Goal: Communication & Community: Answer question/provide support

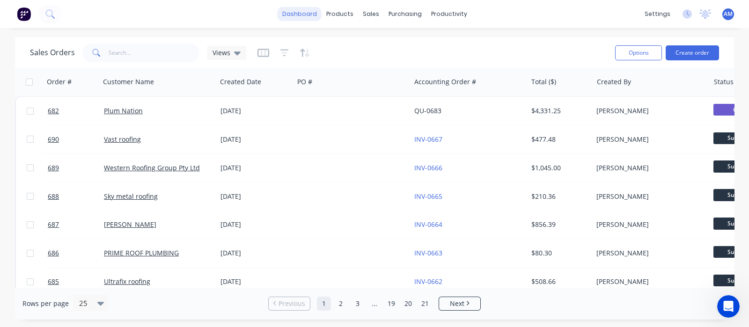
click at [298, 9] on link "dashboard" at bounding box center [299, 14] width 44 height 14
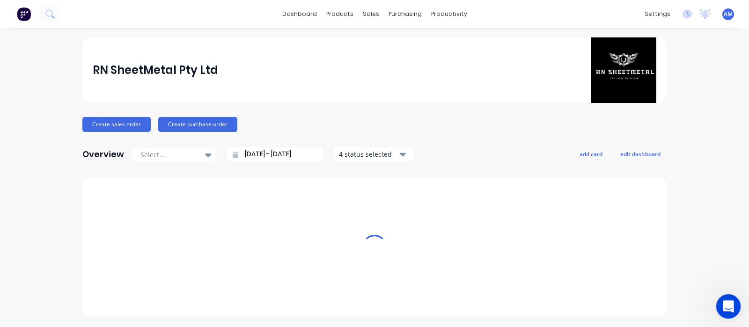
click at [724, 310] on icon "Open Intercom Messenger" at bounding box center [726, 305] width 15 height 15
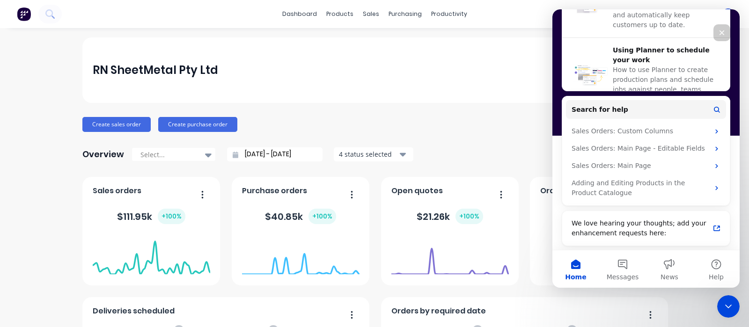
scroll to position [228, 0]
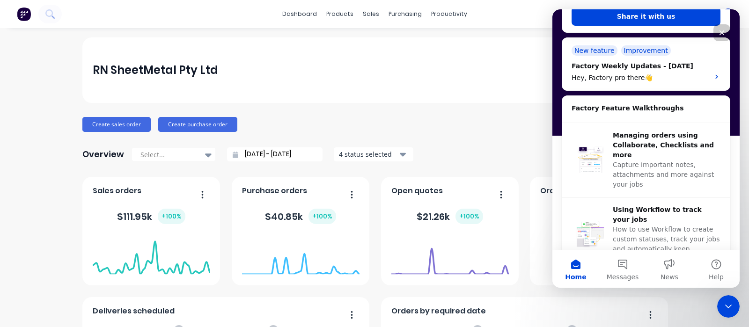
click at [344, 91] on div "RN SheetMetal Pty Ltd" at bounding box center [375, 69] width 564 height 65
click at [723, 304] on icon "Close Intercom Messenger" at bounding box center [726, 304] width 11 height 11
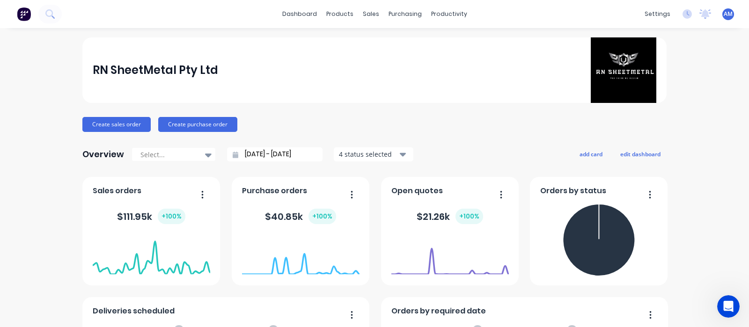
click at [291, 67] on div "RN SheetMetal Pty Ltd" at bounding box center [375, 69] width 564 height 65
click at [730, 300] on icon "Open Intercom Messenger" at bounding box center [726, 305] width 15 height 15
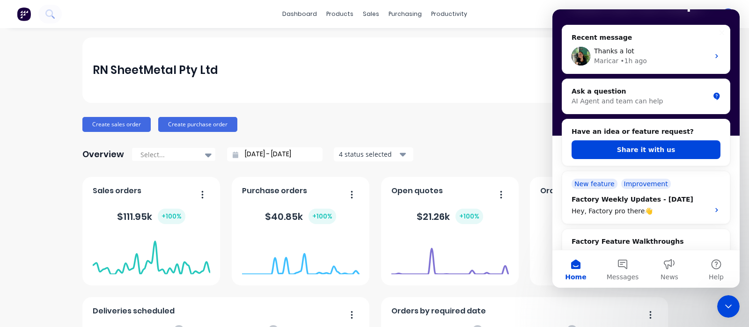
scroll to position [0, 0]
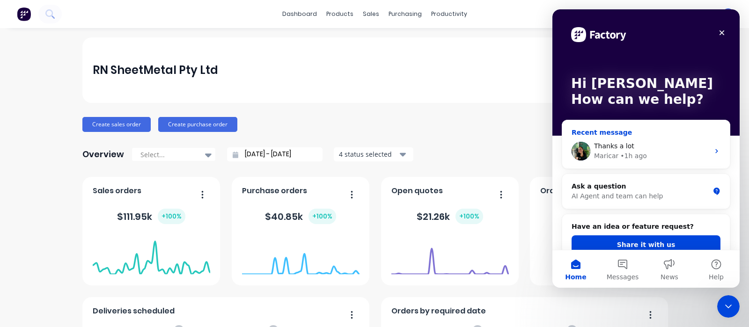
click at [699, 149] on div "Thanks a lot" at bounding box center [651, 146] width 115 height 10
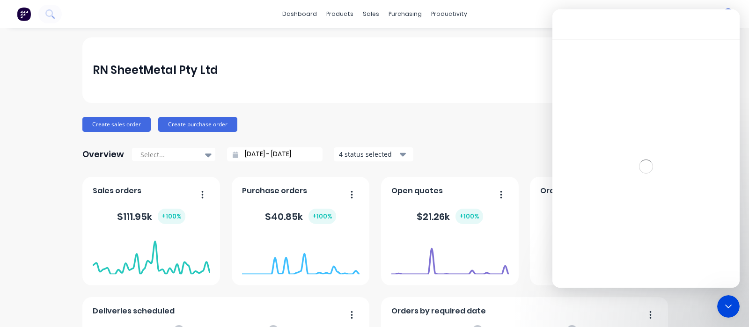
click at [349, 66] on div "RN SheetMetal Pty Ltd" at bounding box center [375, 69] width 564 height 65
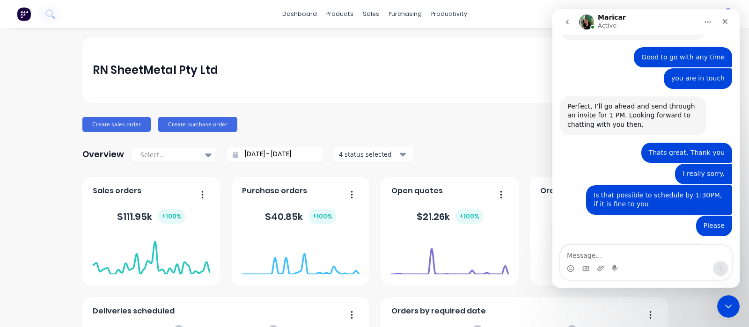
scroll to position [2320, 0]
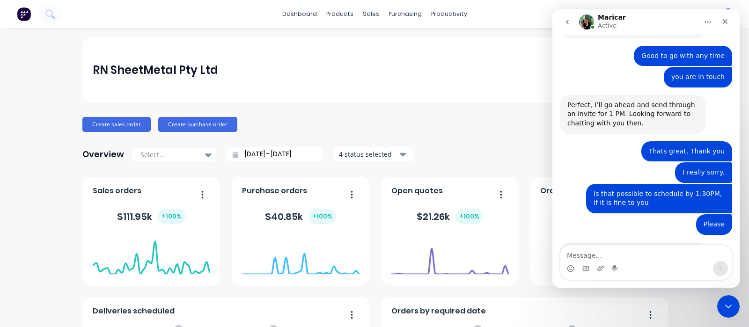
click at [569, 19] on icon "go back" at bounding box center [566, 21] width 7 height 7
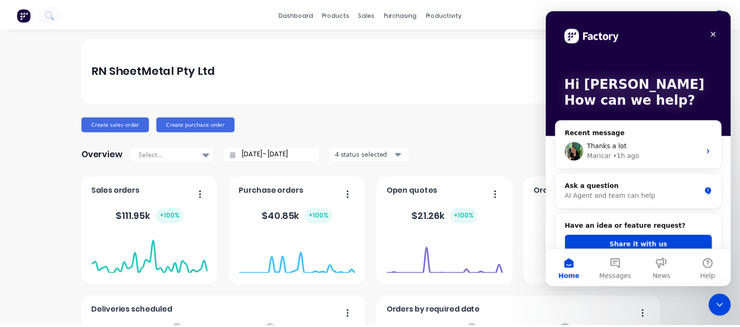
scroll to position [0, 0]
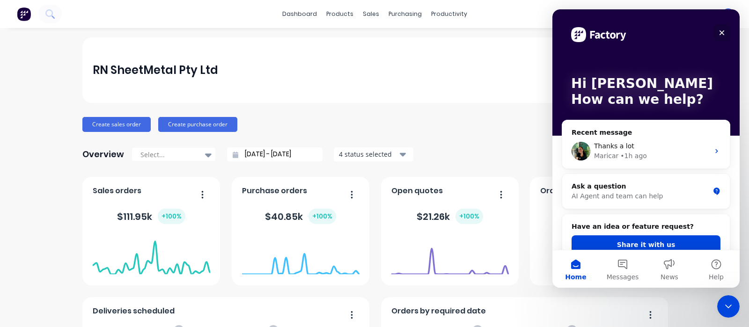
drag, startPoint x: 720, startPoint y: 31, endPoint x: 1272, endPoint y: 38, distance: 552.6
click at [720, 31] on icon "Close" at bounding box center [721, 32] width 5 height 5
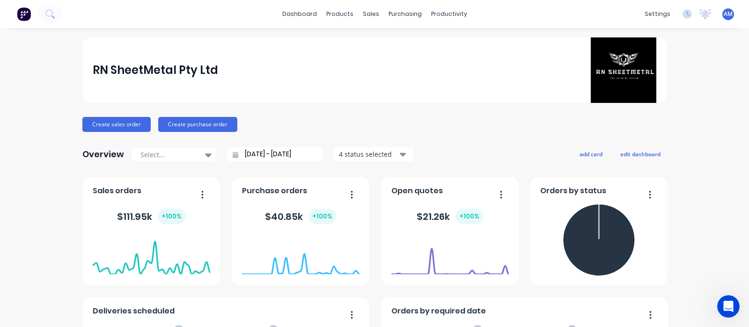
click at [301, 74] on div "RN SheetMetal Pty Ltd" at bounding box center [375, 69] width 564 height 65
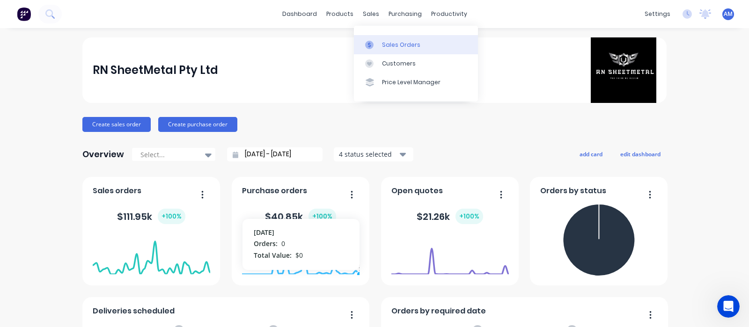
click at [377, 50] on link "Sales Orders" at bounding box center [416, 44] width 124 height 19
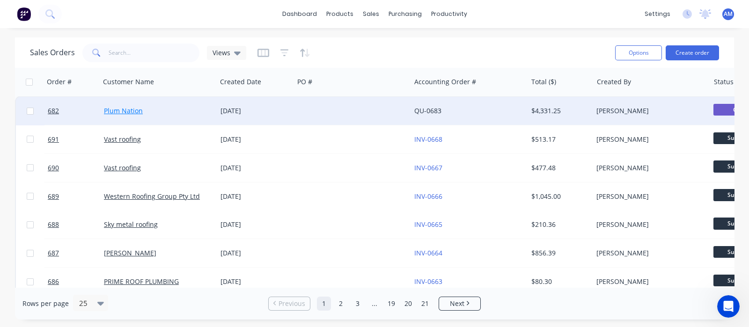
click at [120, 112] on link "Plum Nation" at bounding box center [123, 110] width 39 height 9
click at [431, 111] on link "QU-0683" at bounding box center [427, 110] width 27 height 9
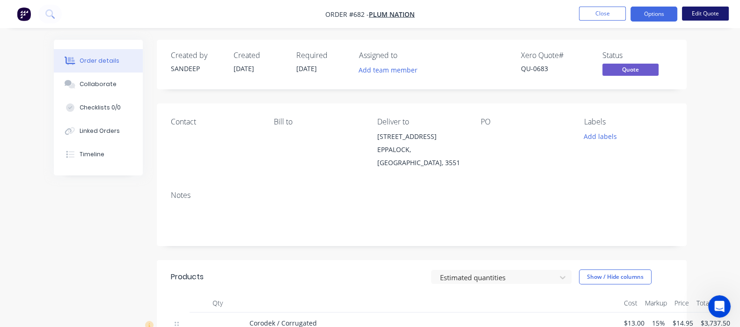
click at [706, 11] on button "Edit Quote" at bounding box center [705, 14] width 47 height 14
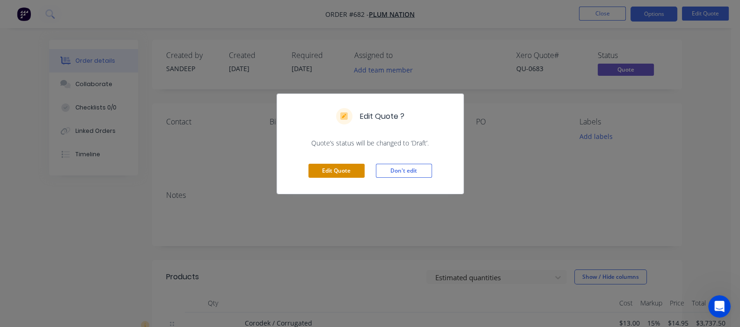
click at [335, 174] on button "Edit Quote" at bounding box center [336, 171] width 56 height 14
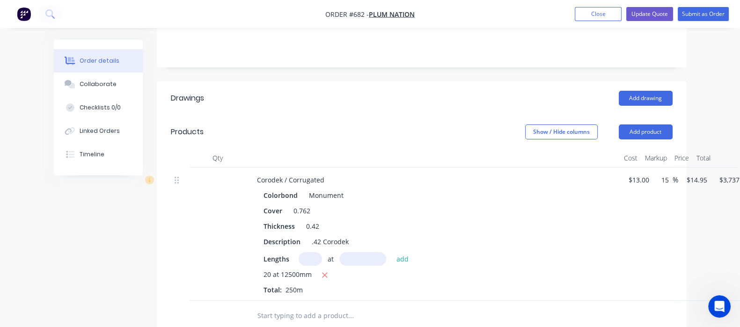
scroll to position [175, 0]
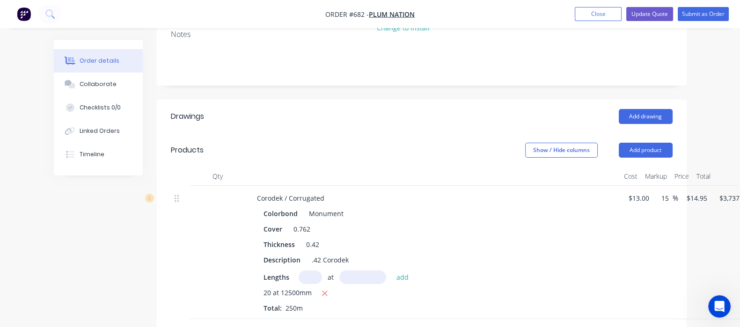
click at [695, 236] on div "Duplicate" at bounding box center [731, 243] width 72 height 14
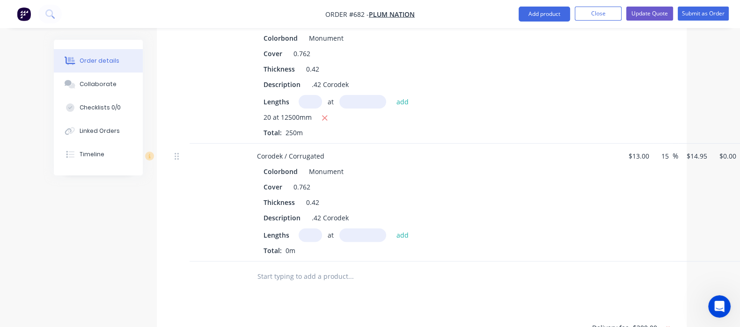
scroll to position [292, 0]
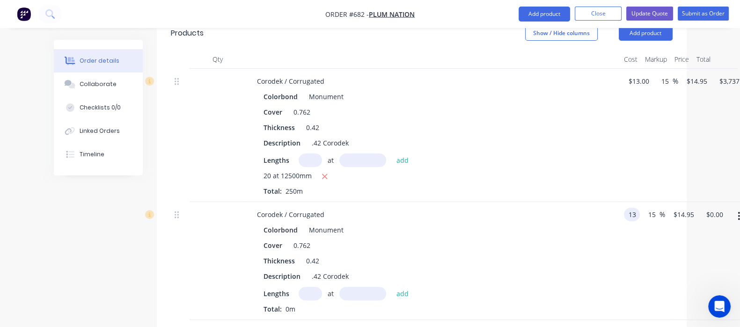
click at [603, 204] on div "Corodek / Corrugated Colorbond Monument Cover 0.762 Thickness 0.42 Description …" at bounding box center [422, 261] width 502 height 118
type input "$12.20"
type input "$14.03"
type input "16"
type input "$14.152"
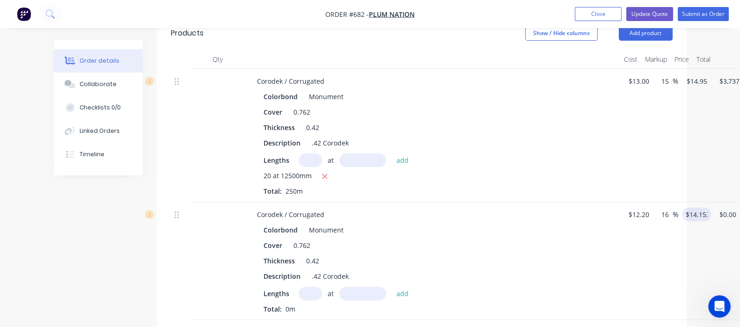
click at [741, 208] on button "button" at bounding box center [752, 216] width 22 height 17
click at [686, 290] on div "Delete" at bounding box center [722, 297] width 72 height 14
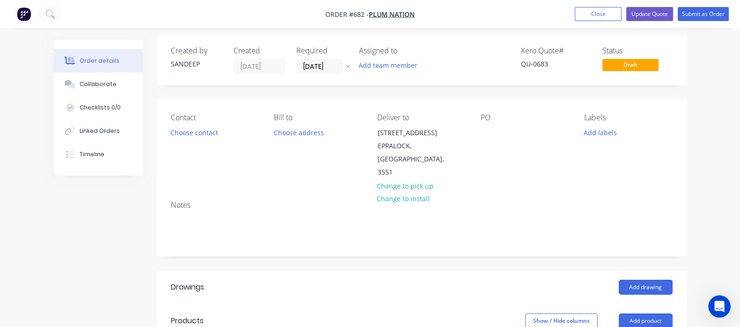
scroll to position [0, 0]
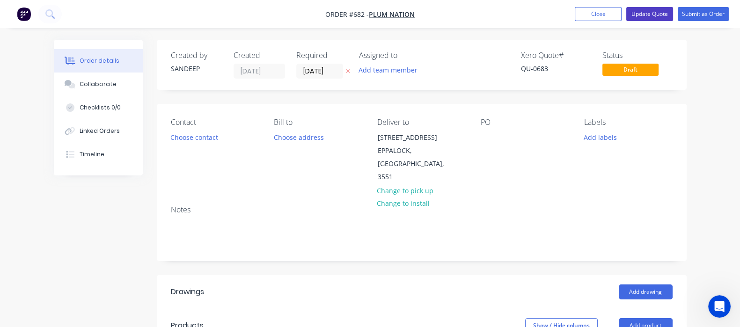
click at [641, 18] on button "Update Quote" at bounding box center [649, 14] width 47 height 14
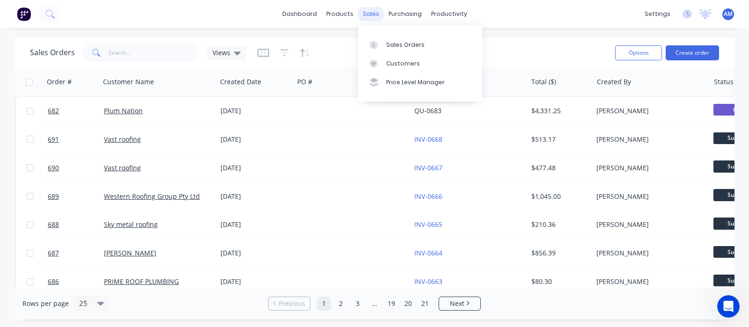
click at [373, 11] on div "sales" at bounding box center [371, 14] width 26 height 14
click at [397, 60] on div "Customers" at bounding box center [403, 63] width 34 height 8
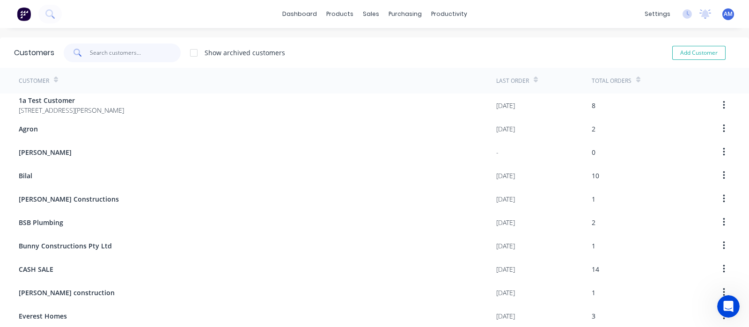
click at [115, 52] on input "text" at bounding box center [135, 53] width 91 height 19
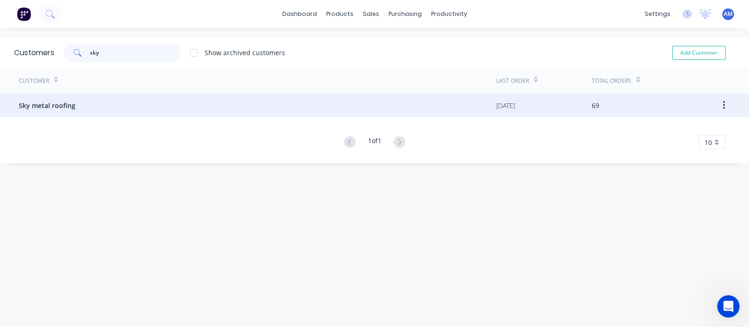
type input "sky"
click at [501, 107] on div "[DATE]" at bounding box center [505, 106] width 19 height 10
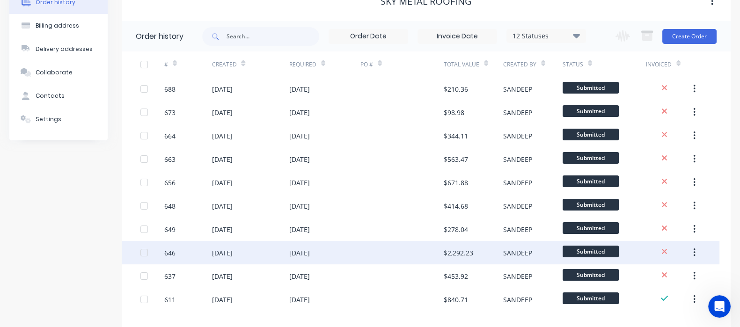
scroll to position [102, 0]
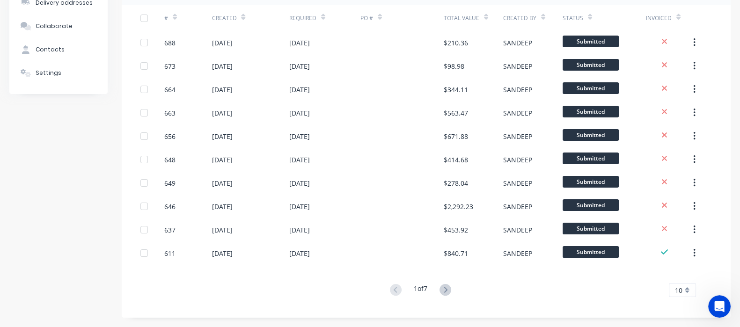
click at [38, 236] on div "Order history Billing address Delivery addresses Collaborate Contacts Settings" at bounding box center [58, 126] width 98 height 383
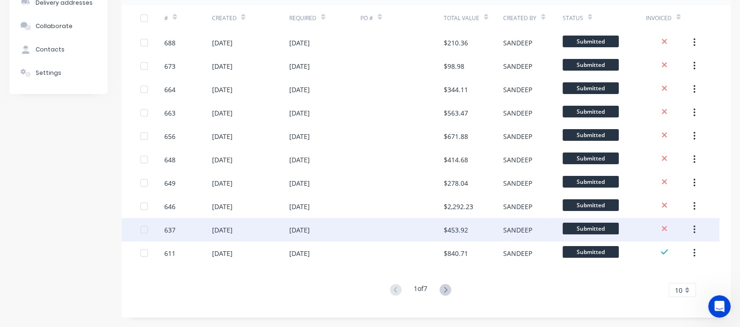
scroll to position [44, 0]
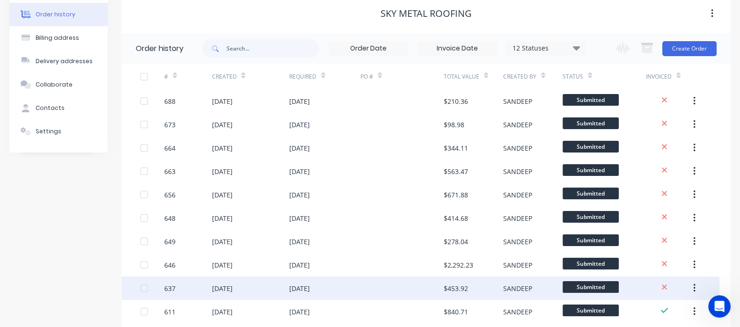
click at [450, 286] on div "$453.92" at bounding box center [456, 289] width 24 height 10
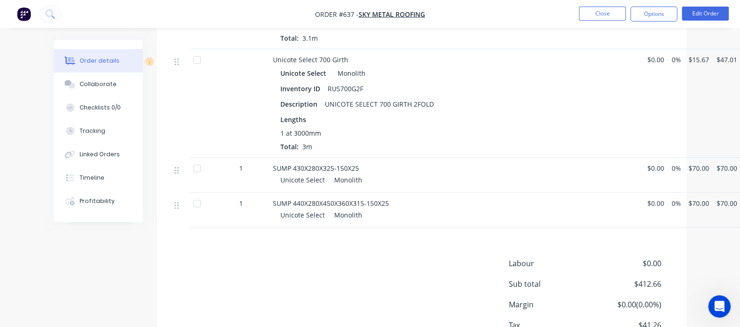
scroll to position [660, 0]
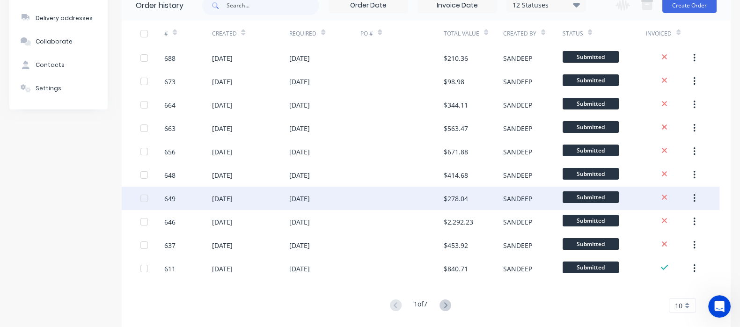
scroll to position [102, 0]
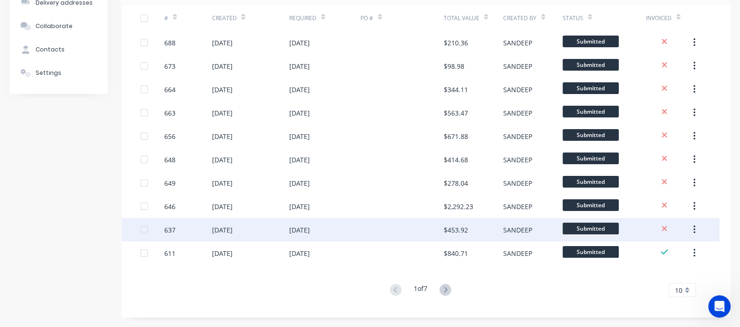
click at [327, 233] on div "[DATE]" at bounding box center [324, 229] width 71 height 23
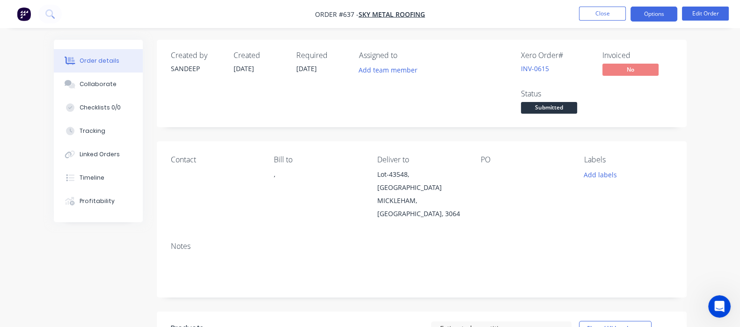
click at [648, 16] on button "Options" at bounding box center [653, 14] width 47 height 15
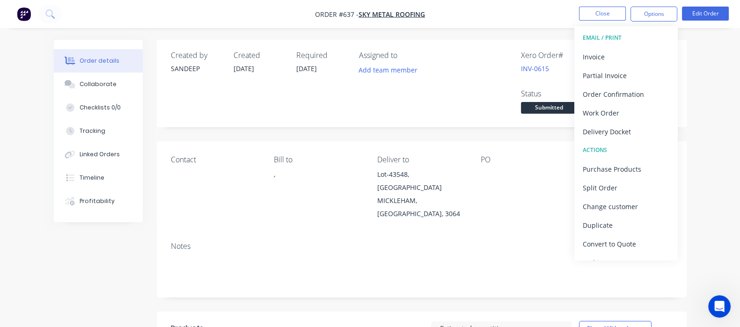
click at [606, 38] on div "EMAIL / PRINT" at bounding box center [625, 38] width 86 height 12
click at [594, 56] on div "Invoice" at bounding box center [625, 57] width 86 height 14
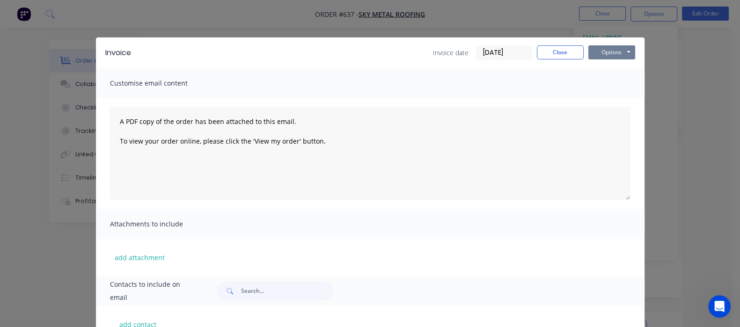
click at [635, 53] on button "Options" at bounding box center [611, 52] width 47 height 14
click at [648, 101] on button "Email" at bounding box center [618, 99] width 60 height 15
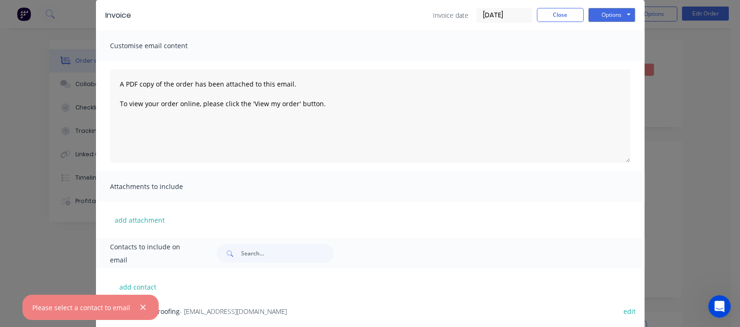
scroll to position [63, 0]
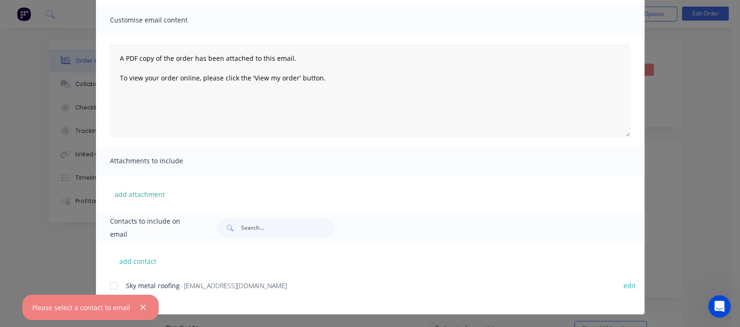
click at [110, 224] on span "Contacts to include on email" at bounding box center [152, 228] width 84 height 26
click at [104, 284] on div at bounding box center [113, 285] width 19 height 19
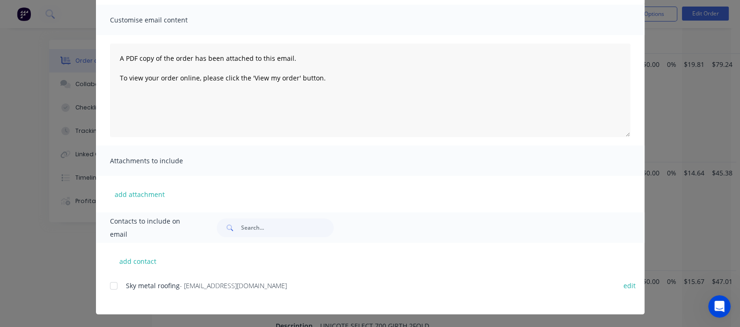
scroll to position [526, 0]
click at [104, 284] on div at bounding box center [113, 285] width 19 height 19
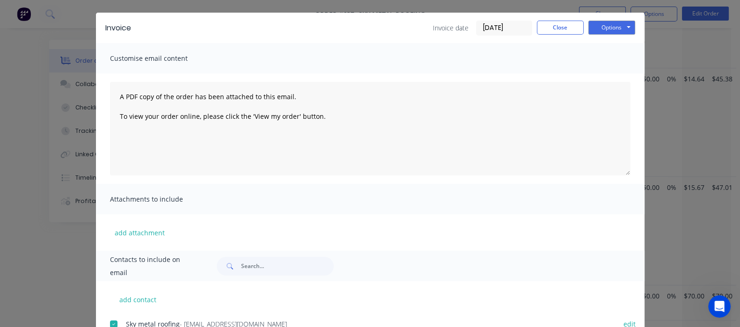
scroll to position [0, 0]
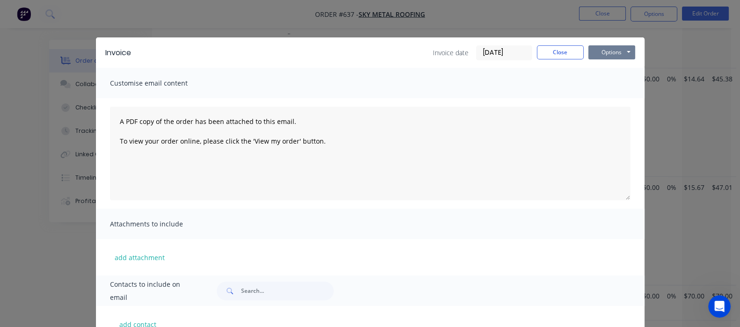
click at [635, 45] on button "Options" at bounding box center [611, 52] width 47 height 14
click at [648, 103] on button "Email" at bounding box center [618, 99] width 60 height 15
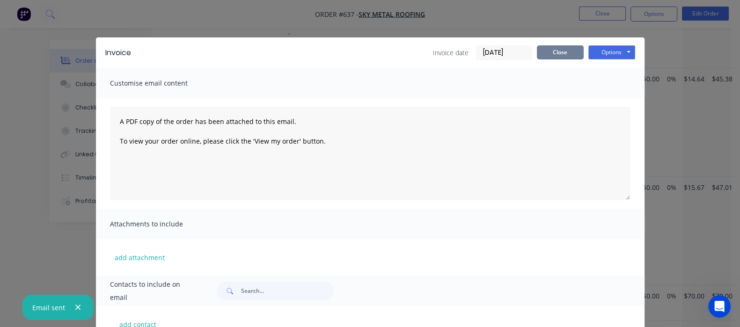
click at [583, 53] on button "Close" at bounding box center [560, 52] width 47 height 14
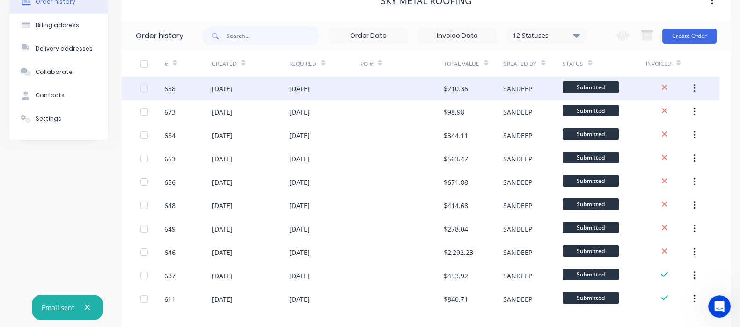
scroll to position [102, 0]
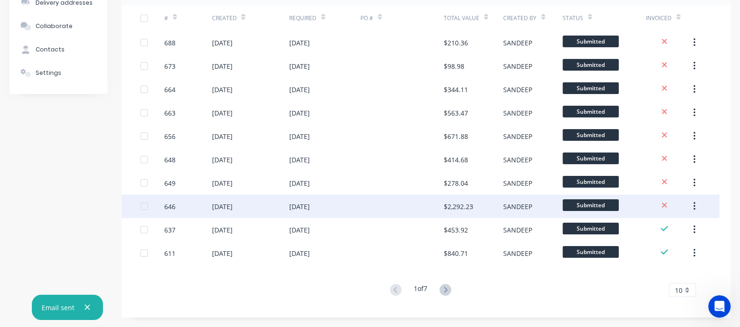
click at [310, 207] on div "[DATE]" at bounding box center [299, 207] width 21 height 10
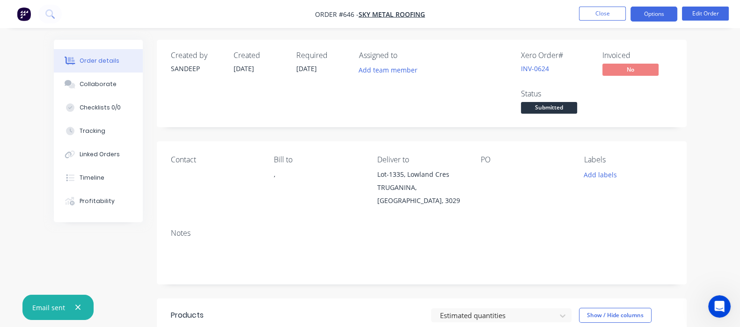
click at [660, 16] on button "Options" at bounding box center [653, 14] width 47 height 15
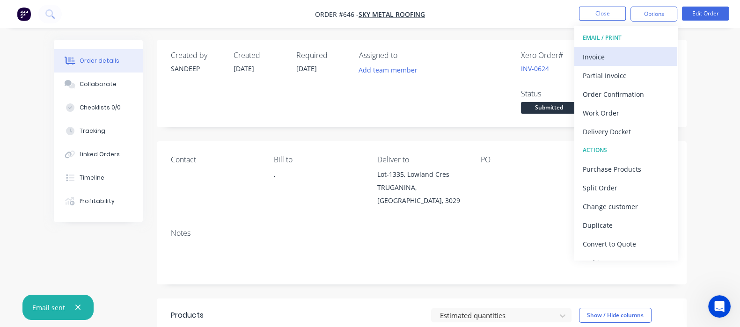
click at [595, 56] on div "Invoice" at bounding box center [625, 57] width 86 height 14
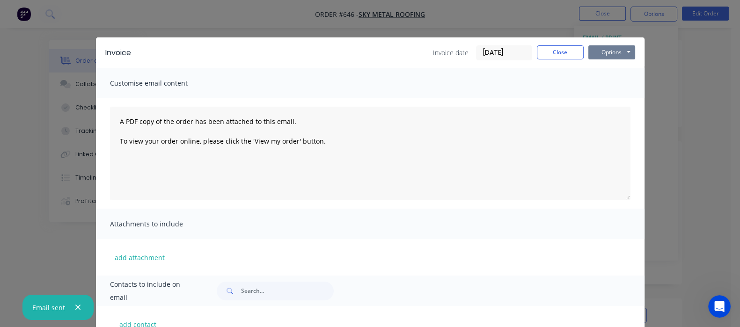
click at [635, 50] on button "Options" at bounding box center [611, 52] width 47 height 14
click at [648, 97] on button "Email" at bounding box center [618, 99] width 60 height 15
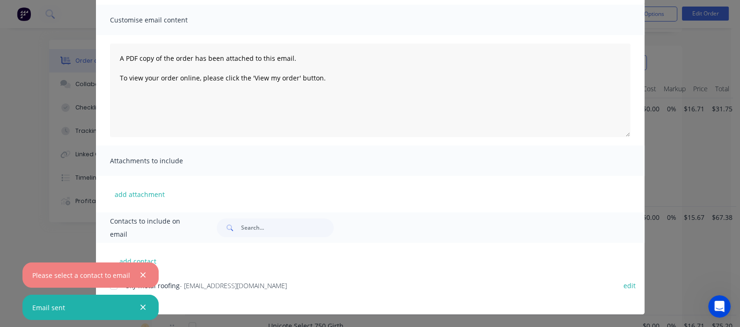
scroll to position [292, 0]
click at [140, 272] on icon "button" at bounding box center [143, 275] width 6 height 8
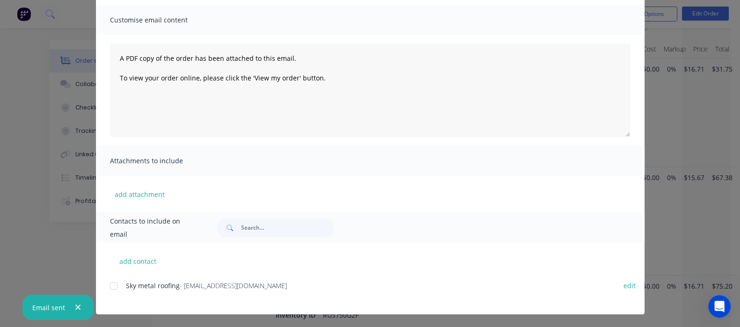
click at [104, 283] on div at bounding box center [113, 285] width 19 height 19
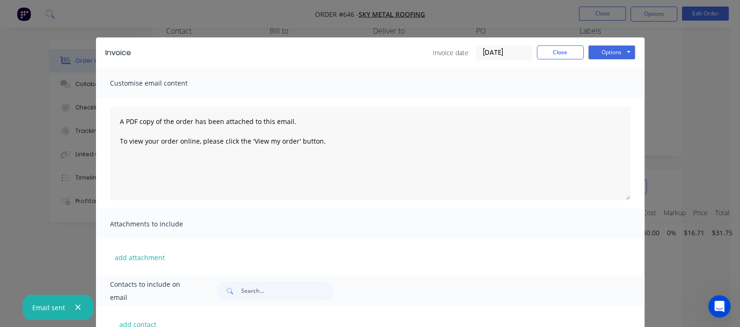
scroll to position [58, 0]
click at [635, 48] on button "Options" at bounding box center [611, 52] width 47 height 14
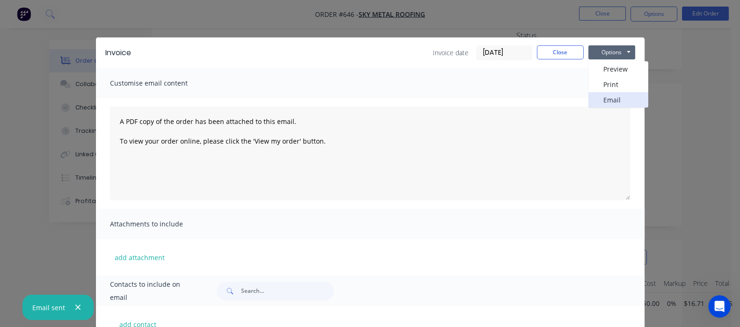
click at [648, 99] on button "Email" at bounding box center [618, 99] width 60 height 15
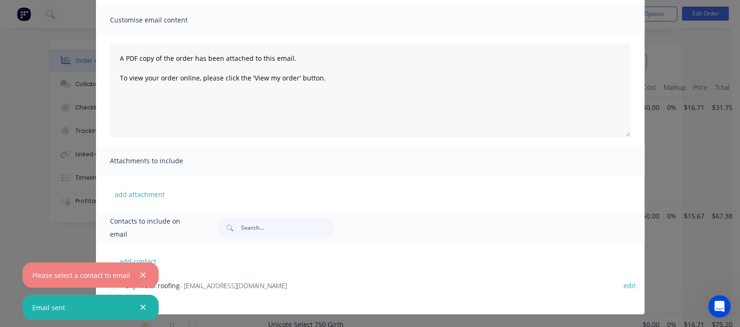
scroll to position [292, 0]
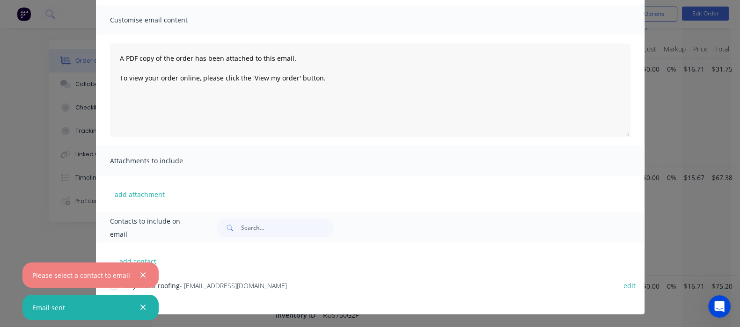
click at [24, 286] on div "Please select a contact to email Email sent" at bounding box center [90, 294] width 136 height 65
click at [140, 277] on icon "button" at bounding box center [143, 275] width 6 height 8
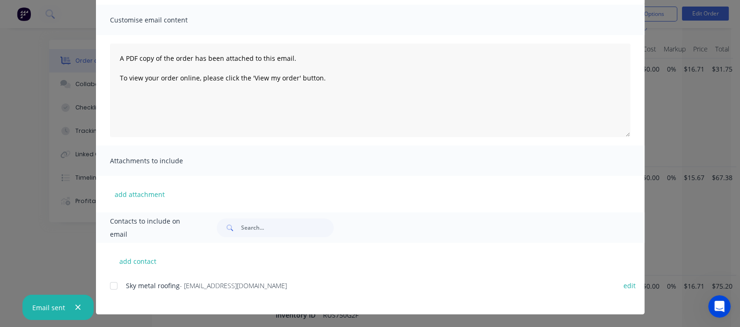
drag, startPoint x: 27, startPoint y: 284, endPoint x: 57, endPoint y: 284, distance: 29.5
click at [104, 284] on div at bounding box center [113, 285] width 19 height 19
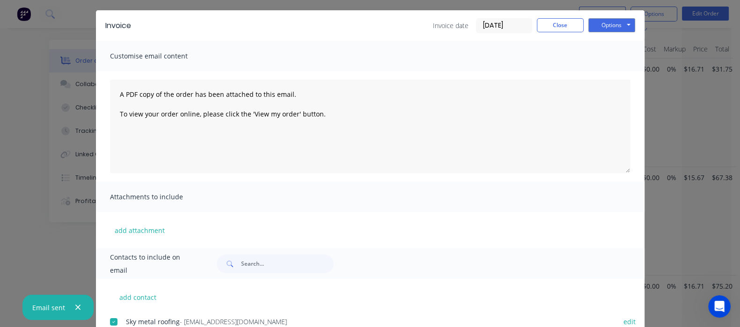
scroll to position [0, 0]
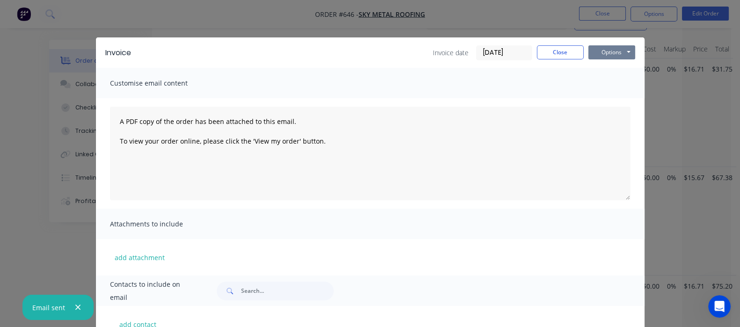
click at [635, 53] on button "Options" at bounding box center [611, 52] width 47 height 14
click at [648, 104] on button "Email" at bounding box center [618, 99] width 60 height 15
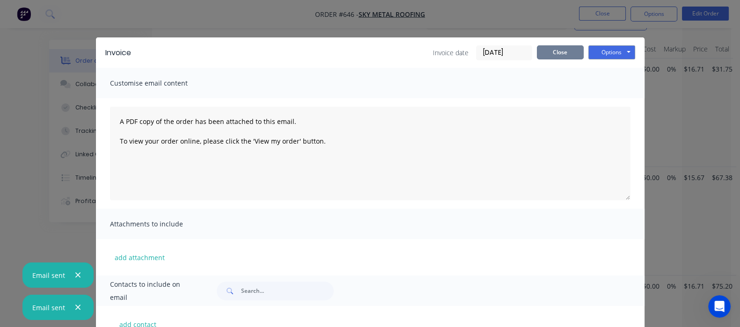
click at [583, 56] on button "Close" at bounding box center [560, 52] width 47 height 14
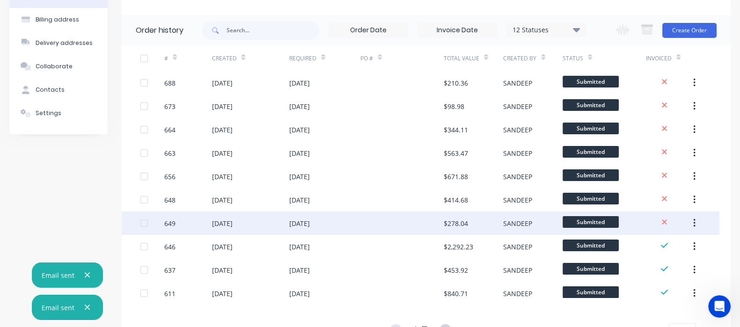
scroll to position [102, 0]
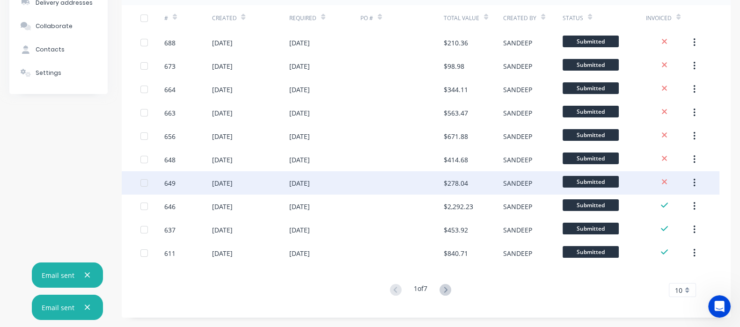
click at [306, 182] on div "[DATE]" at bounding box center [299, 183] width 21 height 10
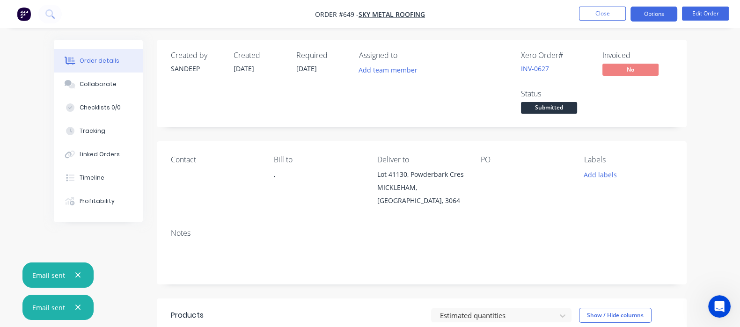
click at [657, 15] on button "Options" at bounding box center [653, 14] width 47 height 15
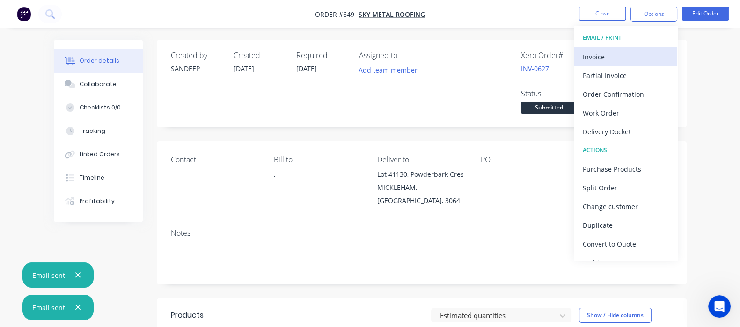
click at [603, 54] on div "Invoice" at bounding box center [625, 57] width 86 height 14
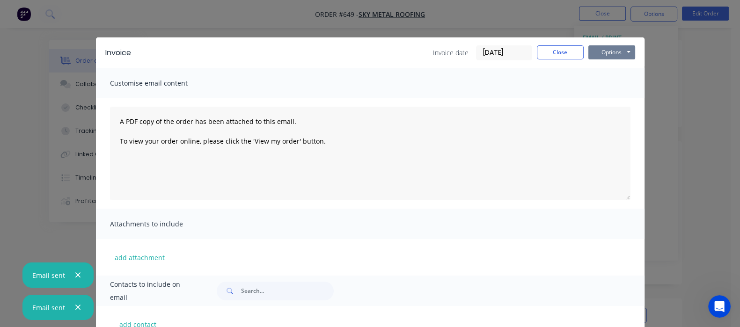
click at [635, 52] on button "Options" at bounding box center [611, 52] width 47 height 14
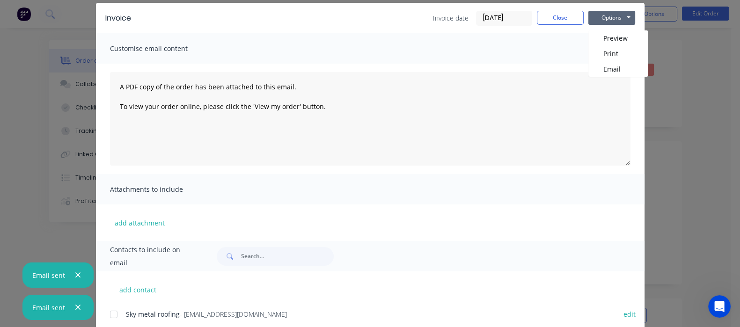
scroll to position [63, 0]
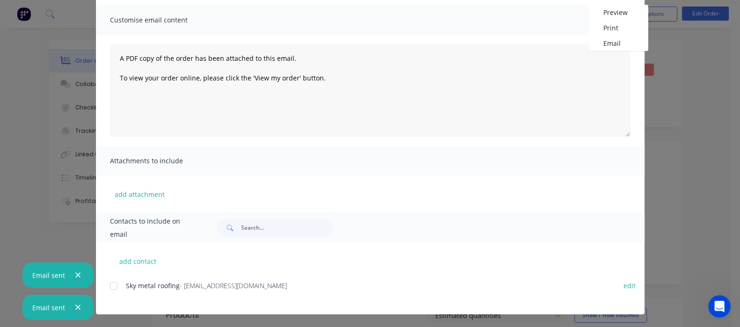
click at [81, 275] on button "button" at bounding box center [78, 275] width 12 height 12
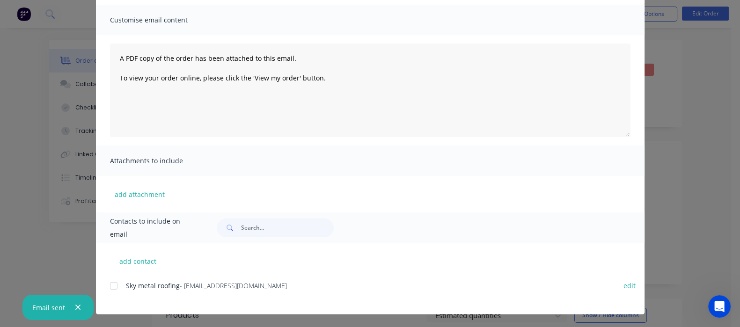
click at [77, 307] on icon "button" at bounding box center [78, 307] width 6 height 8
click at [104, 284] on div at bounding box center [113, 285] width 19 height 19
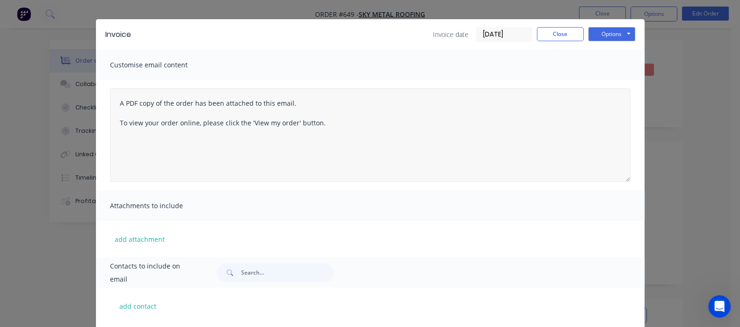
scroll to position [0, 0]
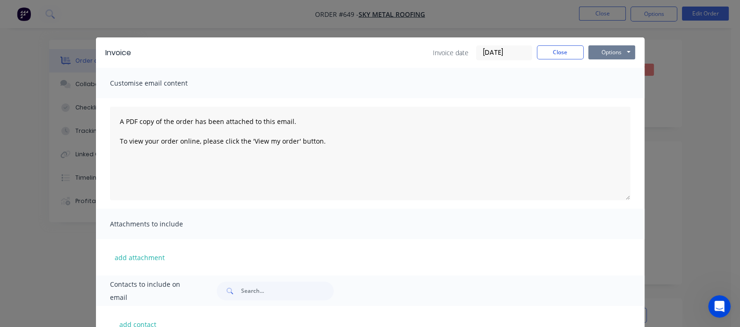
click at [635, 51] on button "Options" at bounding box center [611, 52] width 47 height 14
click at [648, 97] on button "Email" at bounding box center [618, 99] width 60 height 15
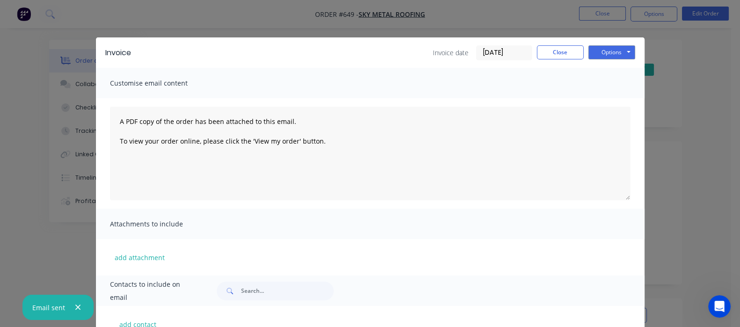
click at [75, 309] on icon "button" at bounding box center [77, 307] width 5 height 5
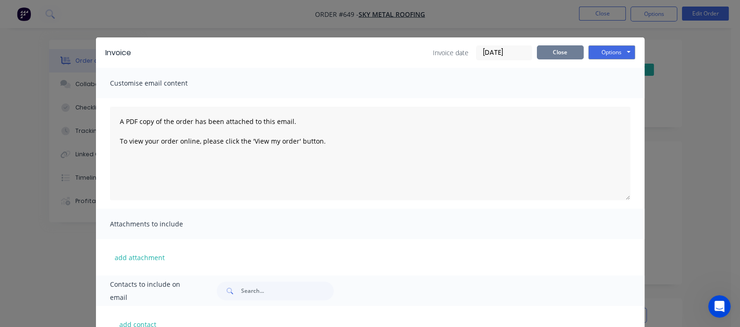
click at [583, 51] on button "Close" at bounding box center [560, 52] width 47 height 14
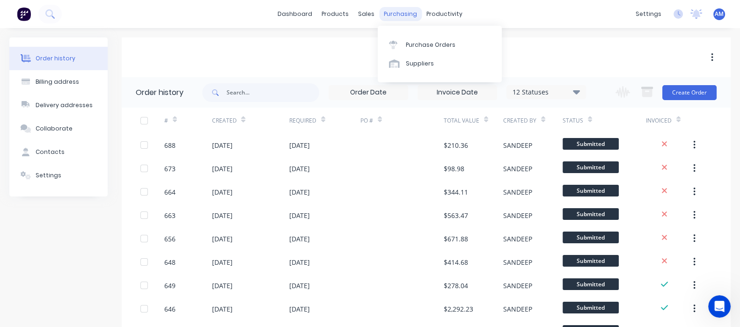
click at [400, 11] on div "purchasing" at bounding box center [400, 14] width 43 height 14
click at [408, 43] on div "Purchase Orders" at bounding box center [431, 45] width 50 height 8
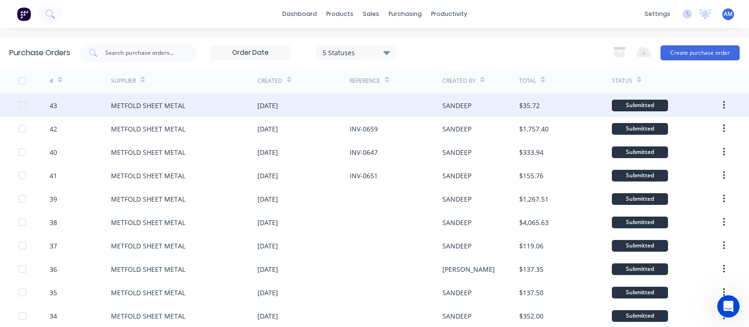
click at [278, 104] on div "[DATE]" at bounding box center [267, 106] width 21 height 10
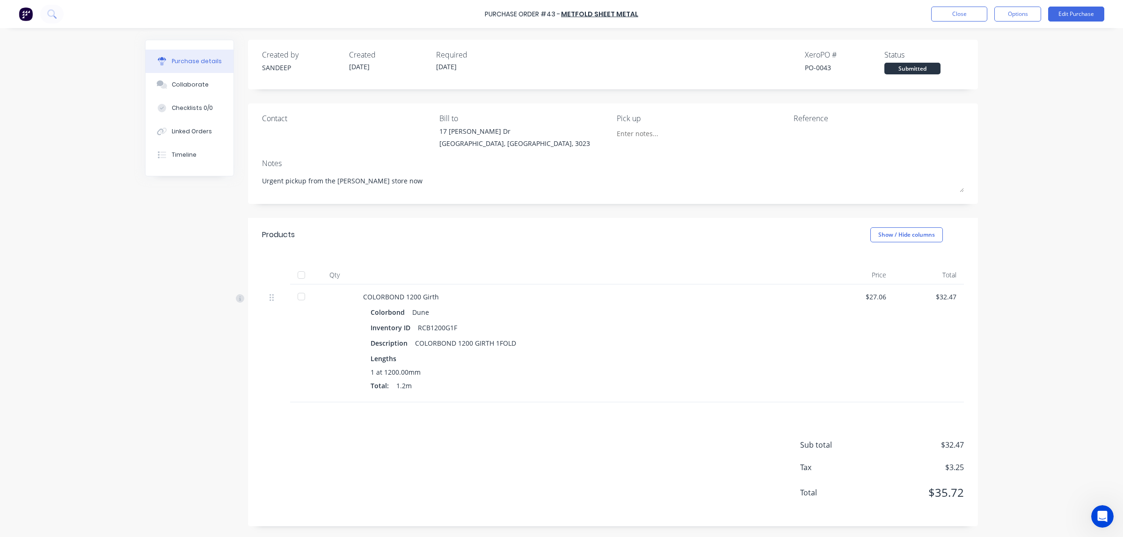
click at [194, 61] on div "Purchase details" at bounding box center [197, 61] width 50 height 8
type textarea "x"
click at [748, 14] on button "Close" at bounding box center [959, 14] width 56 height 15
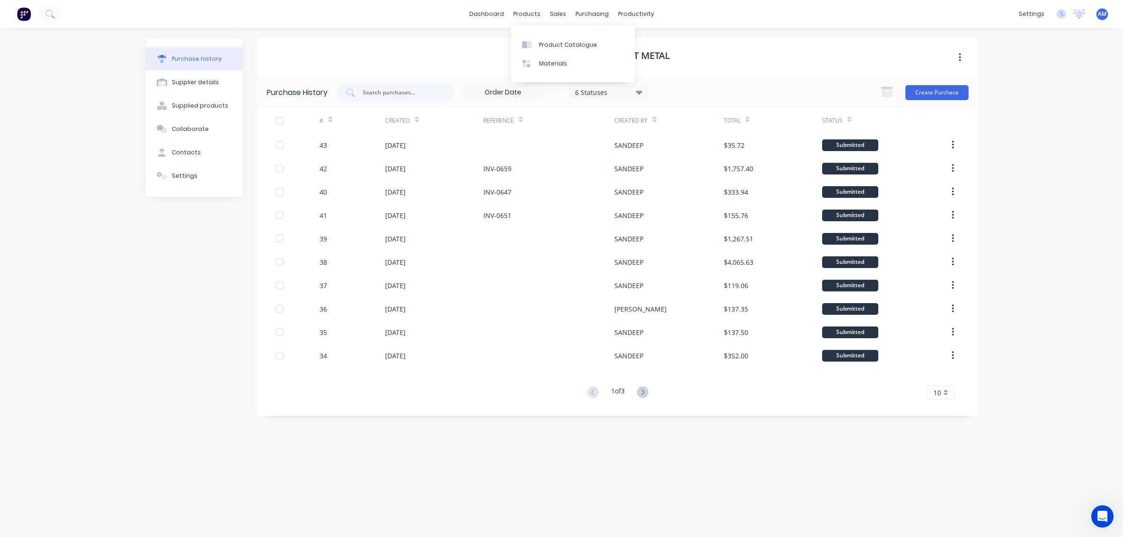
click at [596, 6] on div "dashboard products sales purchasing productivity dashboard products Product Cat…" at bounding box center [561, 14] width 1123 height 28
click at [599, 48] on div "Purchase Orders" at bounding box center [622, 45] width 50 height 8
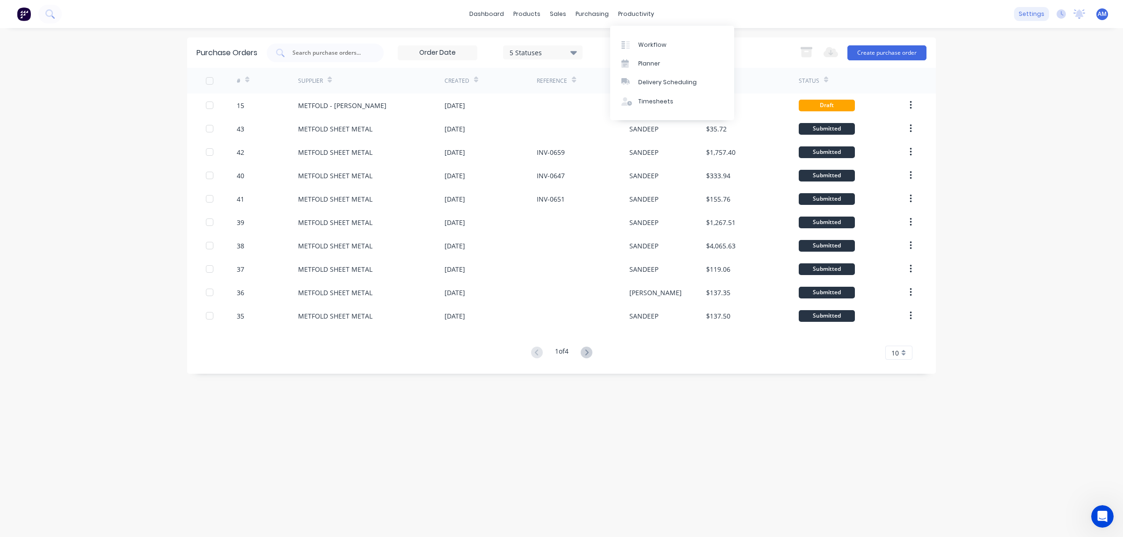
click at [1035, 13] on div "settings" at bounding box center [1031, 14] width 35 height 14
click at [960, 81] on div "Integrations" at bounding box center [972, 82] width 38 height 8
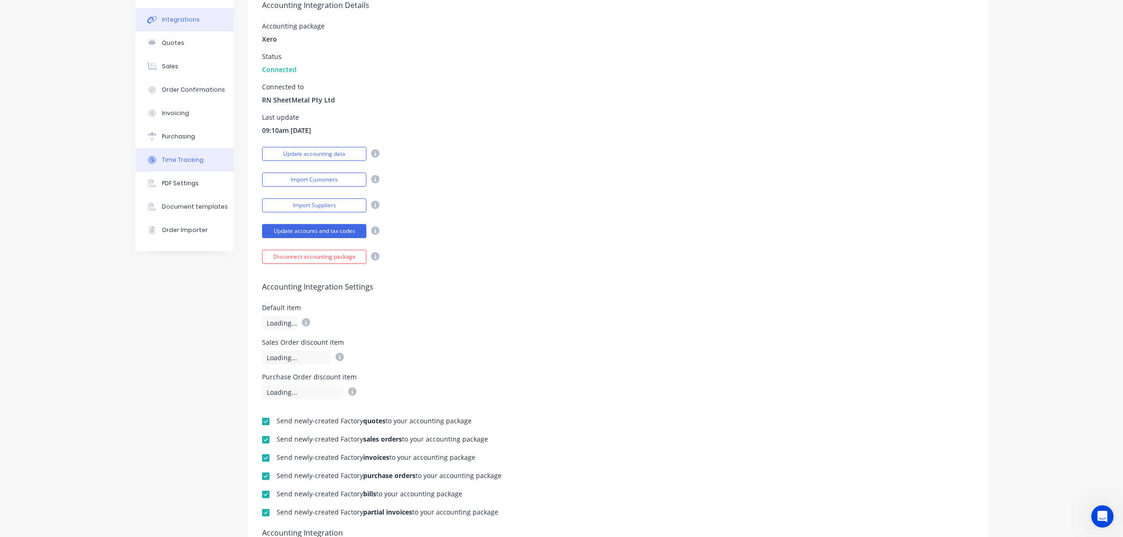
scroll to position [80, 0]
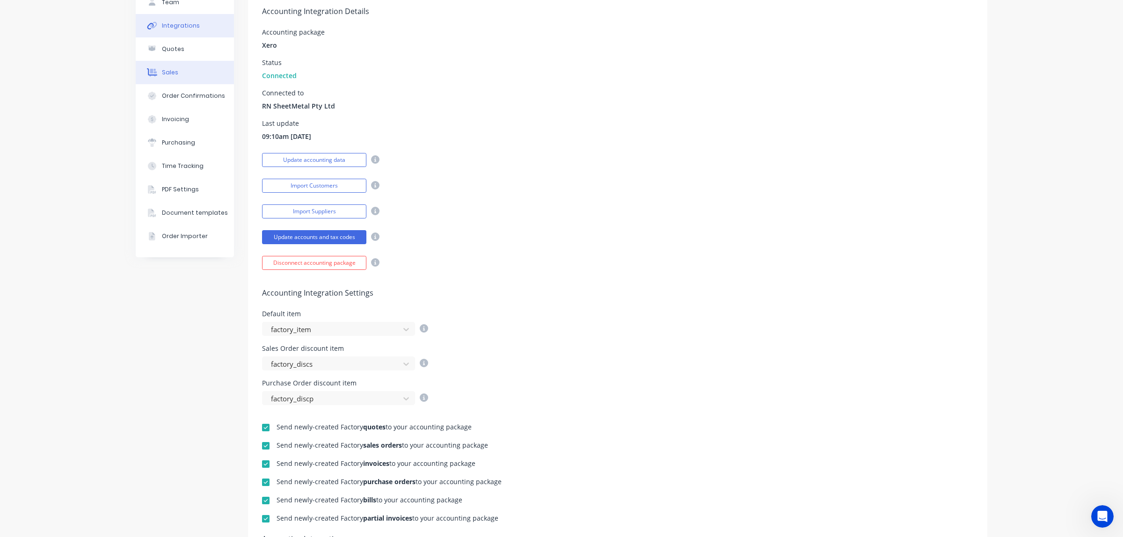
click at [165, 73] on div "Sales" at bounding box center [170, 72] width 16 height 8
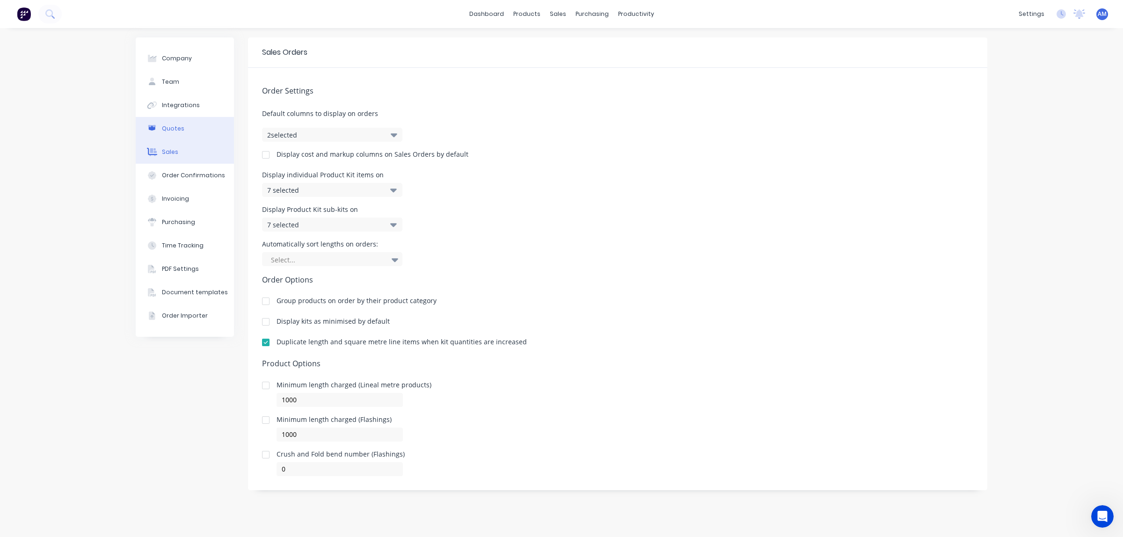
click at [183, 130] on button "Quotes" at bounding box center [185, 128] width 98 height 23
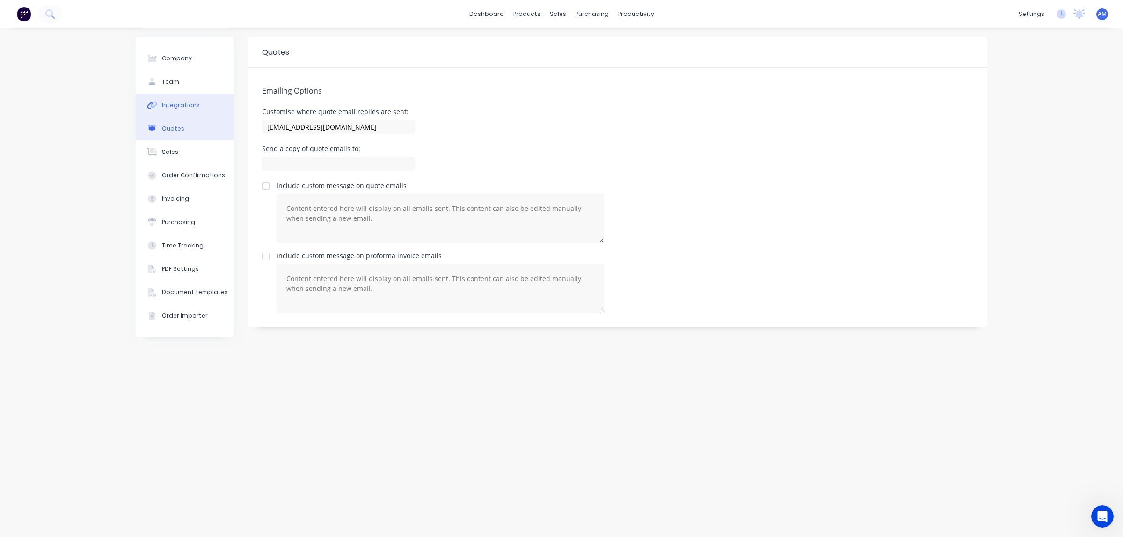
click at [176, 100] on button "Integrations" at bounding box center [185, 105] width 98 height 23
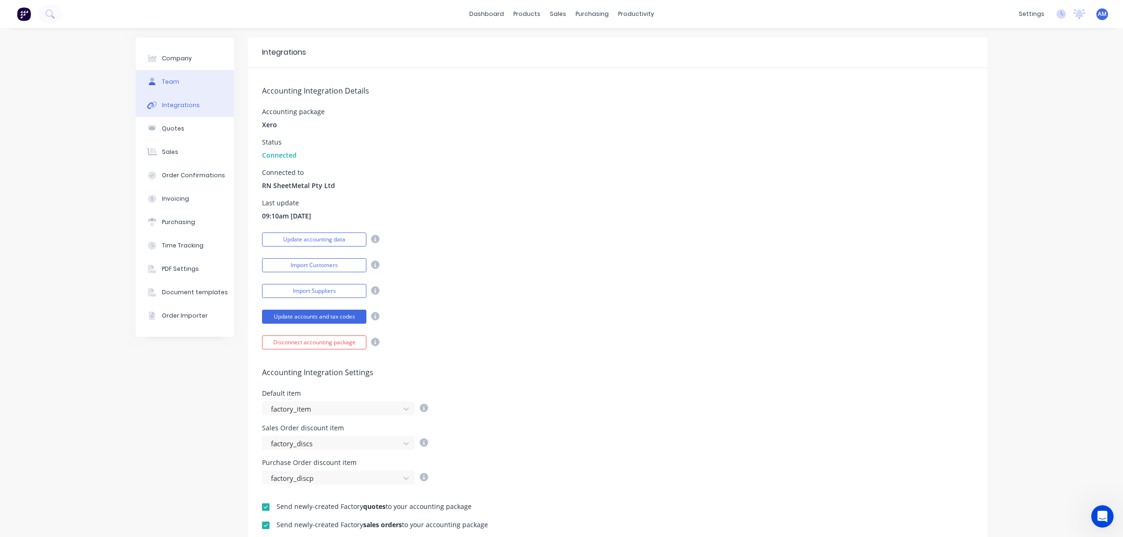
click at [175, 80] on button "Team" at bounding box center [185, 81] width 98 height 23
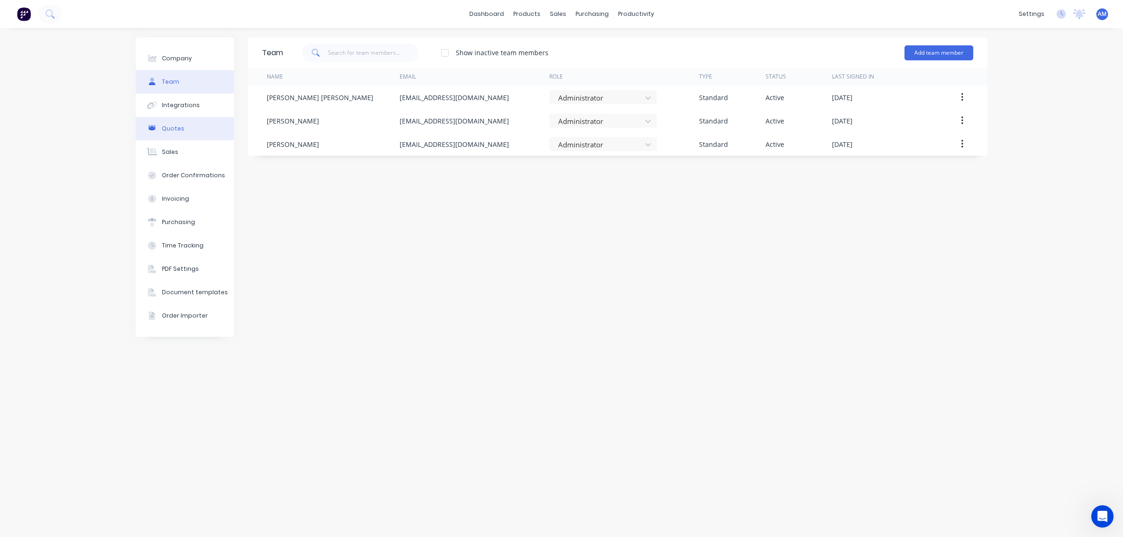
click at [182, 134] on button "Quotes" at bounding box center [185, 128] width 98 height 23
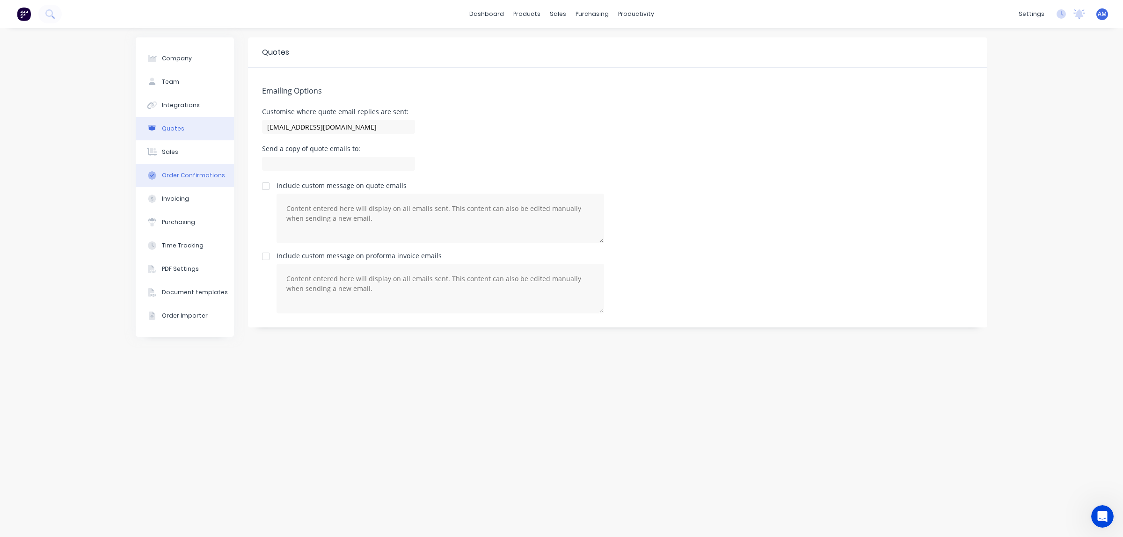
click at [171, 164] on button "Order Confirmations" at bounding box center [185, 175] width 98 height 23
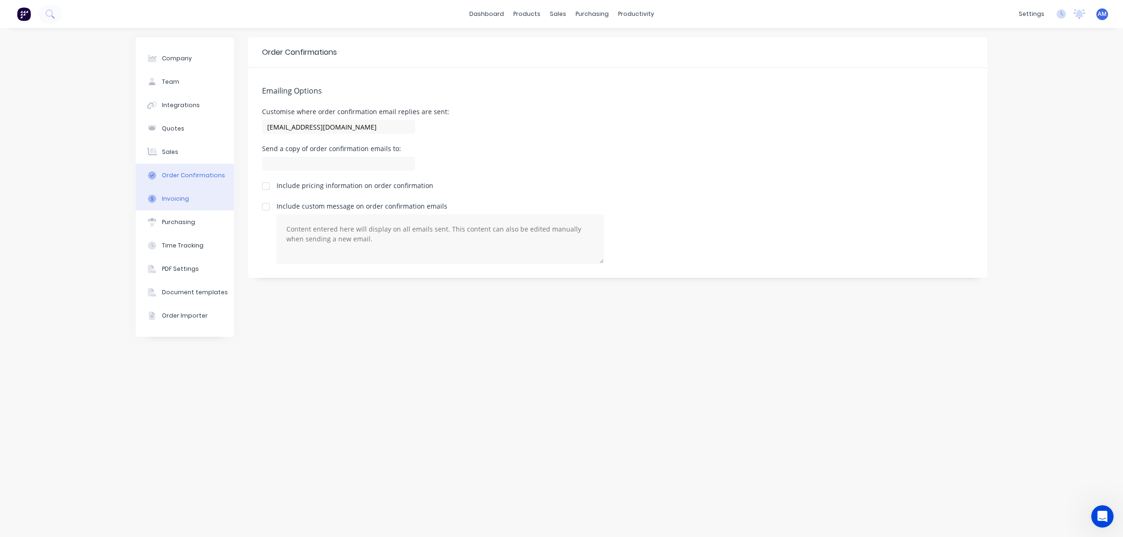
click at [183, 200] on div "Invoicing" at bounding box center [175, 199] width 27 height 8
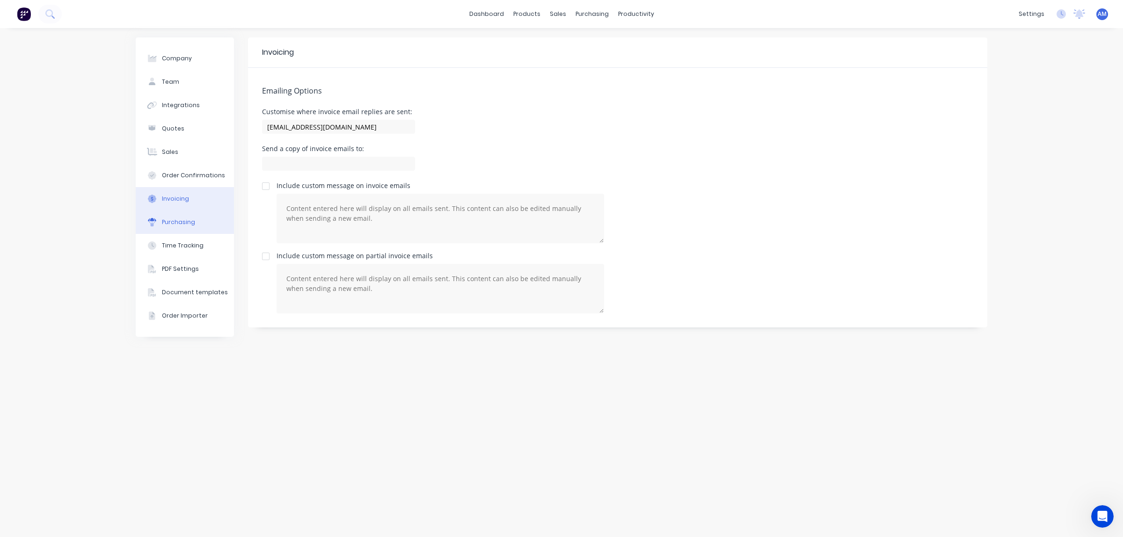
click at [171, 225] on div "Purchasing" at bounding box center [178, 222] width 33 height 8
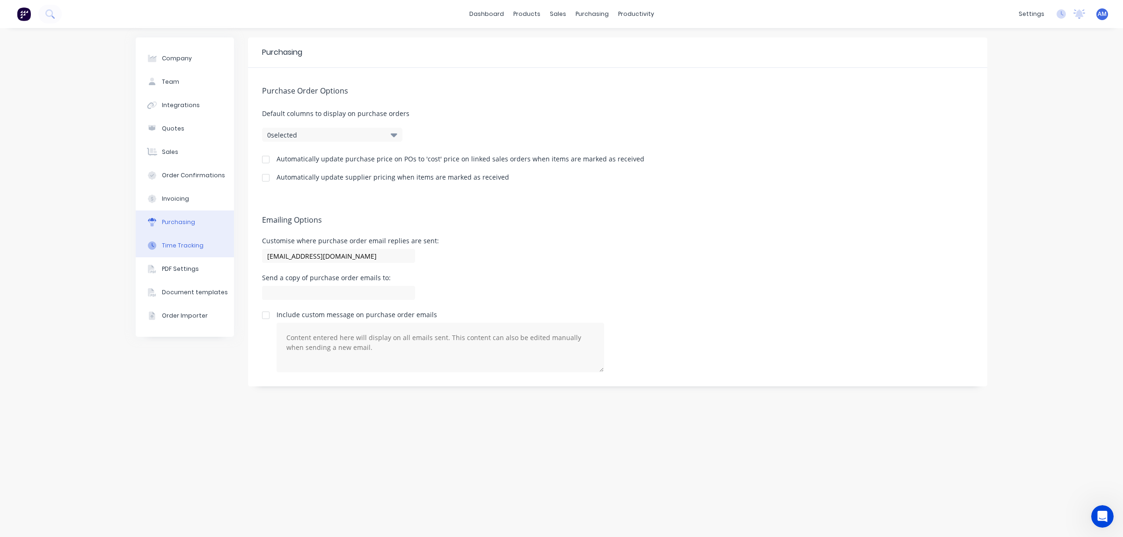
click at [178, 249] on div "Time Tracking" at bounding box center [183, 245] width 42 height 8
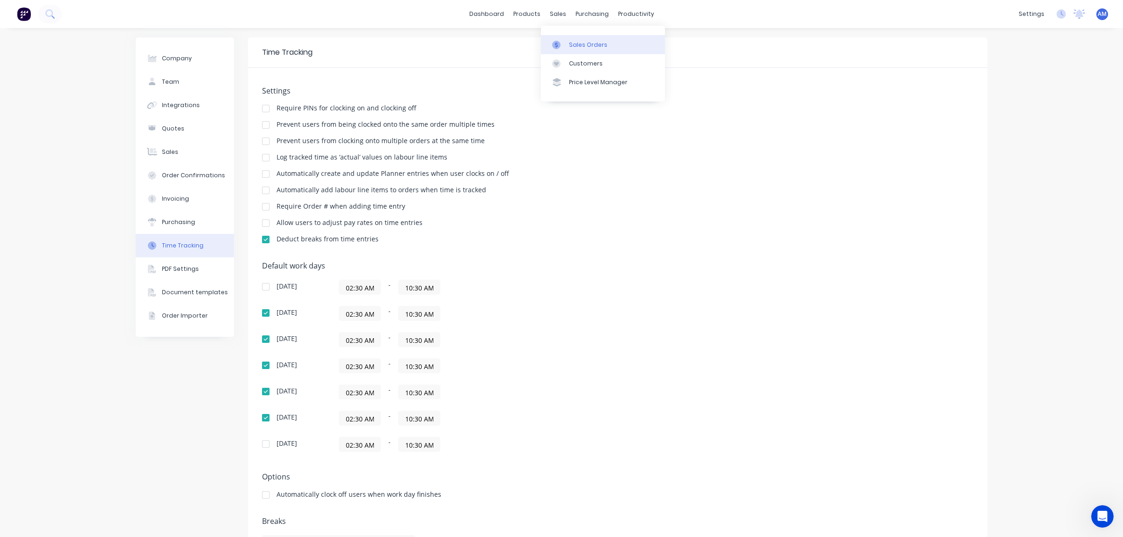
click at [571, 43] on div "Sales Orders" at bounding box center [588, 45] width 38 height 8
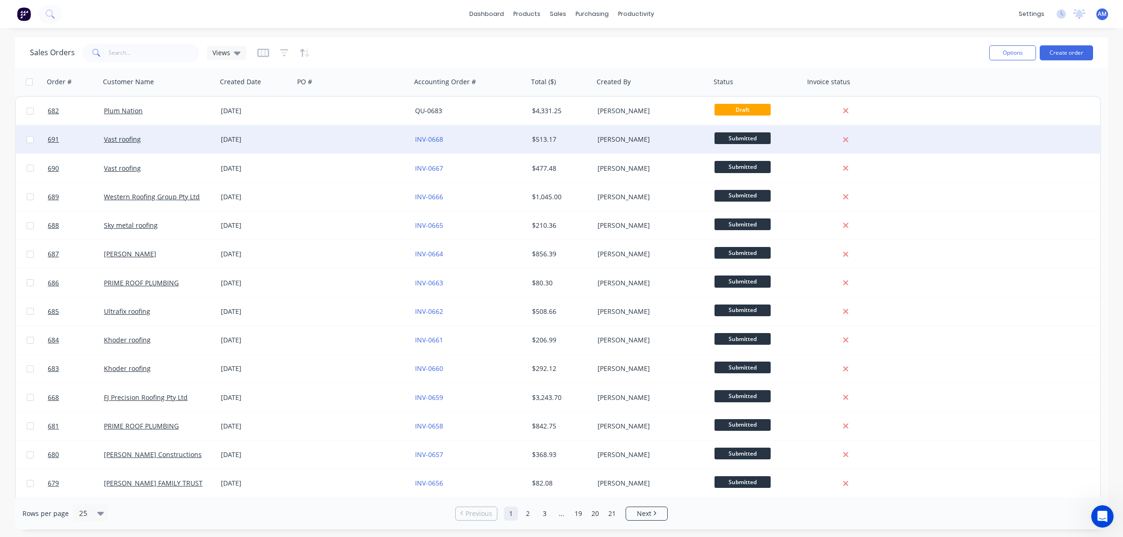
click at [425, 144] on div "INV-0668" at bounding box center [469, 139] width 117 height 28
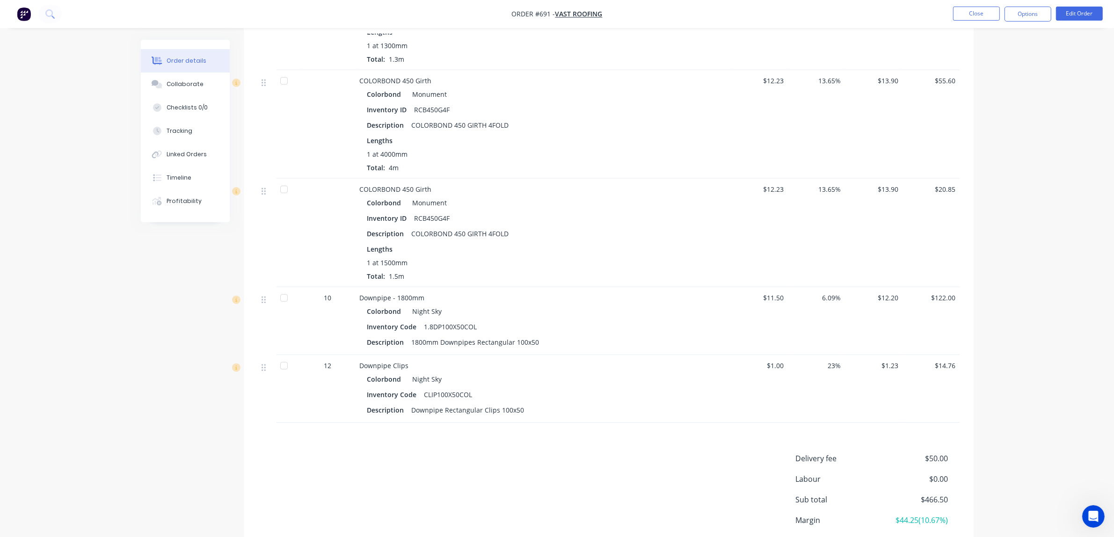
scroll to position [929, 0]
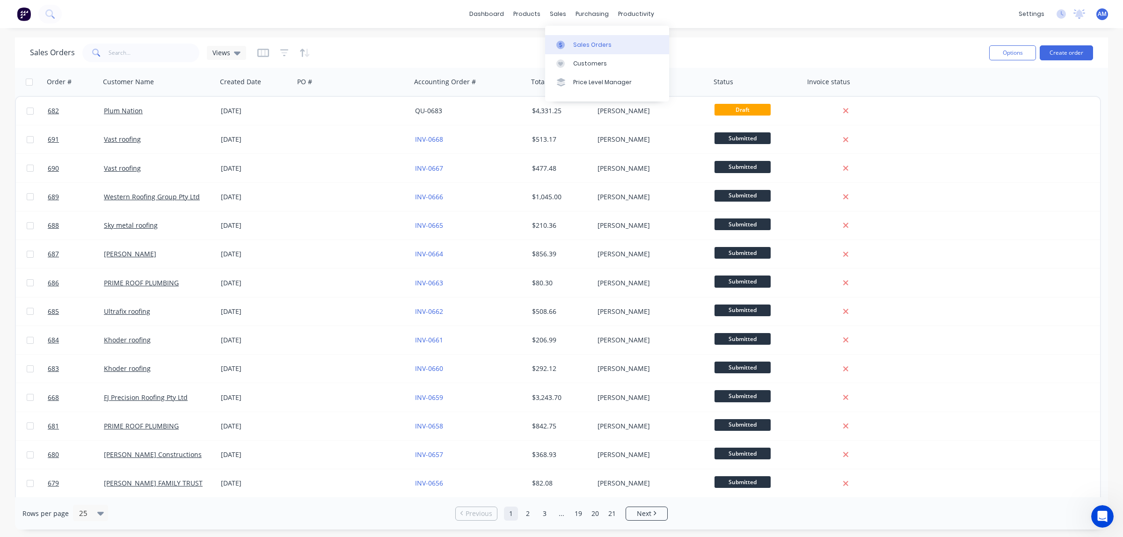
click at [573, 45] on div "Sales Orders" at bounding box center [592, 45] width 38 height 8
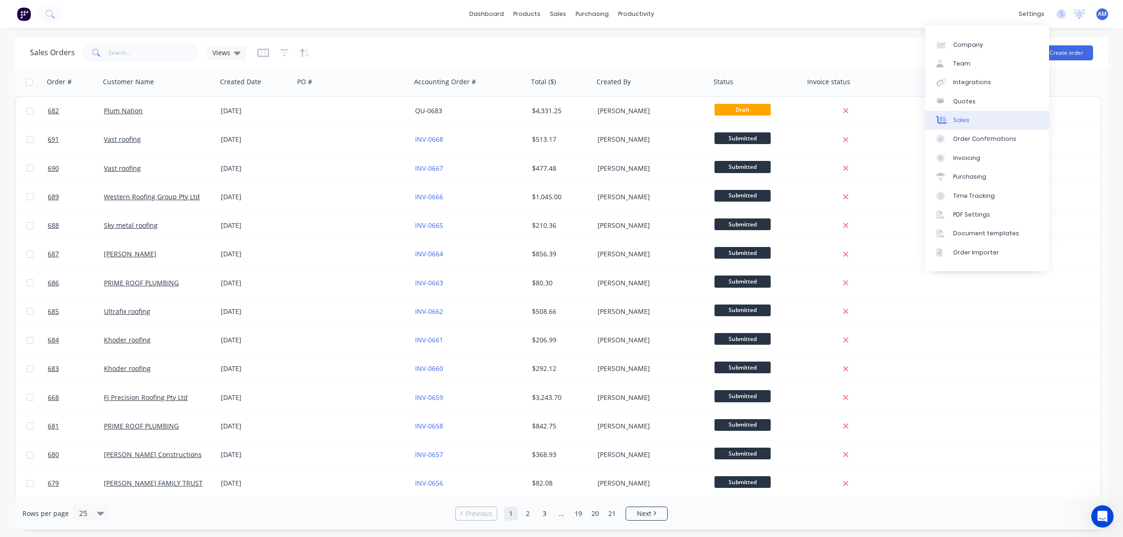
click at [960, 120] on div "Sales" at bounding box center [961, 120] width 16 height 8
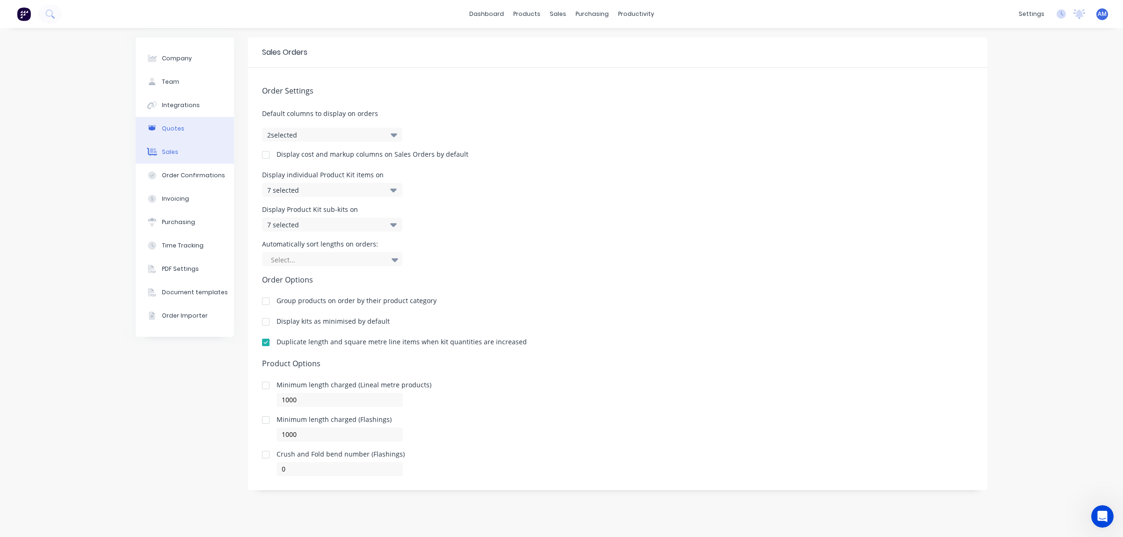
click at [165, 127] on div "Quotes" at bounding box center [173, 128] width 22 height 8
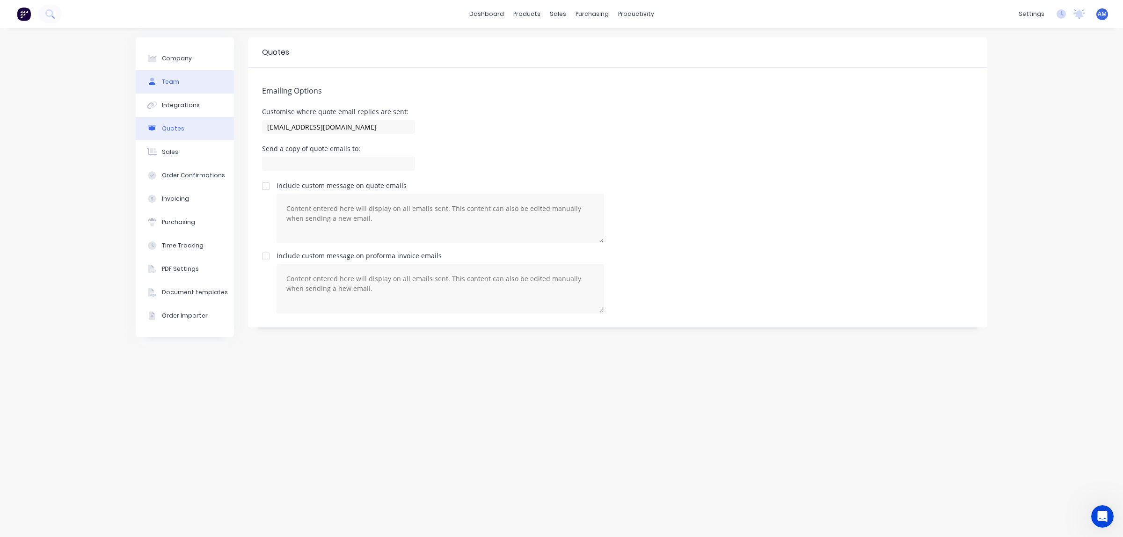
click at [171, 79] on div "Team" at bounding box center [170, 82] width 17 height 8
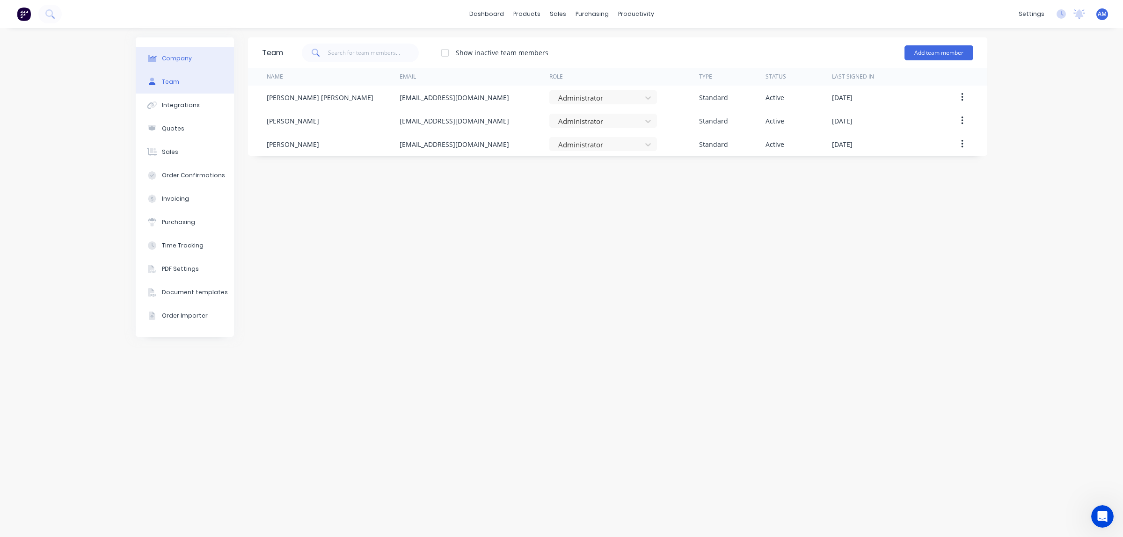
click at [170, 57] on div "Company" at bounding box center [177, 58] width 30 height 8
select select "AU"
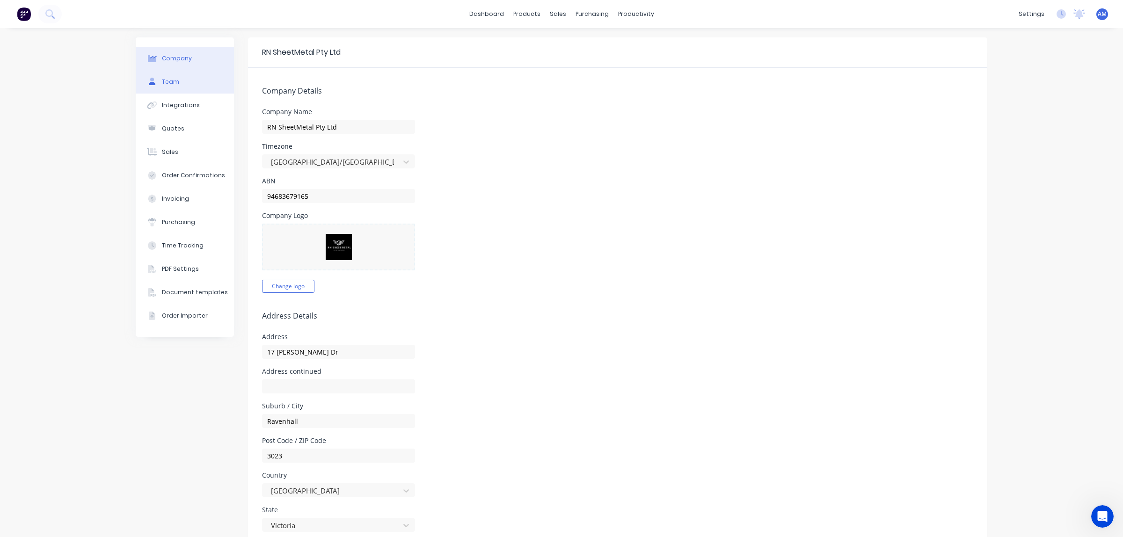
click at [162, 86] on div "Team" at bounding box center [170, 82] width 17 height 8
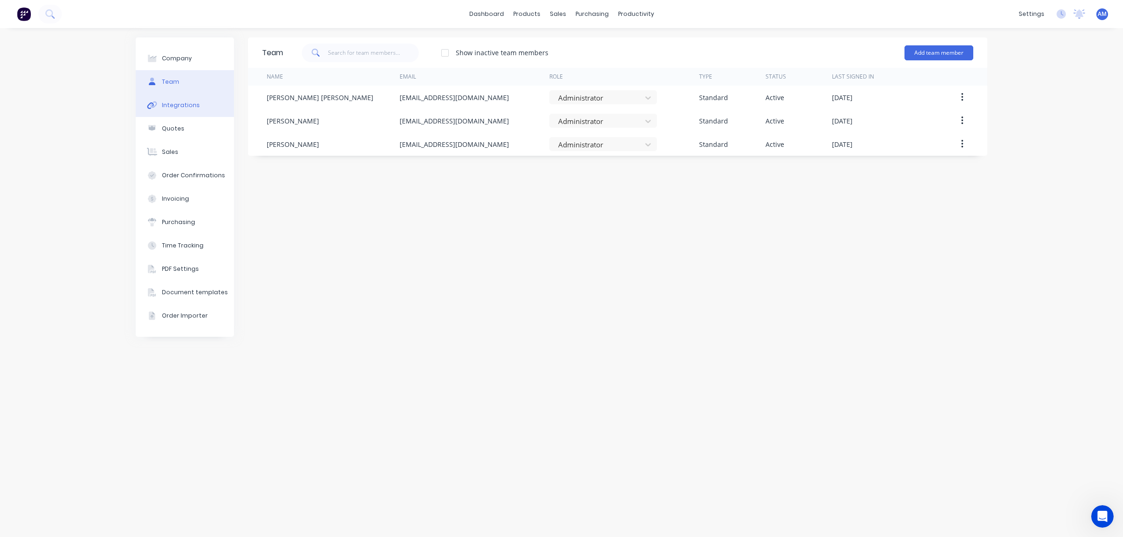
click at [172, 103] on div "Integrations" at bounding box center [181, 105] width 38 height 8
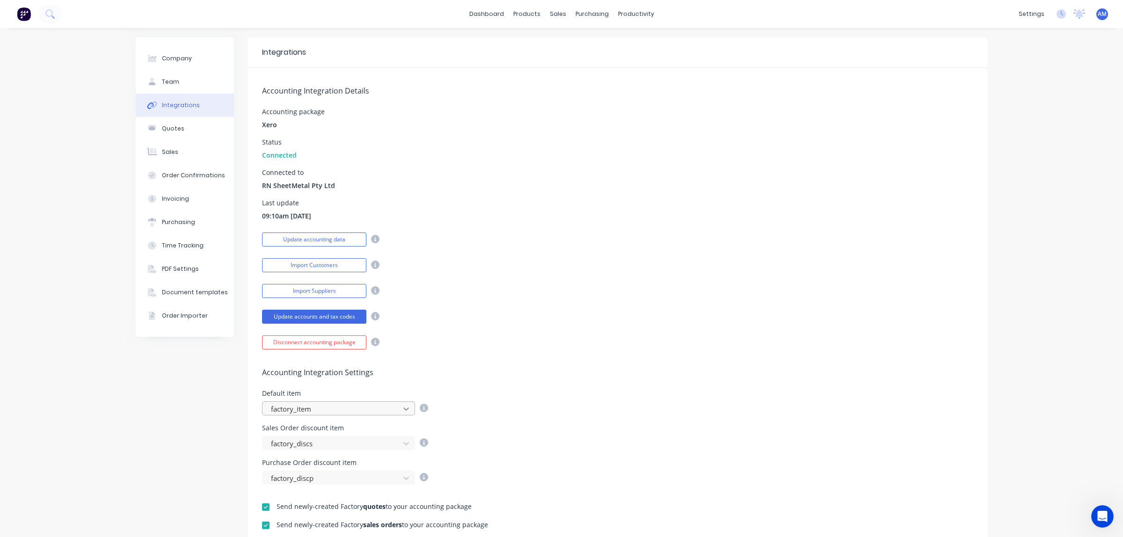
click at [401, 406] on icon at bounding box center [405, 408] width 9 height 9
click at [404, 411] on icon at bounding box center [405, 408] width 9 height 9
click at [589, 326] on div "Accounting Integration Details Accounting package Xero Status Connected Connect…" at bounding box center [617, 209] width 739 height 282
click at [167, 128] on div "Quotes" at bounding box center [173, 128] width 22 height 8
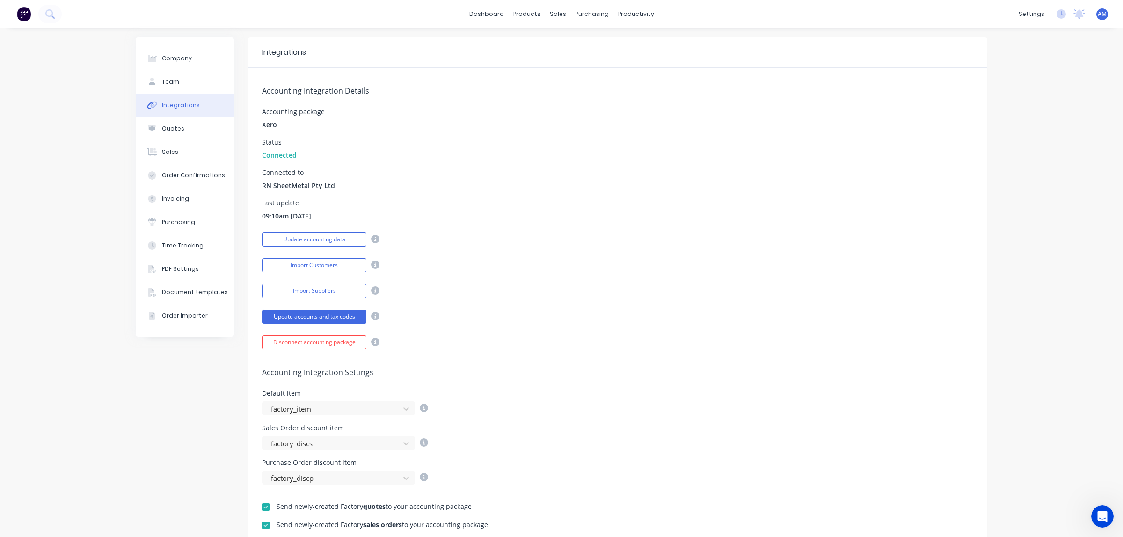
click at [150, 121] on button "Quotes" at bounding box center [185, 128] width 98 height 23
click at [158, 133] on button "Quotes" at bounding box center [185, 128] width 98 height 23
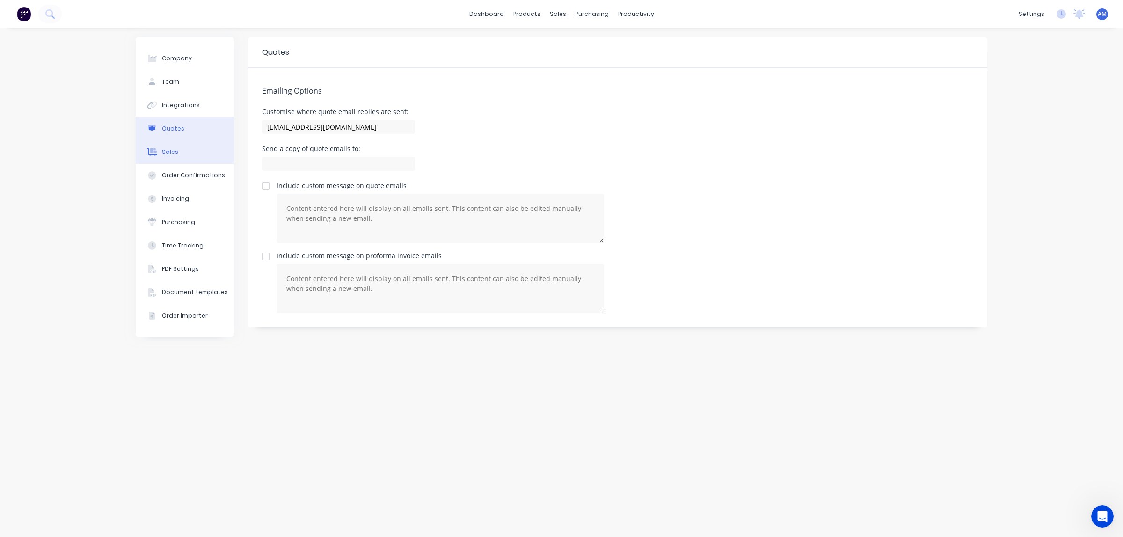
click at [167, 153] on div "Sales" at bounding box center [170, 152] width 16 height 8
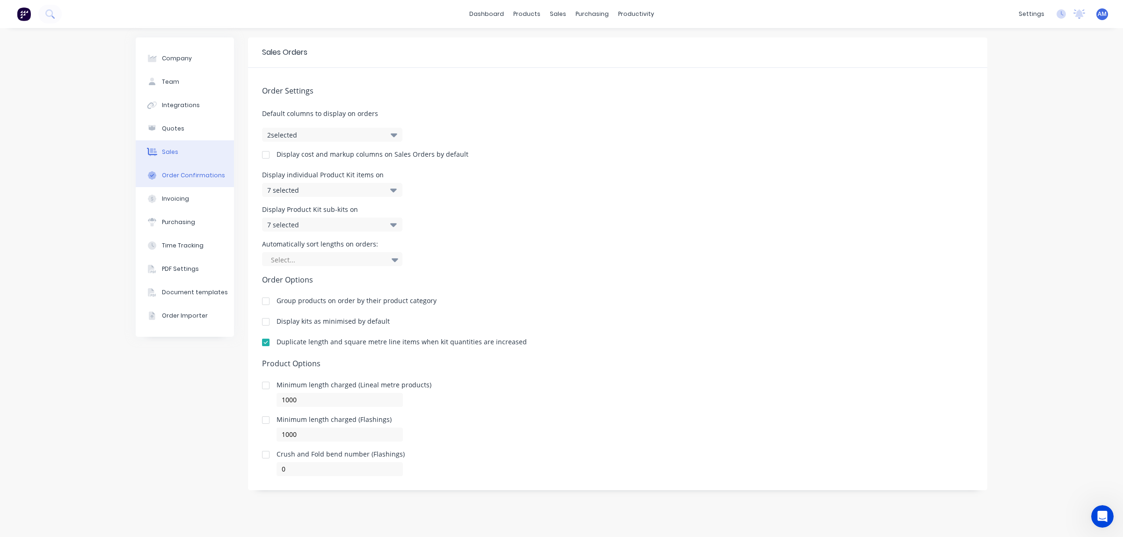
click at [188, 179] on div "Order Confirmations" at bounding box center [193, 175] width 63 height 8
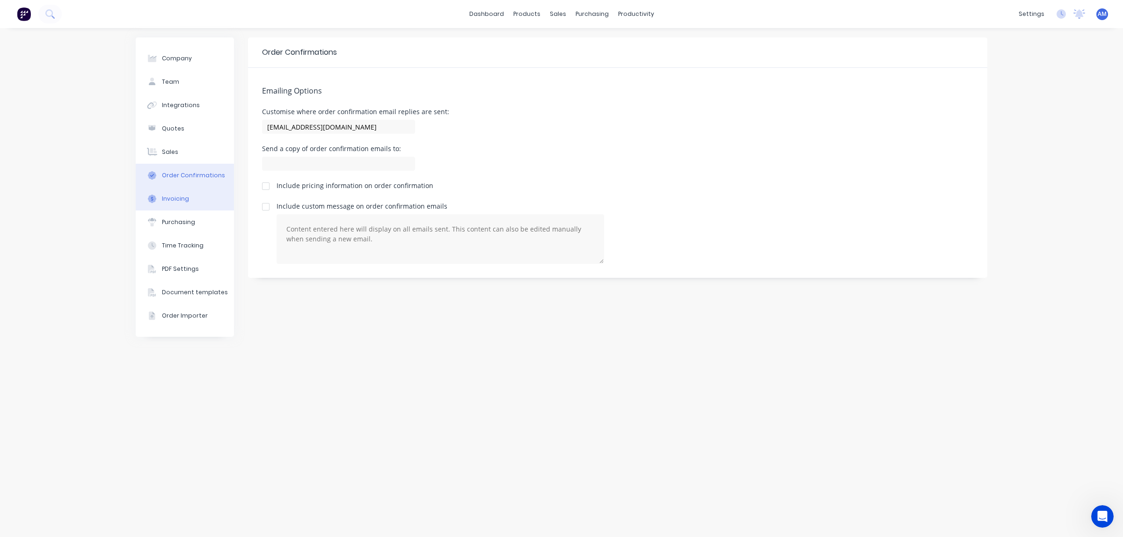
click at [164, 202] on div "Invoicing" at bounding box center [175, 199] width 27 height 8
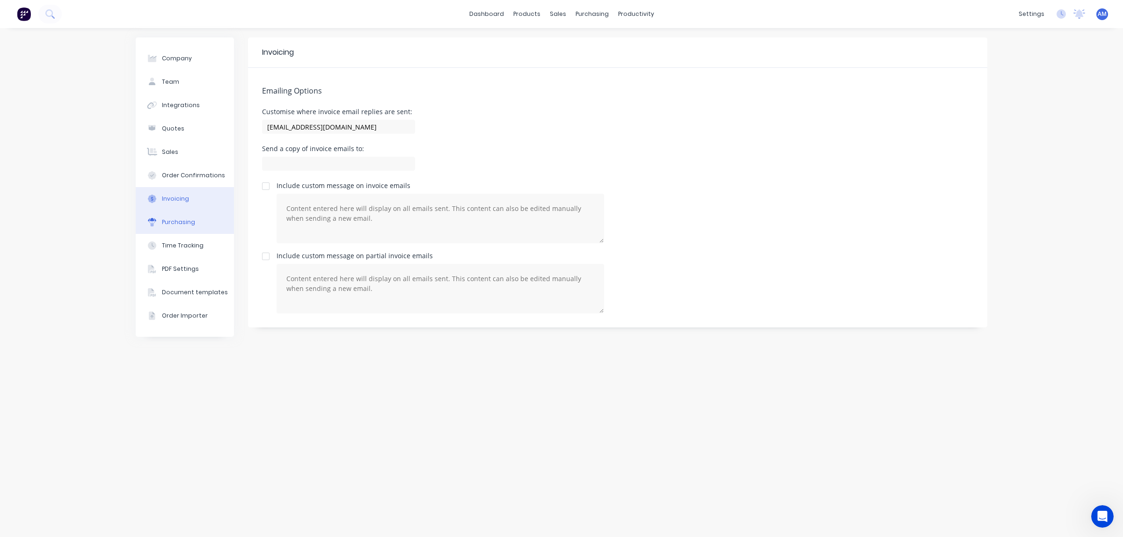
click at [172, 227] on button "Purchasing" at bounding box center [185, 222] width 98 height 23
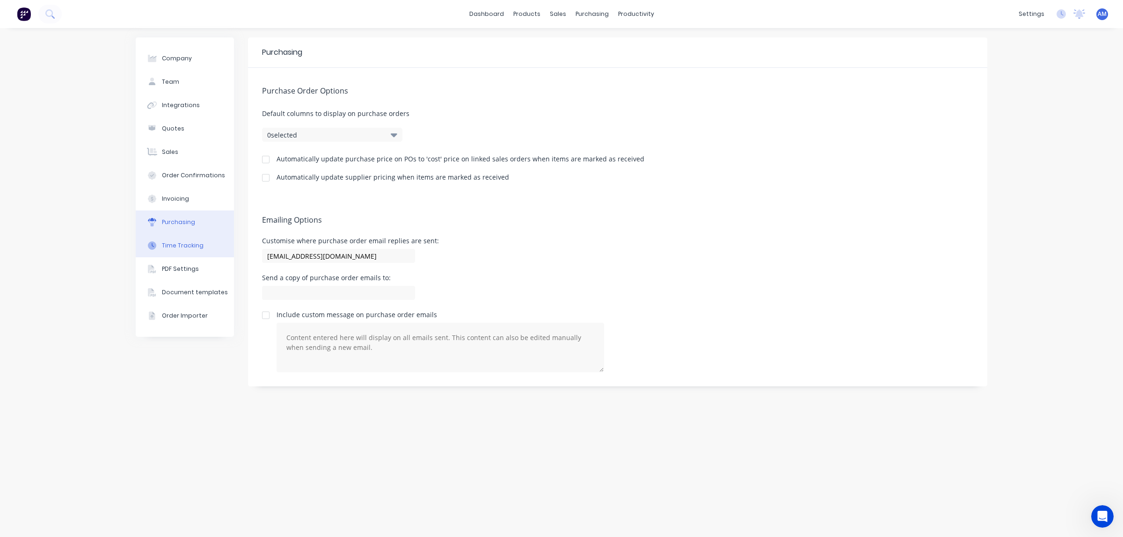
click at [166, 246] on div "Time Tracking" at bounding box center [183, 245] width 42 height 8
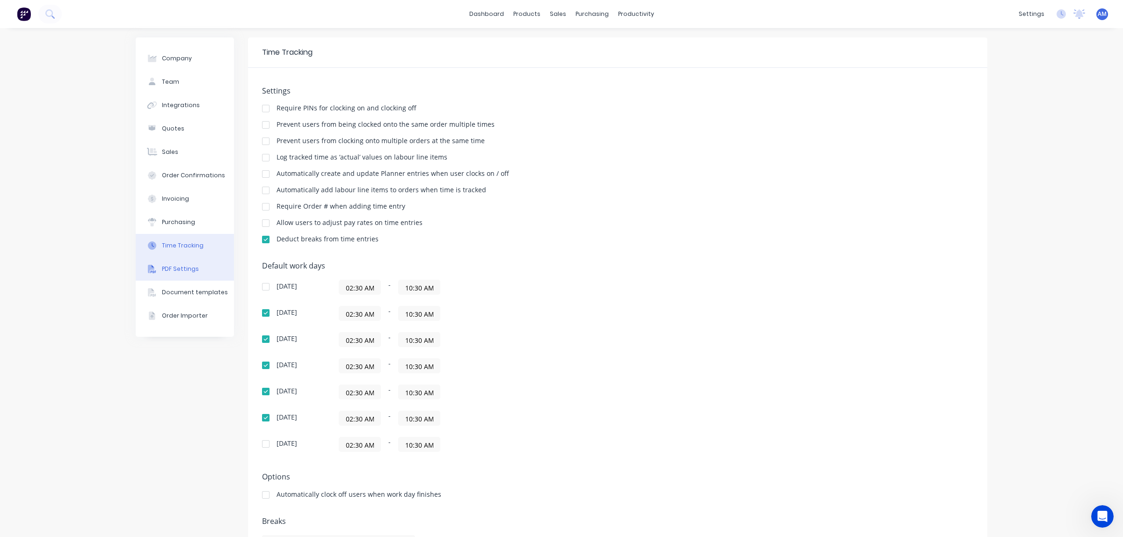
click at [185, 269] on div "PDF Settings" at bounding box center [180, 269] width 37 height 8
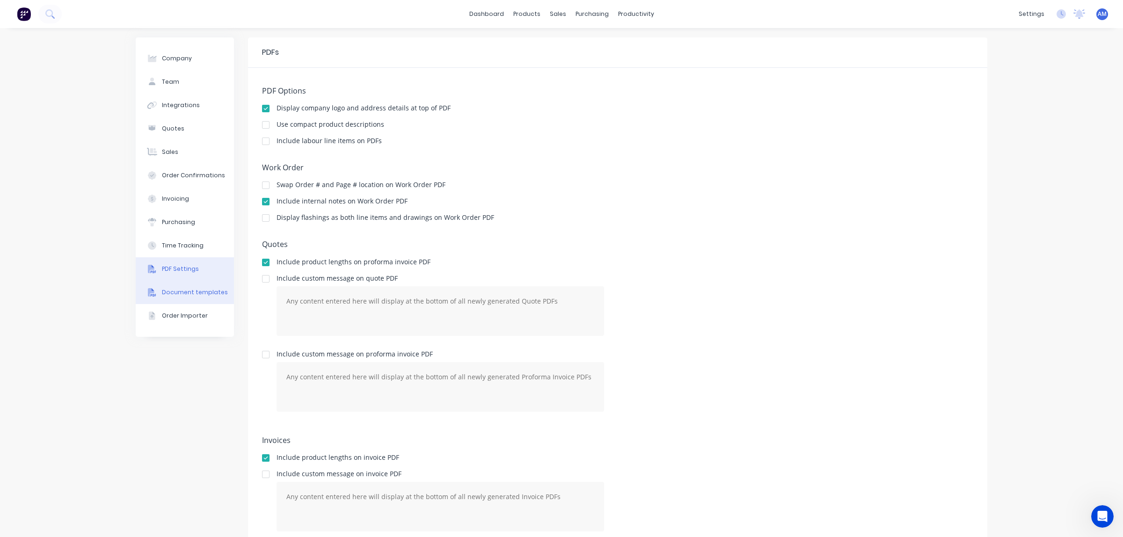
click at [163, 292] on div "Document templates" at bounding box center [195, 292] width 66 height 8
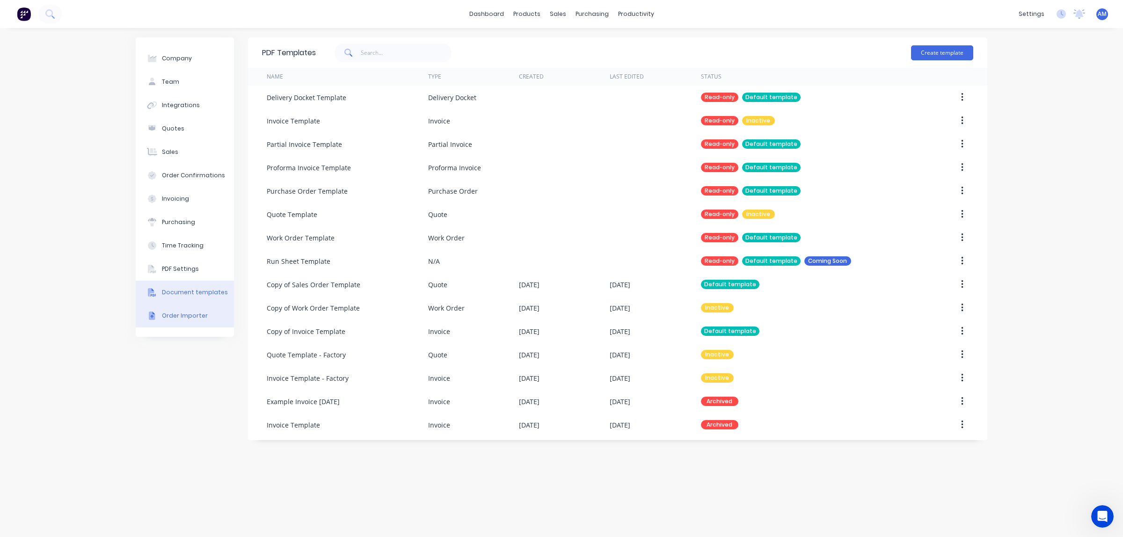
click at [186, 313] on div "Order Importer" at bounding box center [185, 316] width 46 height 8
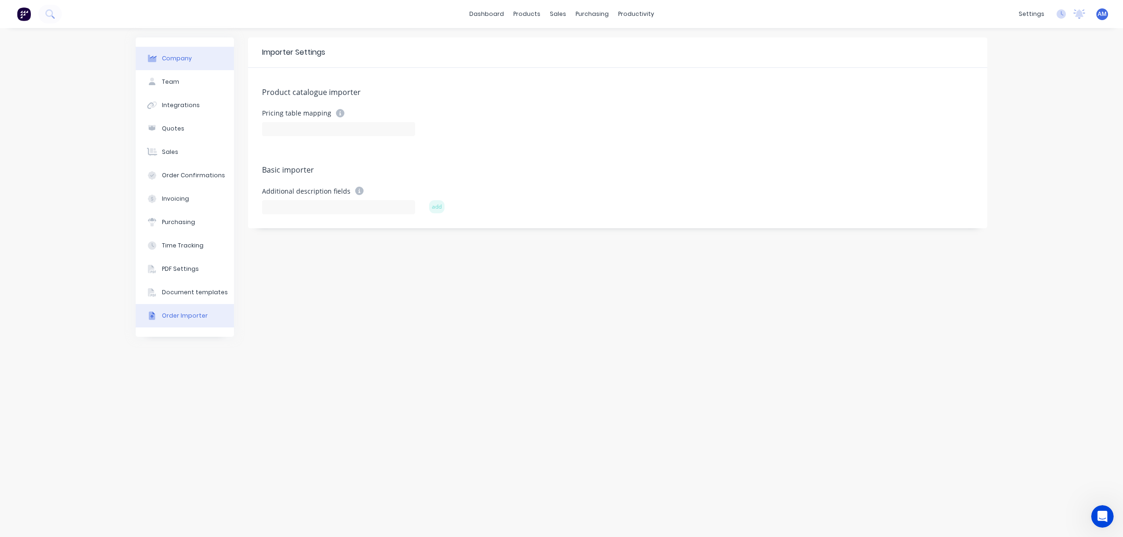
click at [174, 58] on div "Company" at bounding box center [177, 58] width 30 height 8
select select "AU"
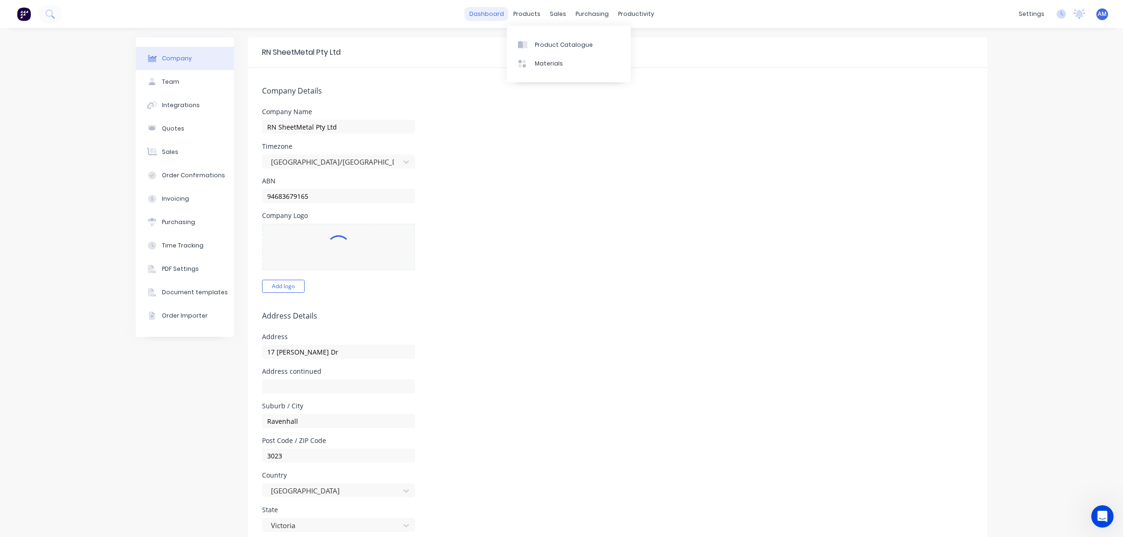
click at [488, 13] on link "dashboard" at bounding box center [487, 14] width 44 height 14
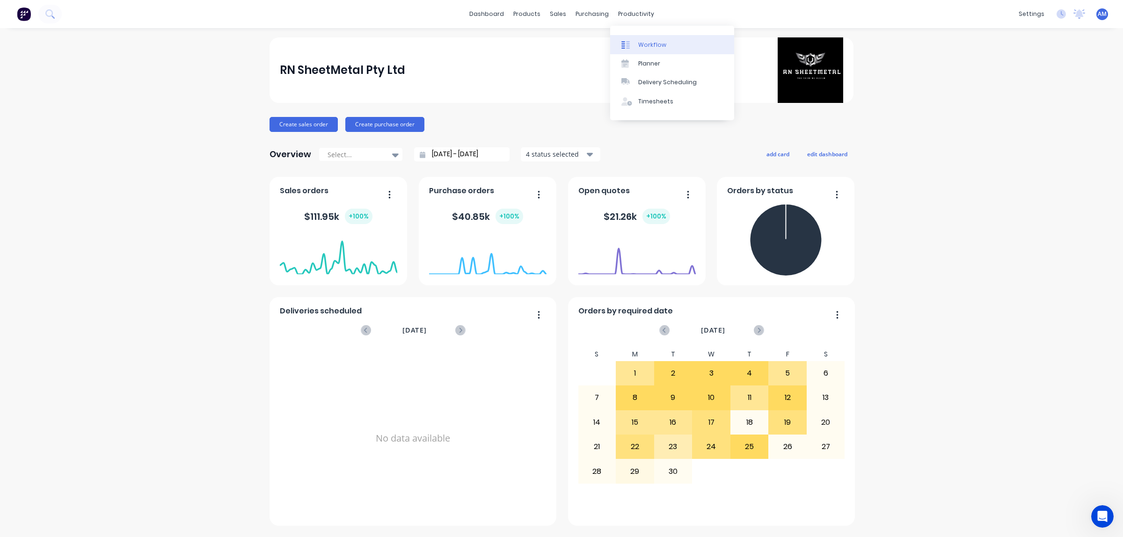
click at [653, 44] on div "Workflow" at bounding box center [652, 45] width 28 height 8
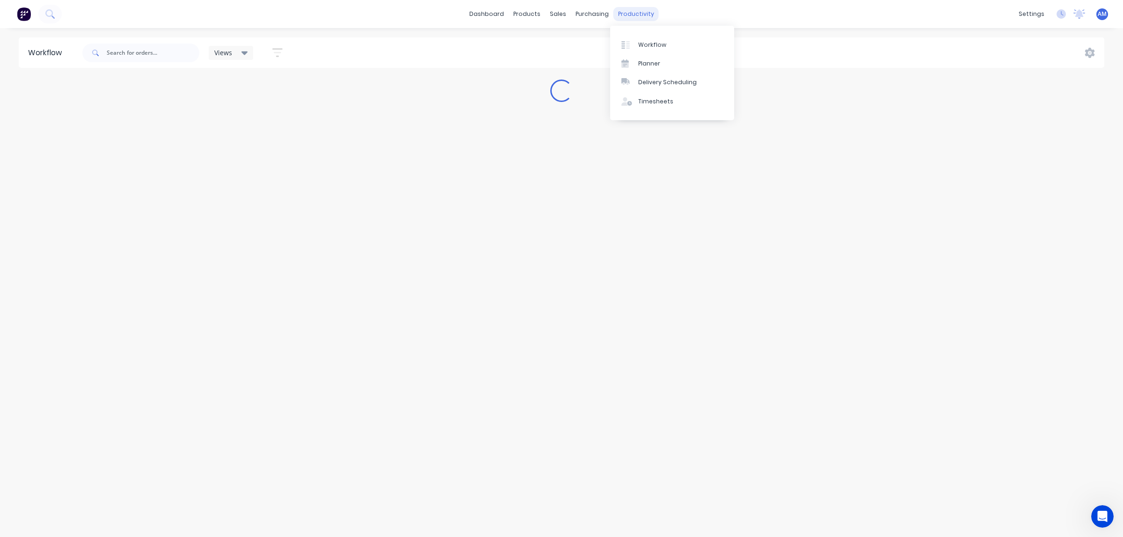
click at [618, 9] on div "productivity" at bounding box center [635, 14] width 45 height 14
click at [641, 66] on div "Planner" at bounding box center [649, 63] width 22 height 8
click at [623, 16] on div "productivity" at bounding box center [635, 14] width 45 height 14
click at [641, 85] on div "Delivery Scheduling" at bounding box center [667, 82] width 58 height 8
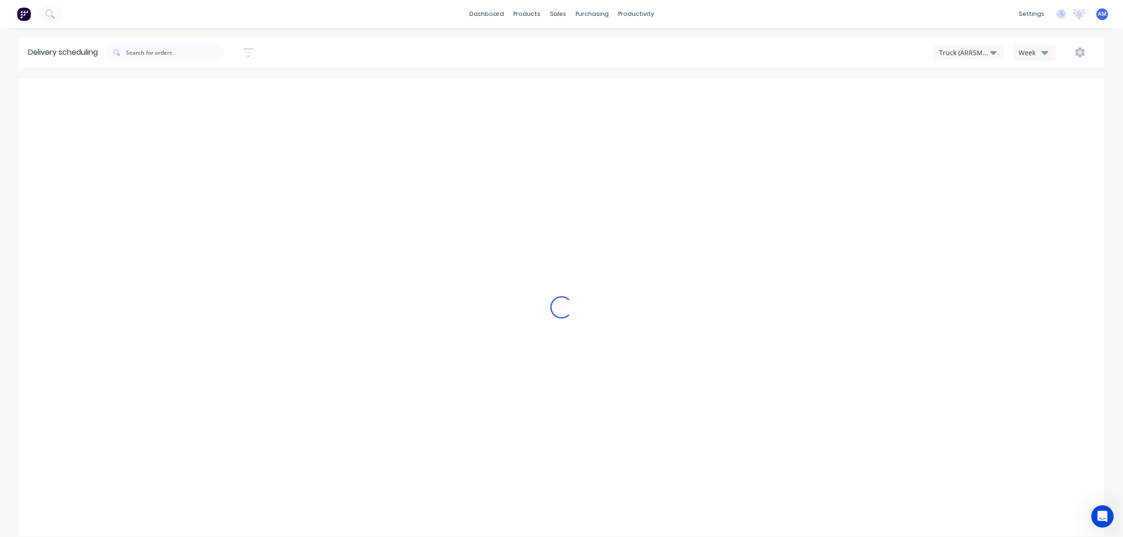
type input "Sep 21 - Sep 27"
click at [1099, 12] on span "AM" at bounding box center [1102, 14] width 9 height 8
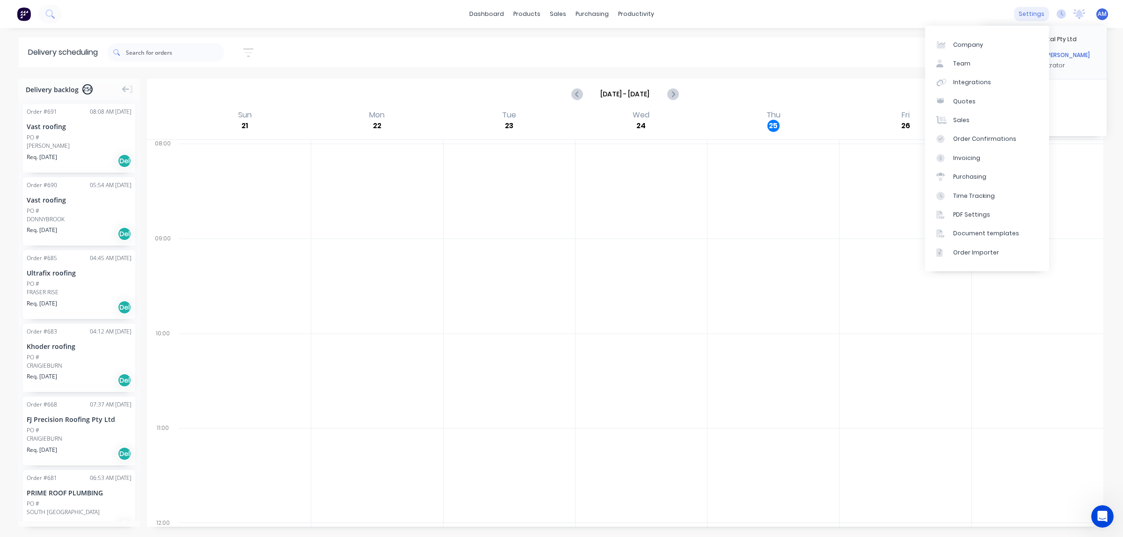
click at [1032, 14] on div "settings" at bounding box center [1031, 14] width 35 height 14
click at [971, 48] on div "Company" at bounding box center [968, 45] width 30 height 8
select select "AU"
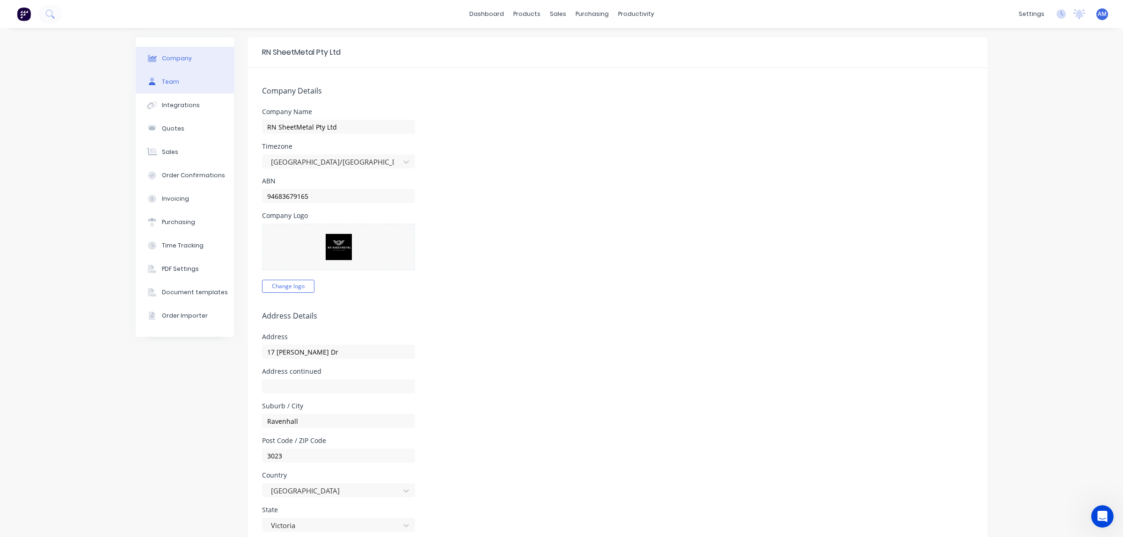
click at [162, 80] on div "Team" at bounding box center [170, 82] width 17 height 8
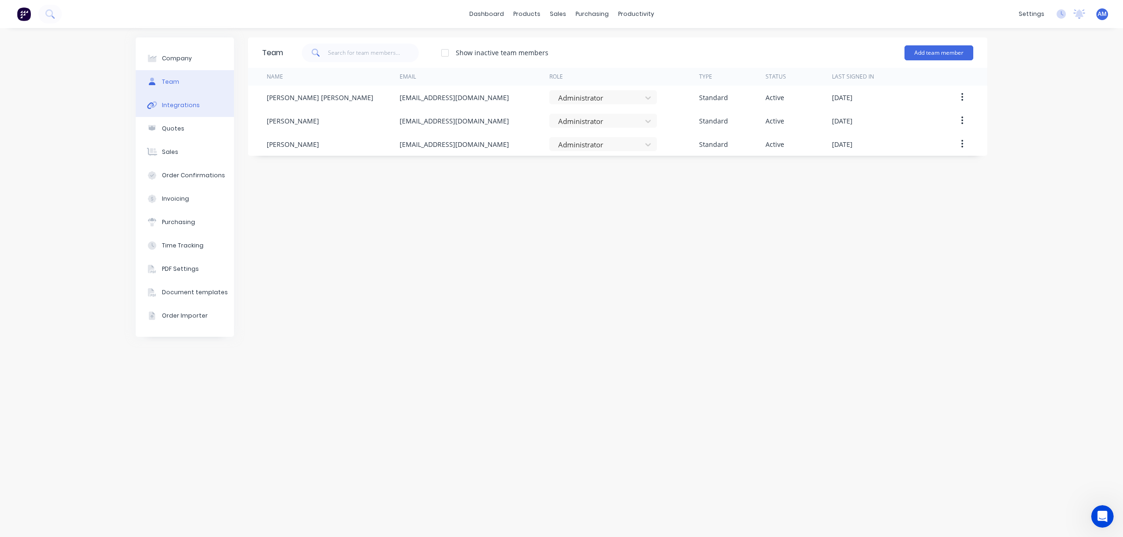
click at [169, 98] on button "Integrations" at bounding box center [185, 105] width 98 height 23
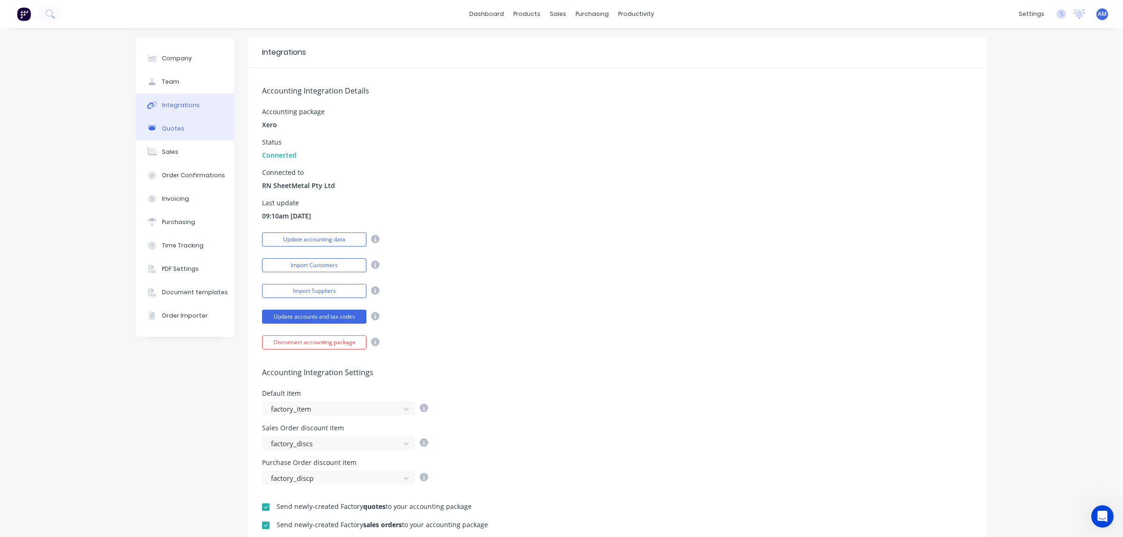
click at [164, 130] on div "Quotes" at bounding box center [173, 128] width 22 height 8
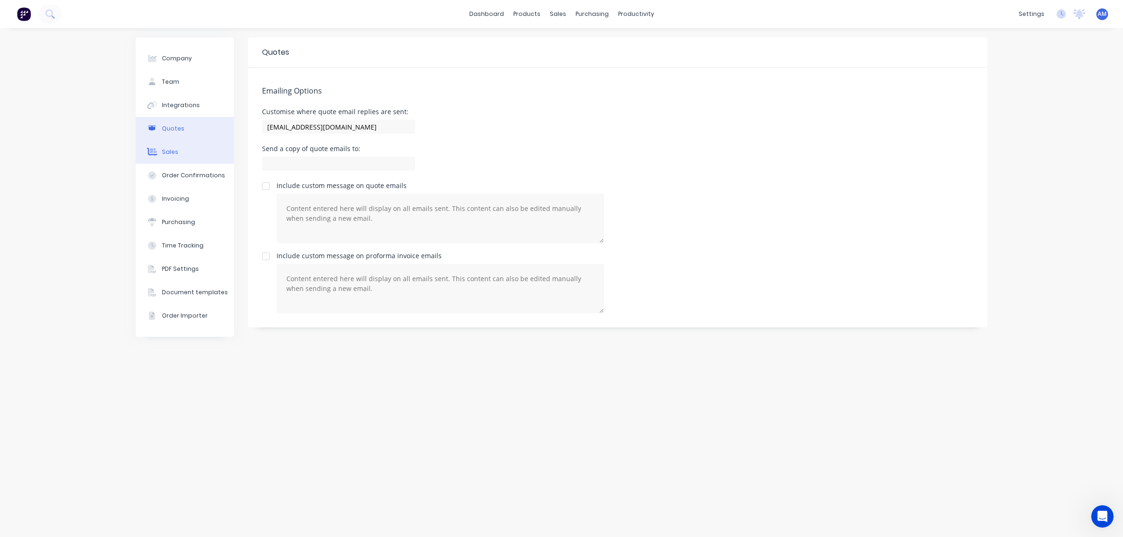
click at [167, 144] on button "Sales" at bounding box center [185, 151] width 98 height 23
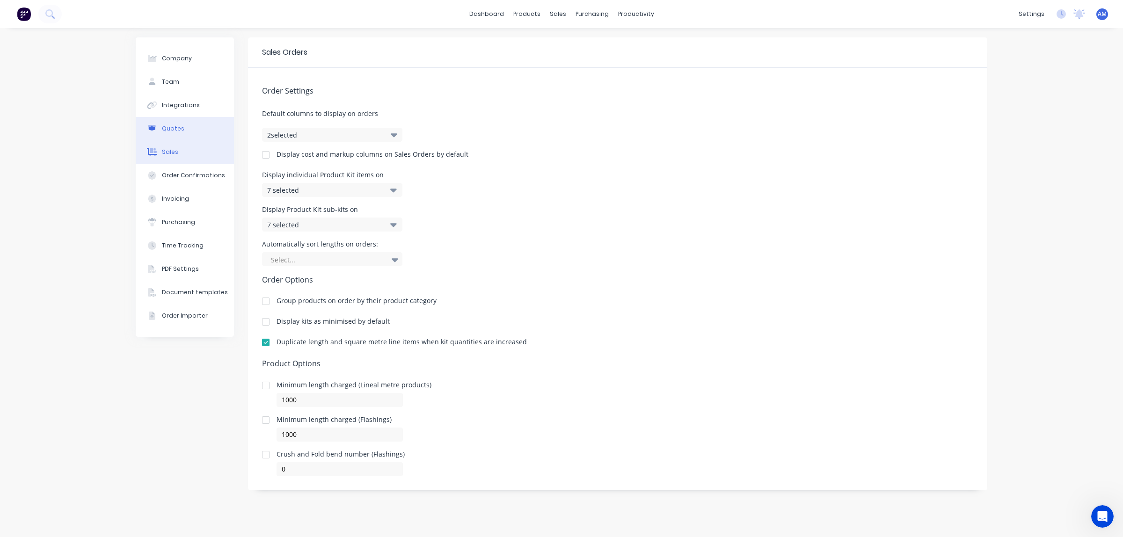
click at [175, 126] on div "Quotes" at bounding box center [173, 128] width 22 height 8
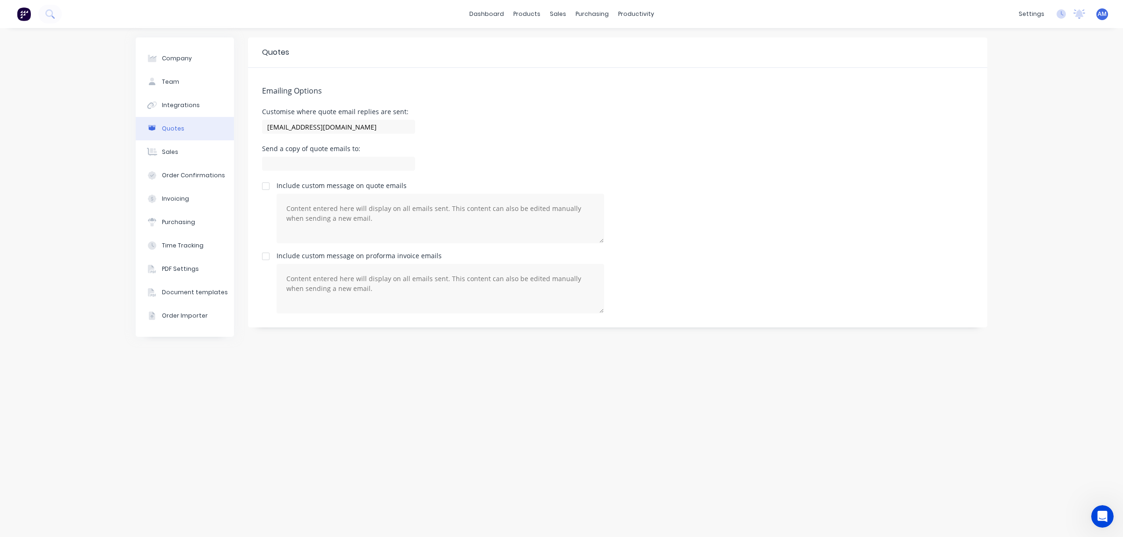
click at [167, 137] on button "Quotes" at bounding box center [185, 128] width 98 height 23
click at [164, 154] on div "Sales" at bounding box center [170, 152] width 16 height 8
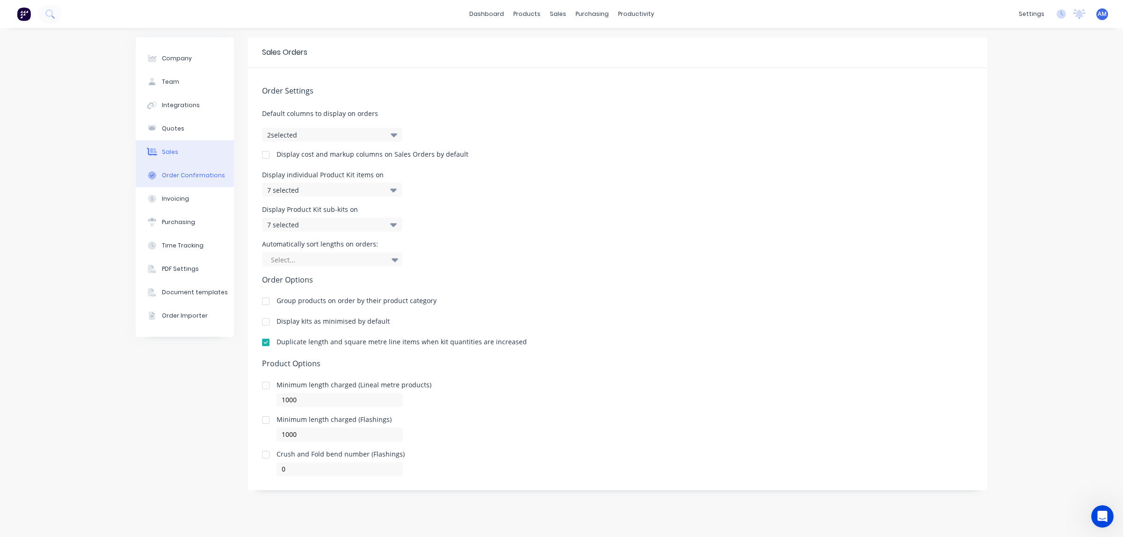
click at [179, 168] on button "Order Confirmations" at bounding box center [185, 175] width 98 height 23
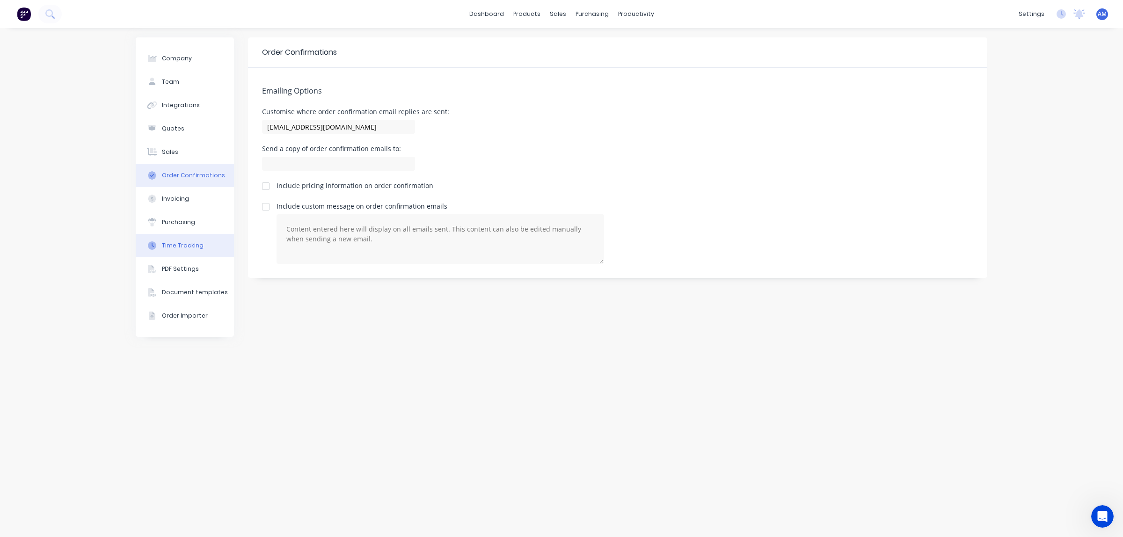
drag, startPoint x: 160, startPoint y: 198, endPoint x: 190, endPoint y: 241, distance: 52.7
click at [160, 198] on button "Invoicing" at bounding box center [185, 198] width 98 height 23
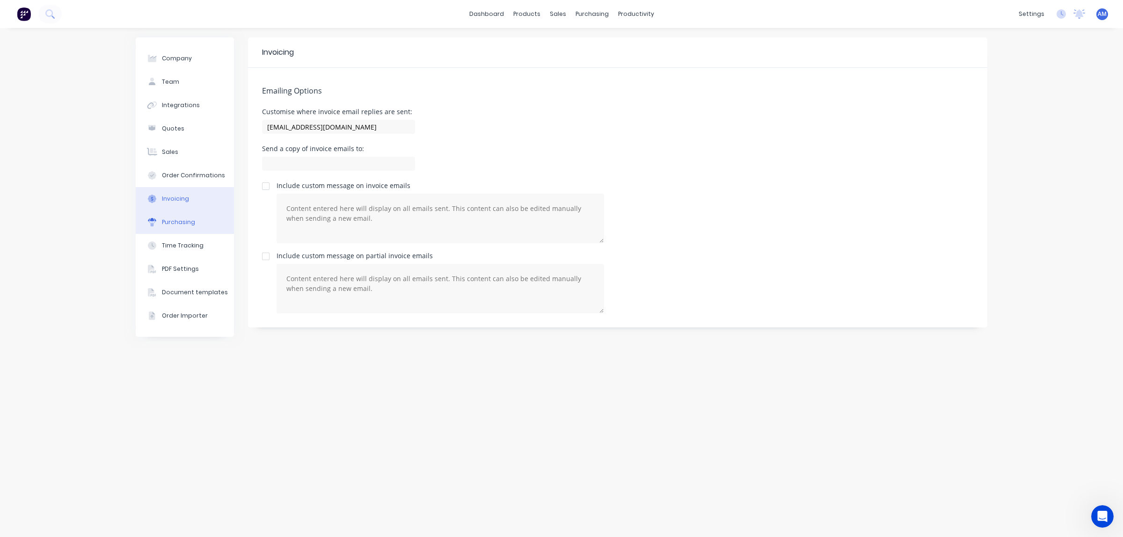
click at [176, 223] on div "Purchasing" at bounding box center [178, 222] width 33 height 8
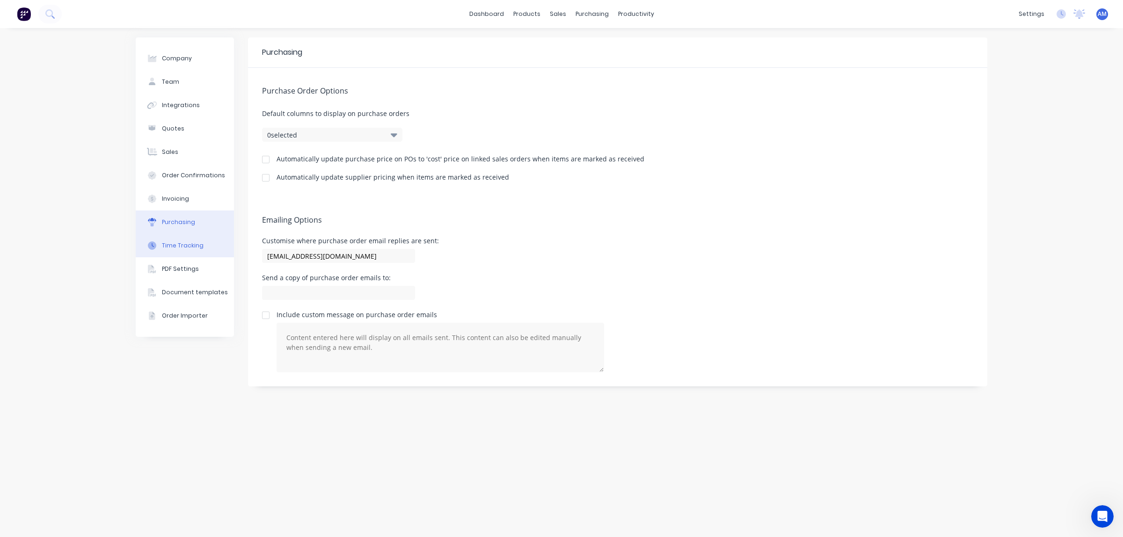
click at [172, 247] on div "Time Tracking" at bounding box center [183, 245] width 42 height 8
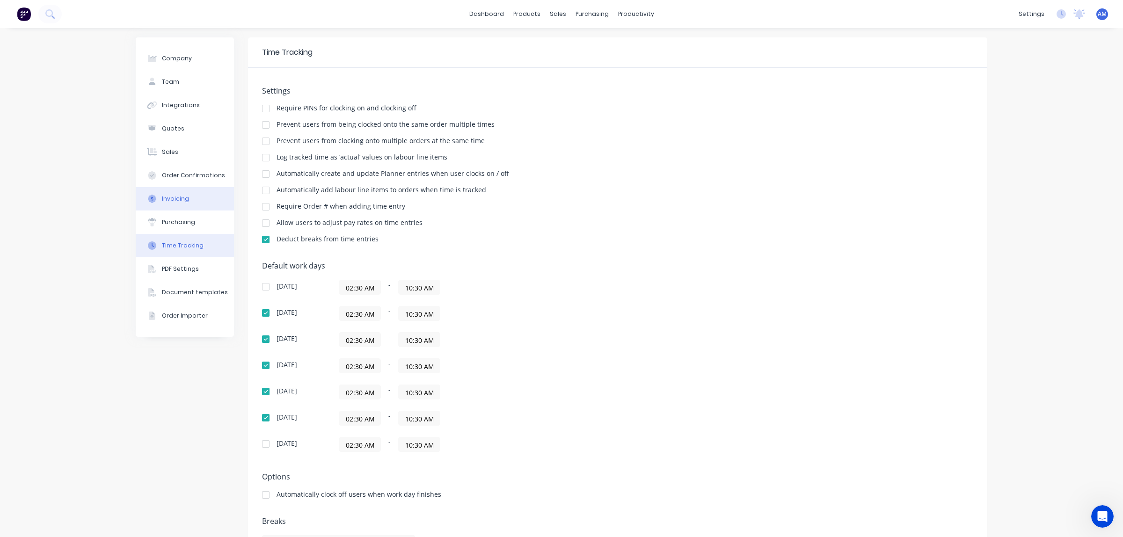
click at [158, 192] on button "Invoicing" at bounding box center [185, 198] width 98 height 23
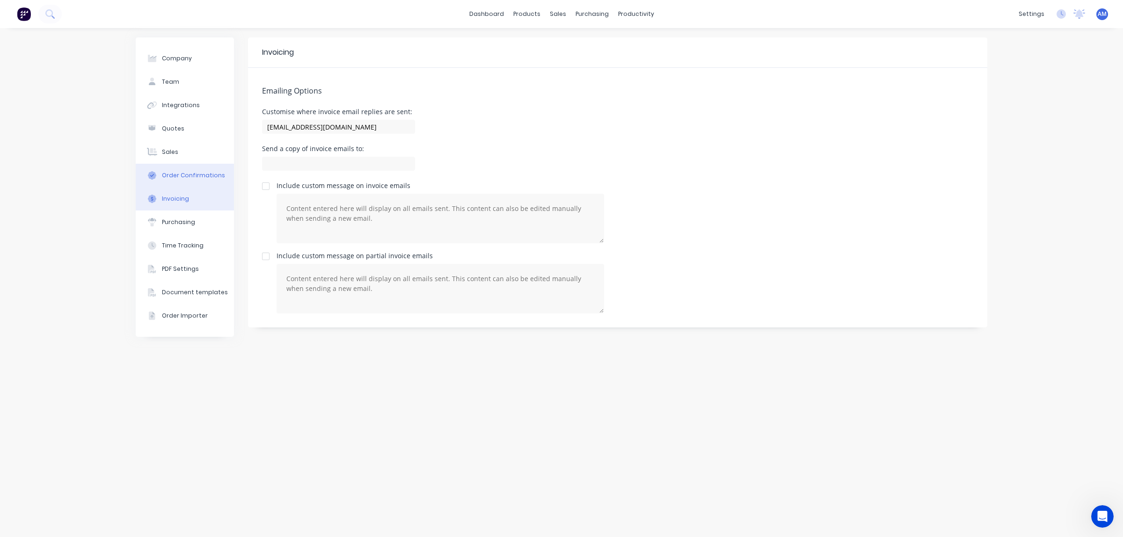
click at [173, 164] on button "Order Confirmations" at bounding box center [185, 175] width 98 height 23
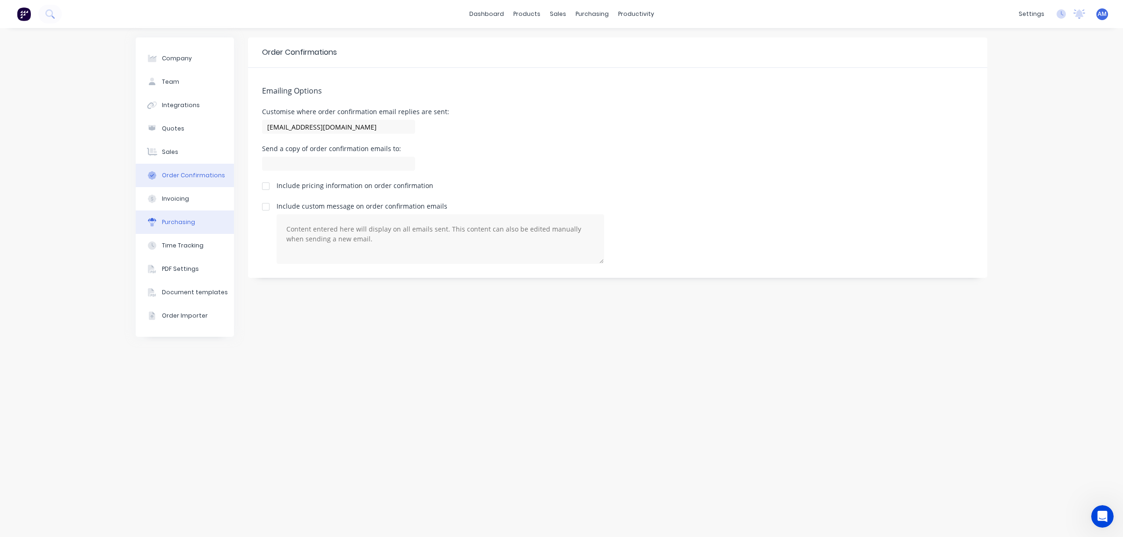
click at [172, 221] on div "Purchasing" at bounding box center [178, 222] width 33 height 8
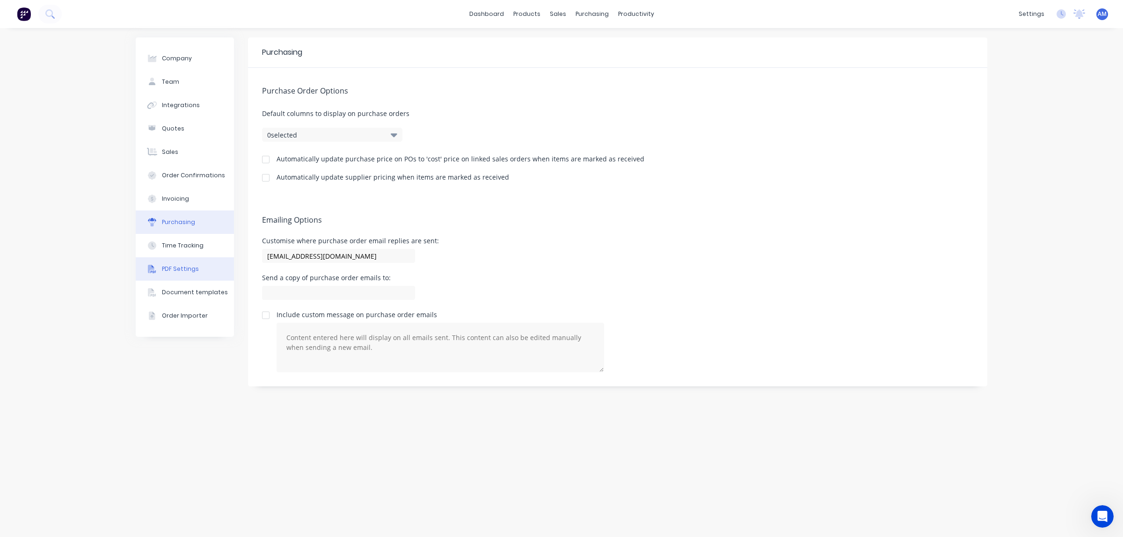
drag, startPoint x: 178, startPoint y: 239, endPoint x: 188, endPoint y: 269, distance: 32.1
click at [177, 238] on button "Time Tracking" at bounding box center [185, 245] width 98 height 23
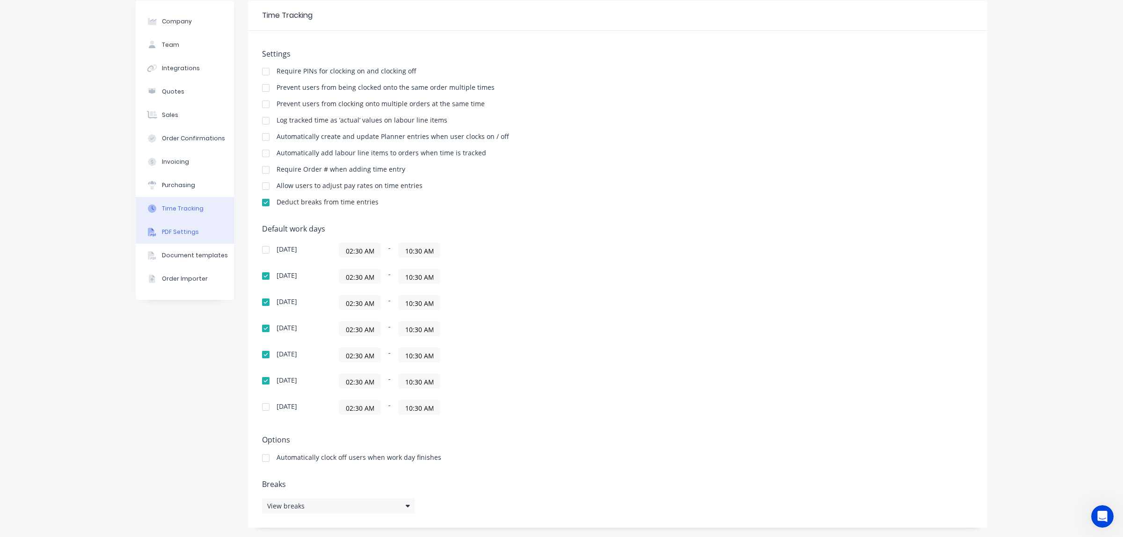
click at [179, 241] on button "PDF Settings" at bounding box center [185, 231] width 98 height 23
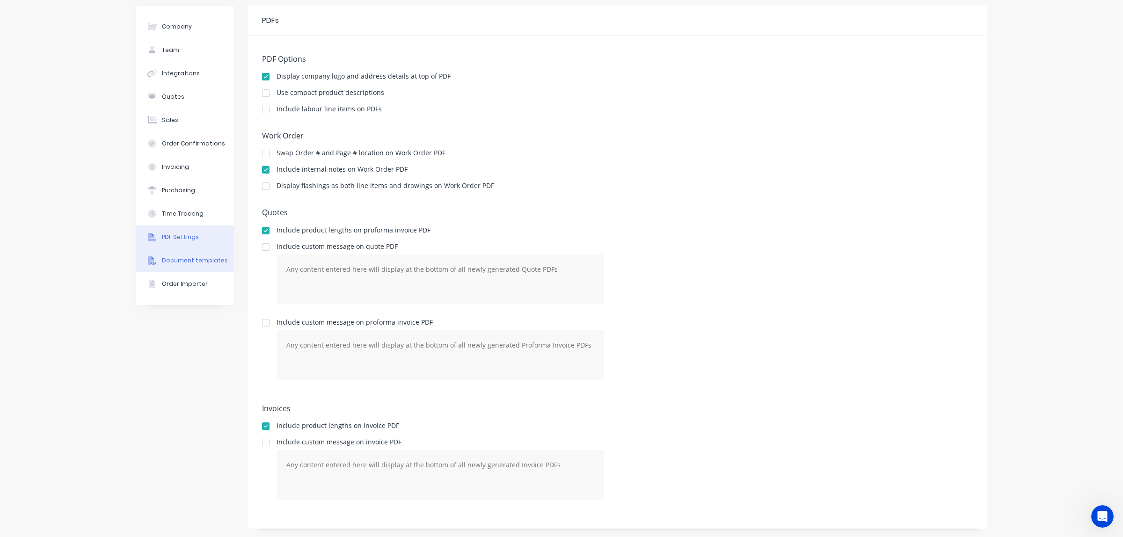
click at [182, 257] on div "Document templates" at bounding box center [195, 260] width 66 height 8
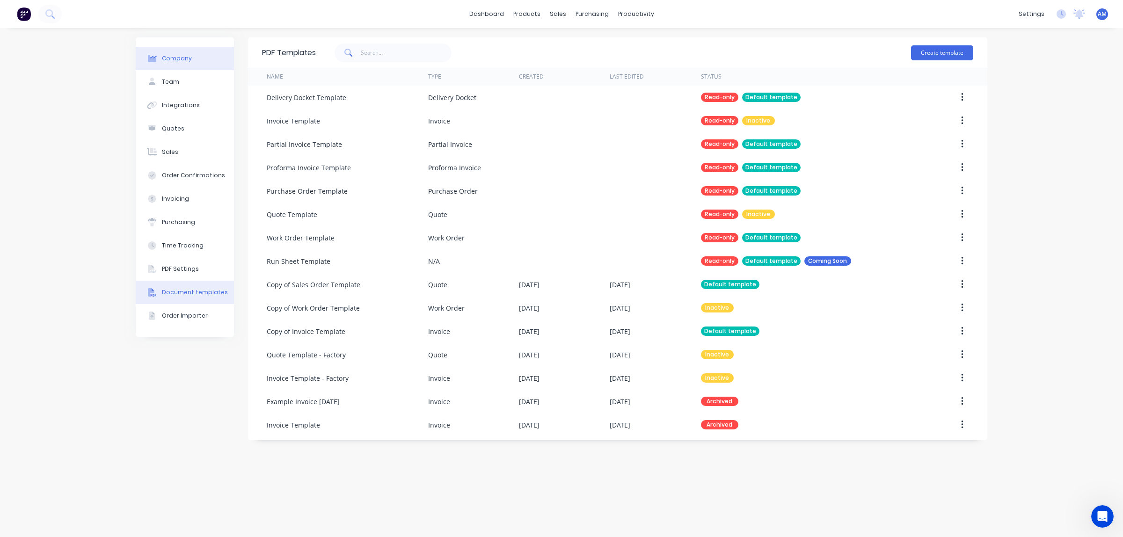
click at [174, 60] on div "Company" at bounding box center [177, 58] width 30 height 8
select select "AU"
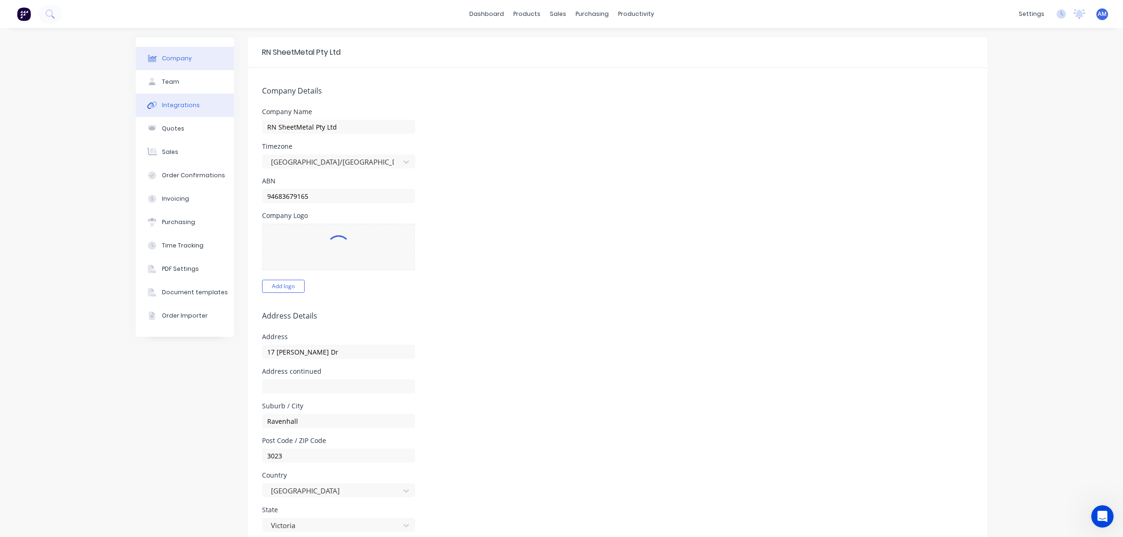
click at [165, 95] on button "Integrations" at bounding box center [185, 105] width 98 height 23
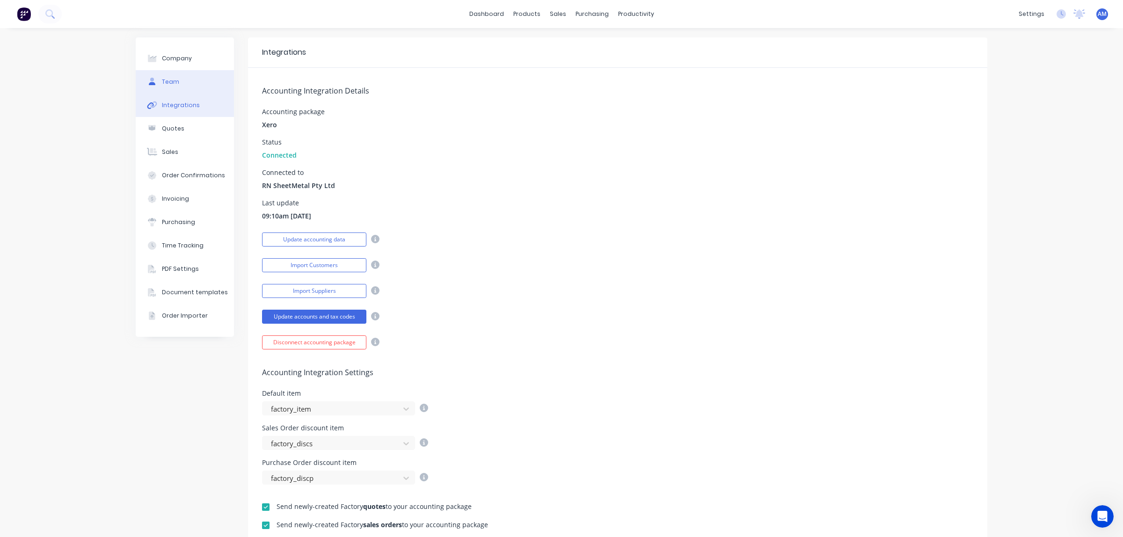
click at [162, 78] on div "Team" at bounding box center [170, 82] width 17 height 8
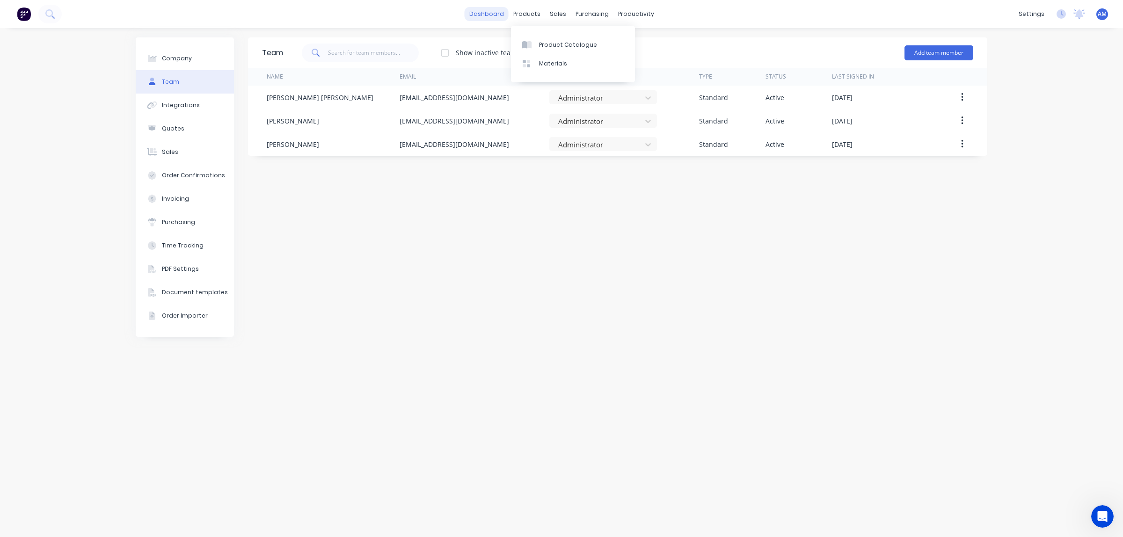
click at [483, 16] on link "dashboard" at bounding box center [487, 14] width 44 height 14
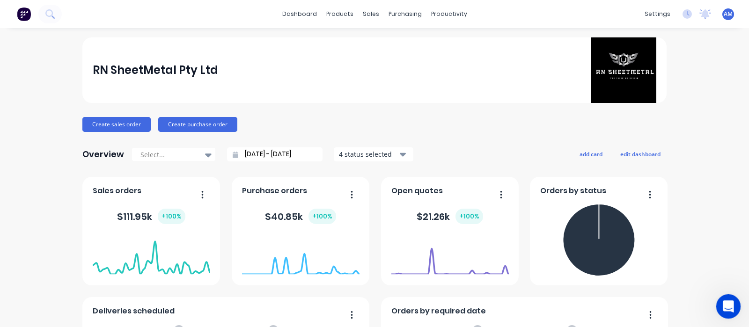
click at [733, 303] on icon "Open Intercom Messenger" at bounding box center [726, 305] width 15 height 15
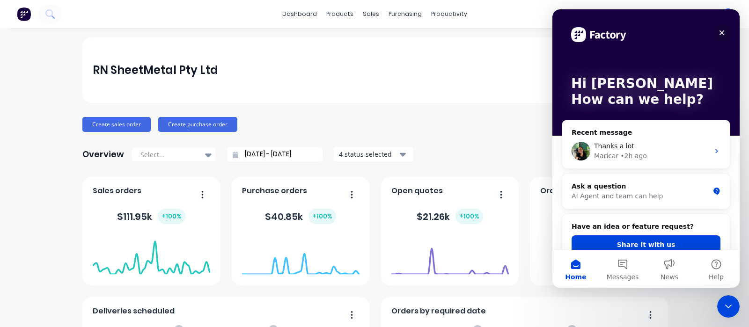
click at [723, 33] on icon "Close" at bounding box center [721, 32] width 7 height 7
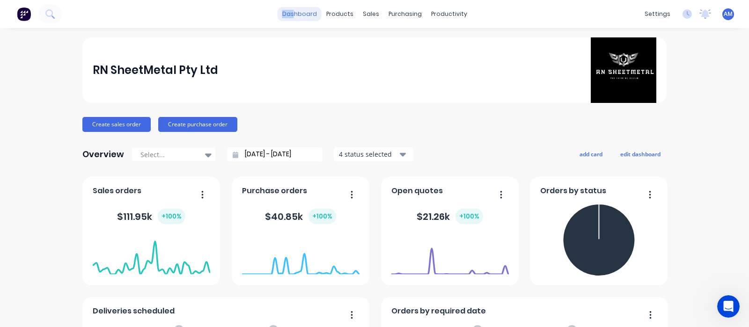
drag, startPoint x: 278, startPoint y: 20, endPoint x: 295, endPoint y: 17, distance: 16.6
click at [295, 17] on div "dashboard" at bounding box center [299, 14] width 44 height 14
click at [295, 17] on link "dashboard" at bounding box center [299, 14] width 44 height 14
click at [304, 14] on link "dashboard" at bounding box center [299, 14] width 44 height 14
click at [95, 66] on div "RN SheetMetal Pty Ltd" at bounding box center [155, 70] width 125 height 19
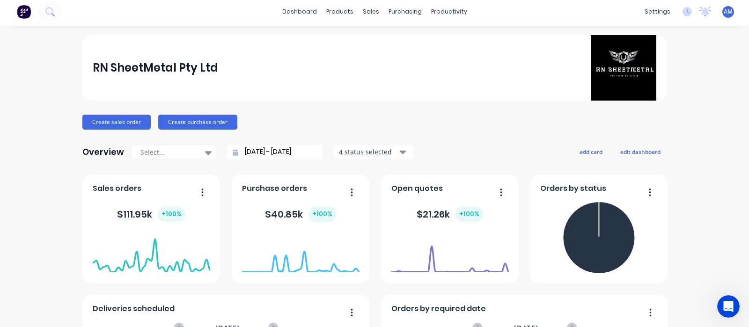
scroll to position [208, 0]
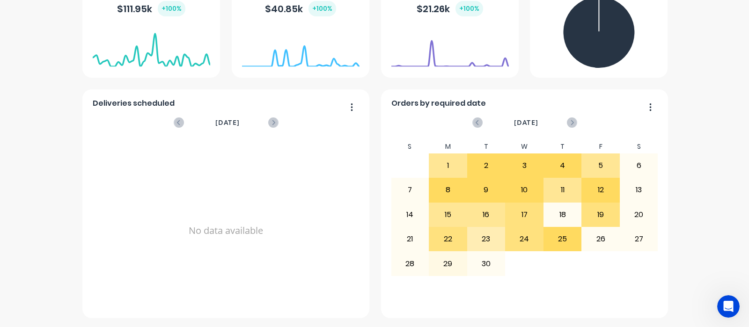
click at [215, 119] on span "[DATE]" at bounding box center [227, 122] width 24 height 10
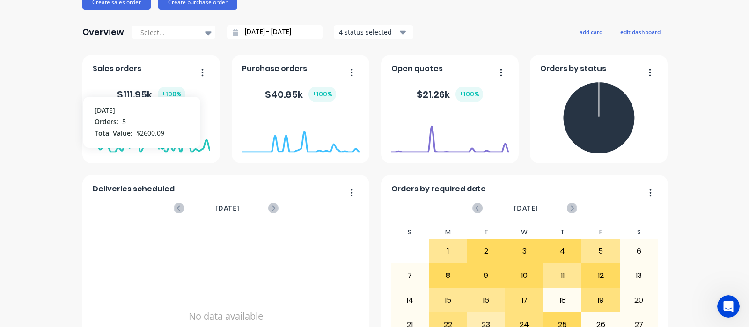
scroll to position [93, 0]
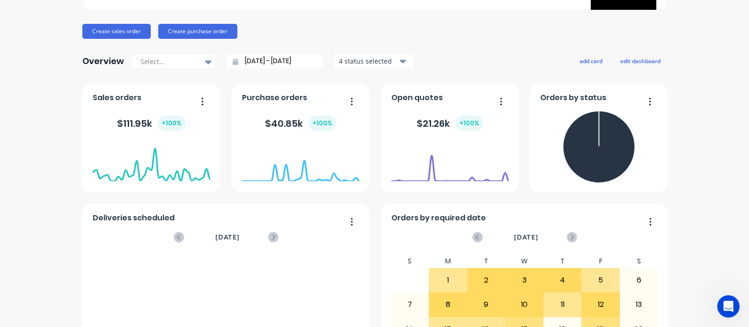
click at [238, 204] on div "Deliveries scheduled September 2025 No data available" at bounding box center [225, 318] width 287 height 229
click at [200, 95] on button "button" at bounding box center [199, 102] width 20 height 15
click at [56, 145] on div "RN SheetMetal Pty Ltd Create sales order Create purchase order Overview Select.…" at bounding box center [374, 188] width 749 height 488
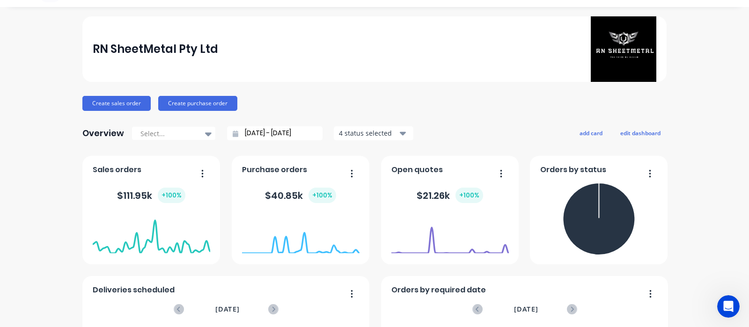
scroll to position [0, 0]
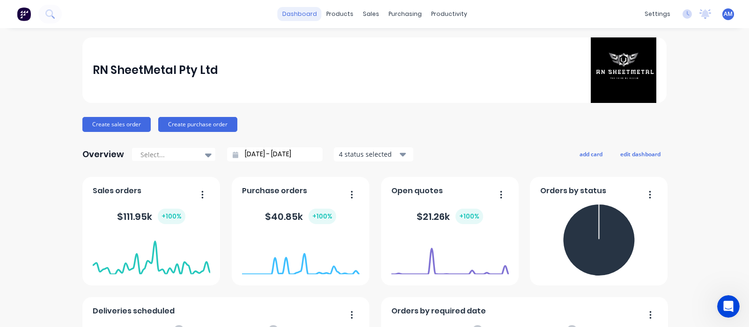
click at [283, 18] on link "dashboard" at bounding box center [299, 14] width 44 height 14
click at [310, 10] on link "dashboard" at bounding box center [299, 14] width 44 height 14
click at [301, 19] on link "dashboard" at bounding box center [299, 14] width 44 height 14
click at [349, 34] on div "Product Catalogue Materials" at bounding box center [382, 54] width 124 height 57
click at [355, 52] on link "Product Catalogue" at bounding box center [382, 44] width 124 height 19
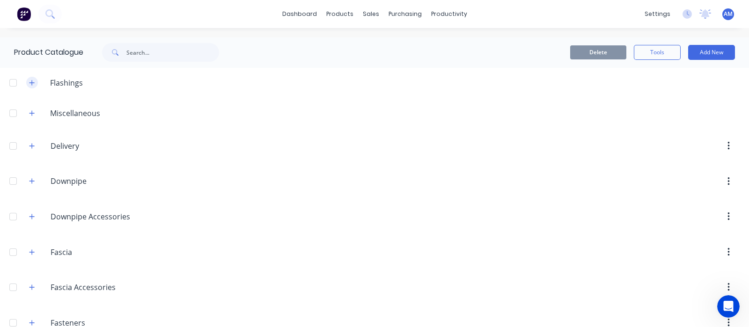
click at [32, 83] on icon "button" at bounding box center [31, 82] width 5 height 5
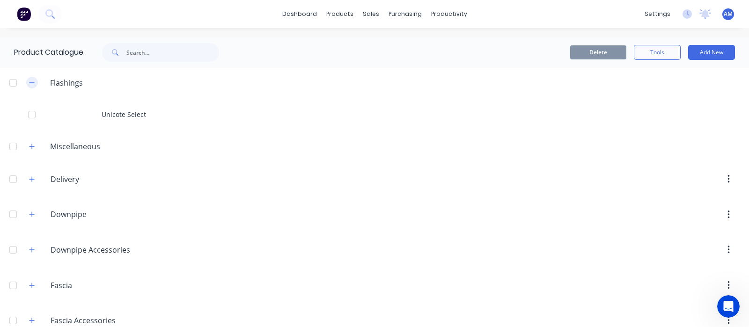
click at [32, 83] on icon "button" at bounding box center [32, 83] width 6 height 7
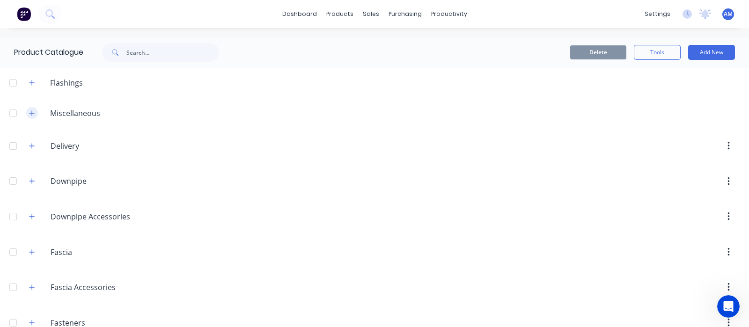
click at [28, 109] on button "button" at bounding box center [32, 113] width 12 height 12
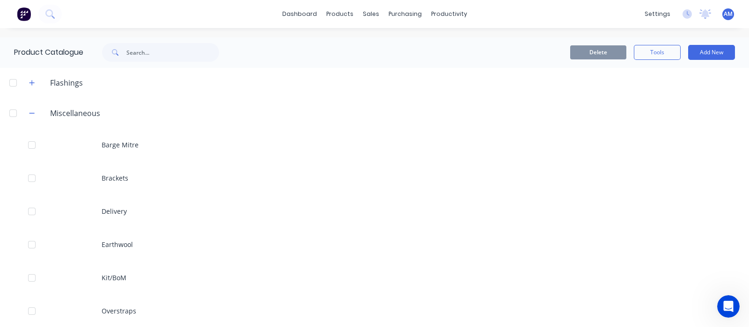
click at [24, 106] on header "Miscellaneous" at bounding box center [374, 113] width 749 height 30
click at [31, 113] on icon "button" at bounding box center [31, 113] width 5 height 0
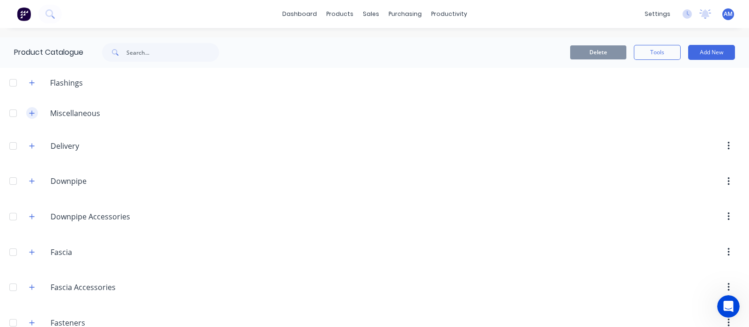
click at [31, 113] on icon "button" at bounding box center [31, 112] width 5 height 5
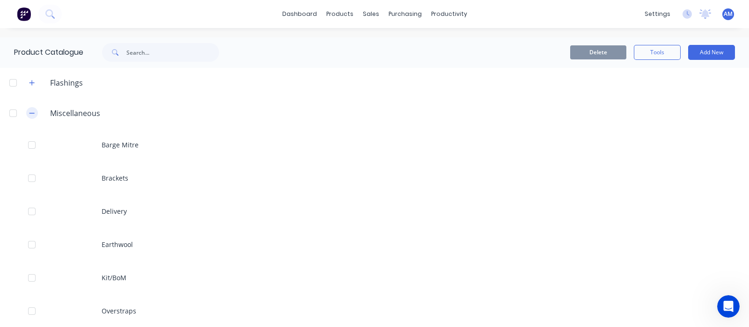
click at [31, 110] on icon "button" at bounding box center [32, 113] width 6 height 7
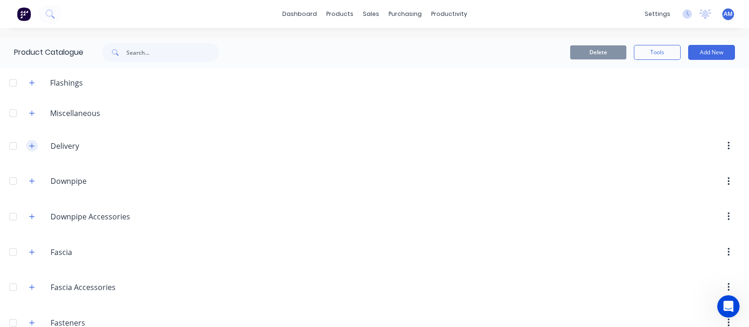
click at [29, 147] on icon "button" at bounding box center [32, 146] width 6 height 7
click at [32, 175] on button "button" at bounding box center [32, 181] width 12 height 12
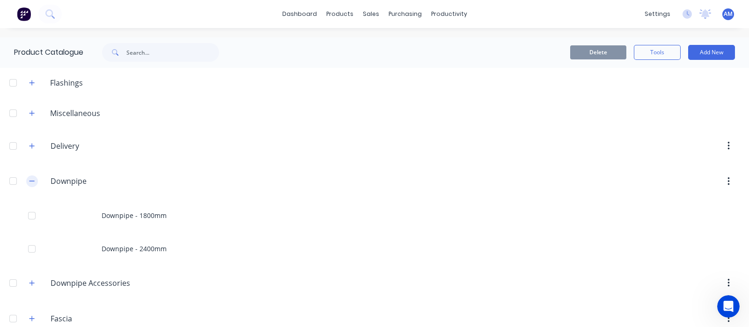
click at [32, 175] on button "button" at bounding box center [32, 181] width 12 height 12
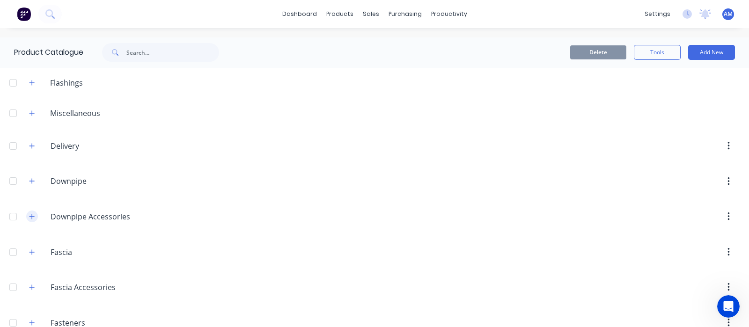
click at [32, 211] on button "button" at bounding box center [32, 217] width 12 height 12
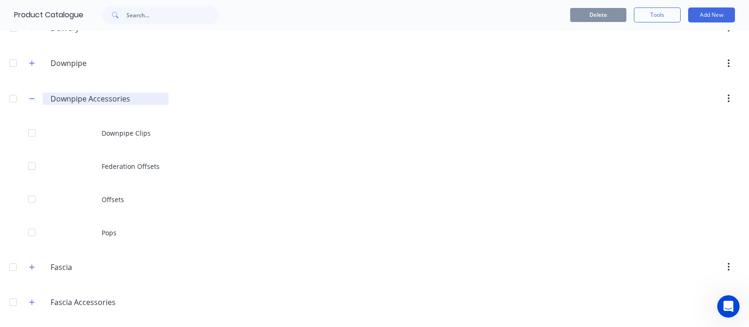
scroll to position [119, 0]
click at [34, 95] on icon "button" at bounding box center [32, 98] width 6 height 7
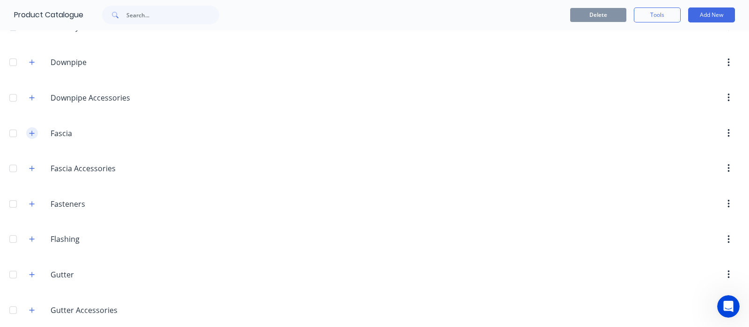
click at [29, 130] on icon "button" at bounding box center [32, 133] width 6 height 7
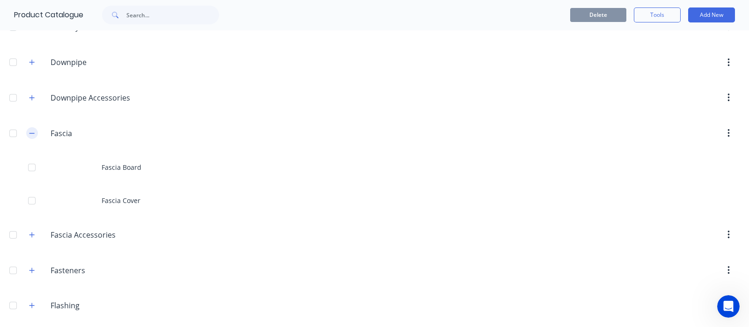
click at [29, 130] on icon "button" at bounding box center [32, 133] width 6 height 7
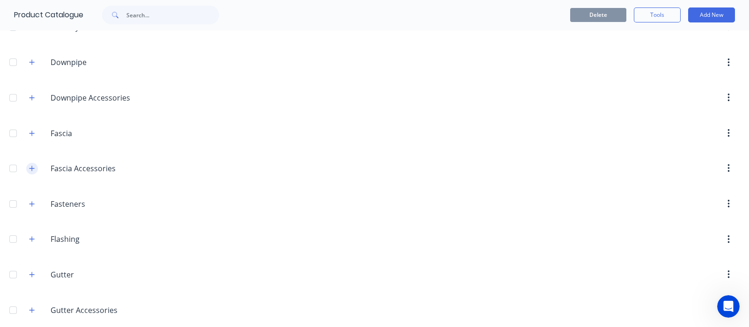
click at [32, 163] on button "button" at bounding box center [32, 169] width 12 height 12
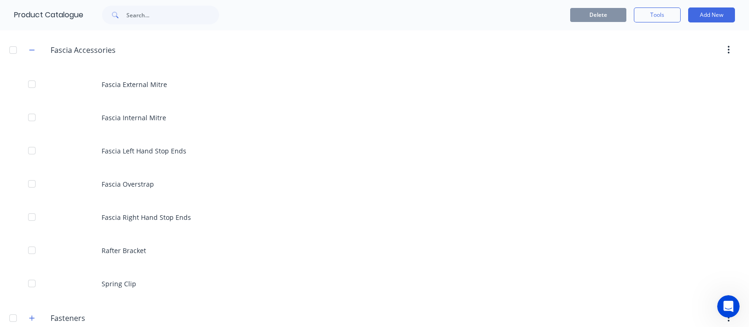
scroll to position [237, 0]
click at [30, 54] on button "button" at bounding box center [32, 51] width 12 height 12
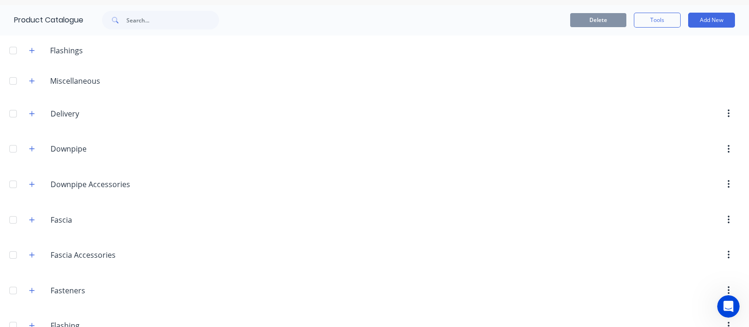
scroll to position [0, 0]
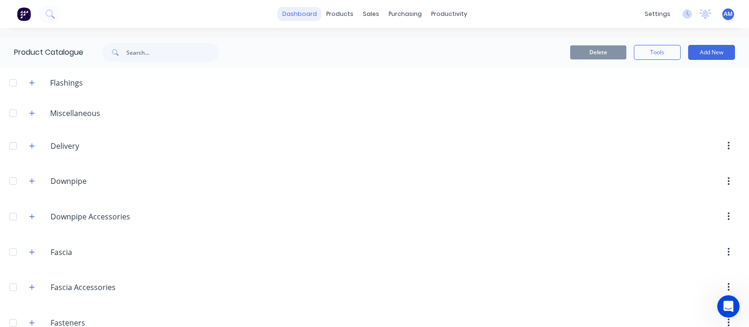
click at [304, 16] on link "dashboard" at bounding box center [299, 14] width 44 height 14
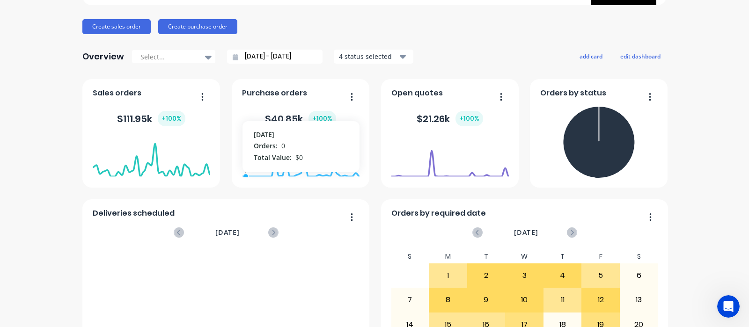
scroll to position [208, 0]
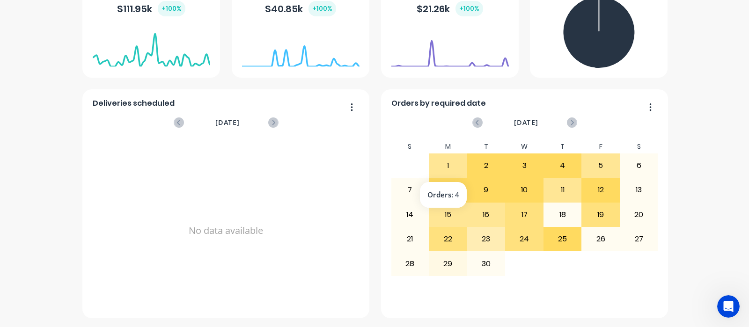
click at [445, 162] on div "1" at bounding box center [447, 165] width 37 height 23
click at [644, 109] on button "button" at bounding box center [647, 108] width 20 height 15
click at [685, 191] on div "RN SheetMetal Pty Ltd Create sales order Create purchase order Overview Select.…" at bounding box center [374, 74] width 749 height 488
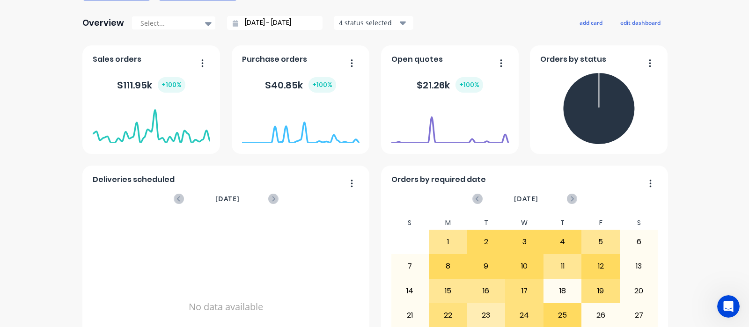
scroll to position [9, 0]
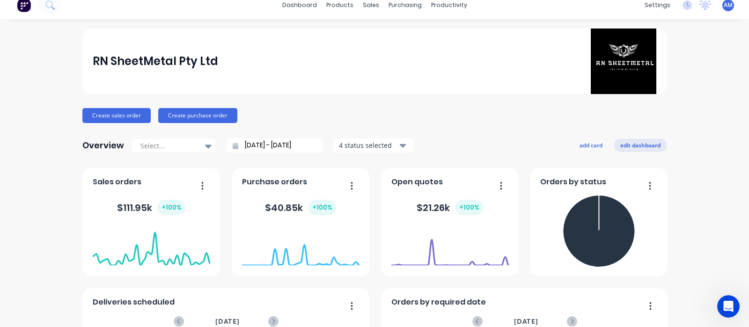
click at [626, 142] on button "edit dashboard" at bounding box center [640, 145] width 52 height 12
click at [627, 141] on button "save dashboard" at bounding box center [639, 145] width 54 height 12
click at [627, 141] on button "edit dashboard" at bounding box center [640, 145] width 52 height 12
click at [627, 141] on button "save dashboard" at bounding box center [639, 145] width 54 height 12
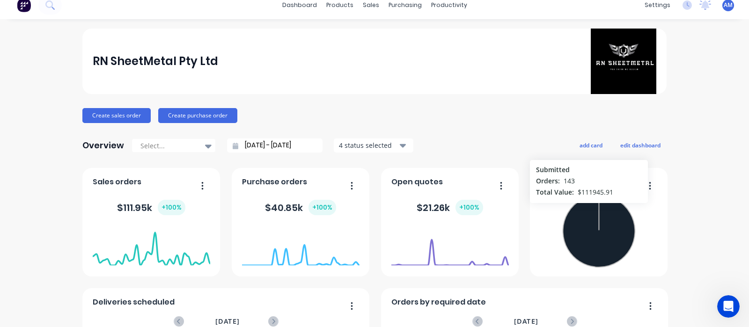
click at [583, 207] on icon at bounding box center [598, 231] width 72 height 72
click at [648, 183] on icon "button" at bounding box center [649, 185] width 2 height 9
click at [683, 200] on div "RN SheetMetal Pty Ltd Create sales order Create purchase order Overview Select.…" at bounding box center [374, 273] width 749 height 488
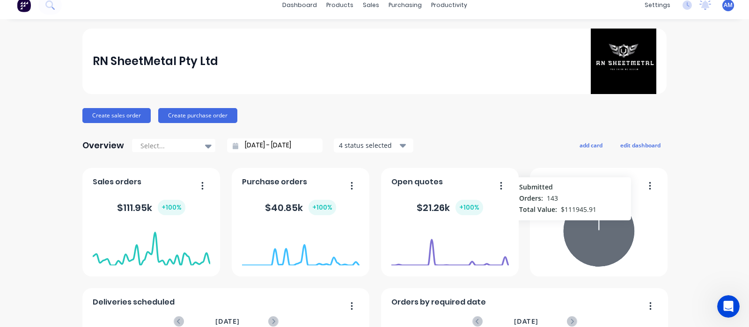
click at [567, 225] on icon at bounding box center [598, 231] width 72 height 72
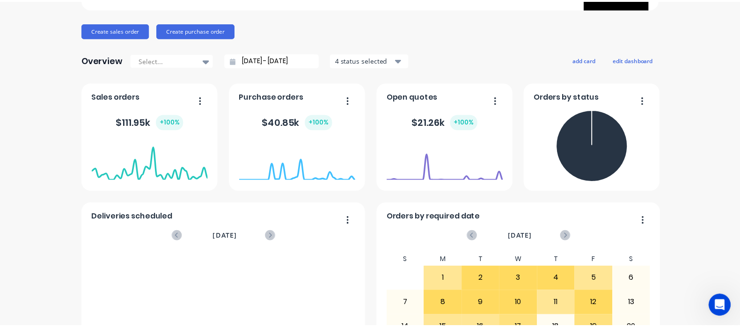
scroll to position [0, 0]
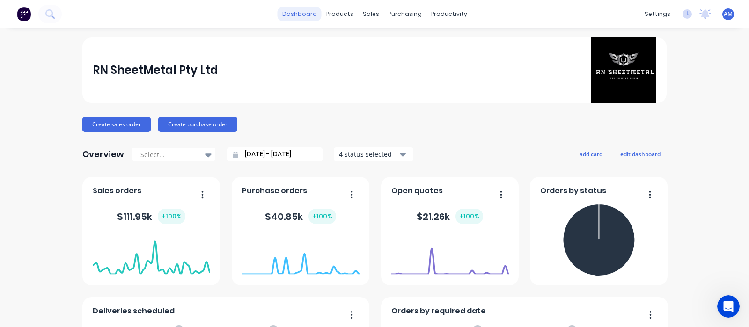
click at [305, 19] on link "dashboard" at bounding box center [299, 14] width 44 height 14
click at [309, 16] on link "dashboard" at bounding box center [299, 14] width 44 height 14
click at [334, 14] on div "products" at bounding box center [339, 14] width 36 height 14
click at [348, 34] on div "Product Catalogue Materials" at bounding box center [382, 54] width 124 height 57
click at [344, 42] on div at bounding box center [338, 45] width 14 height 8
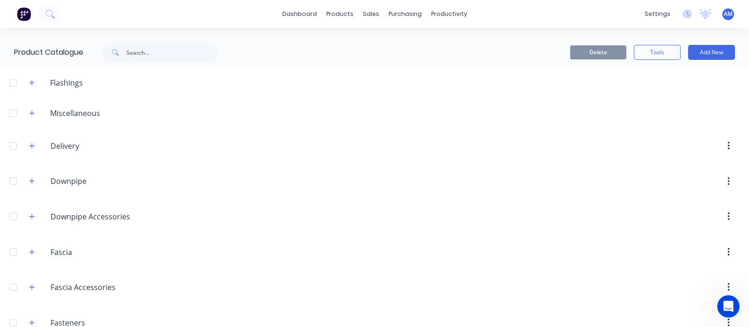
click at [66, 91] on header "Flashings" at bounding box center [374, 82] width 749 height 30
click at [75, 86] on div "Flashings" at bounding box center [67, 82] width 48 height 11
click at [28, 77] on span at bounding box center [32, 83] width 12 height 12
click at [34, 85] on icon "button" at bounding box center [32, 83] width 6 height 7
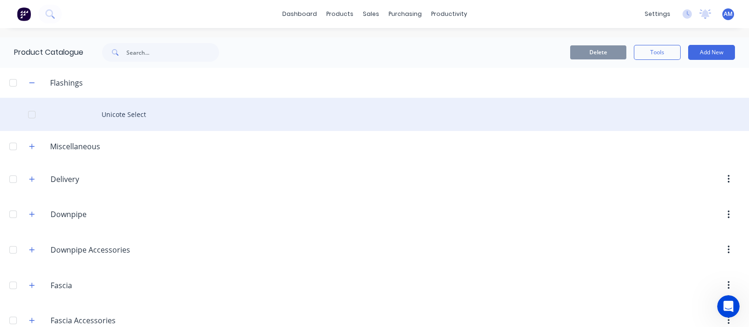
click at [134, 122] on div "Unicote Select" at bounding box center [374, 114] width 749 height 33
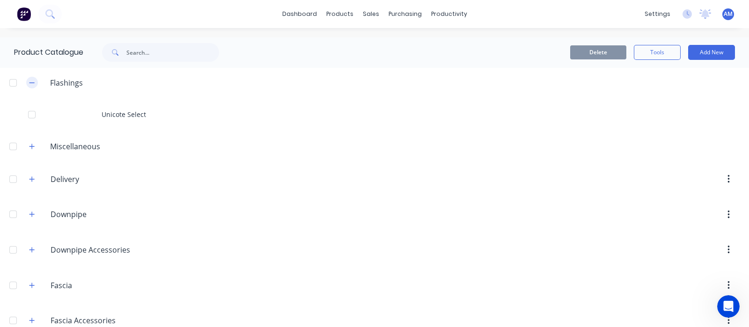
click at [33, 78] on button "button" at bounding box center [32, 83] width 12 height 12
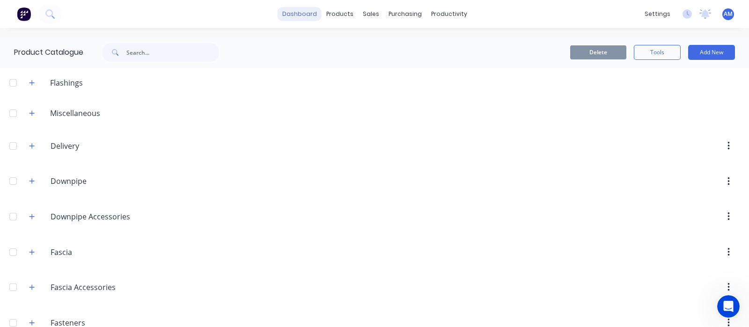
click at [290, 17] on link "dashboard" at bounding box center [299, 14] width 44 height 14
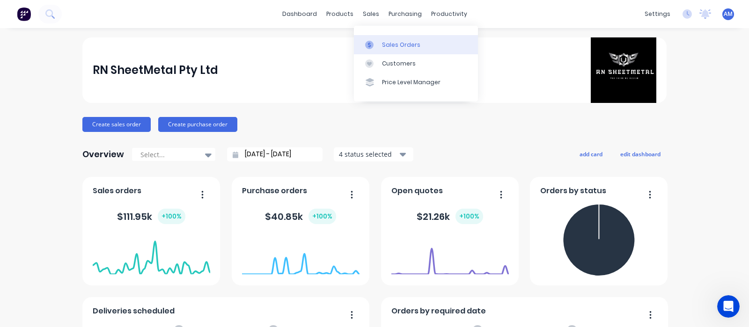
click at [380, 43] on link "Sales Orders" at bounding box center [416, 44] width 124 height 19
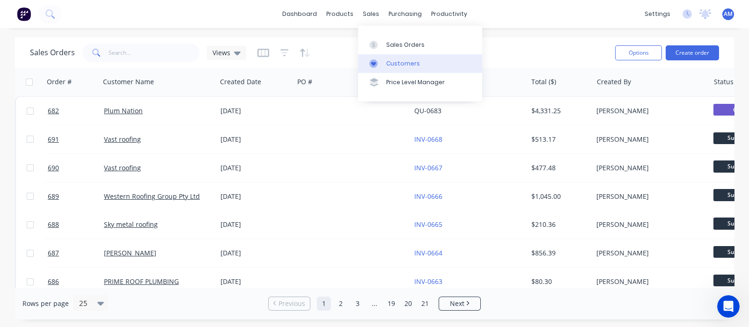
click at [393, 66] on div "Customers" at bounding box center [403, 63] width 34 height 8
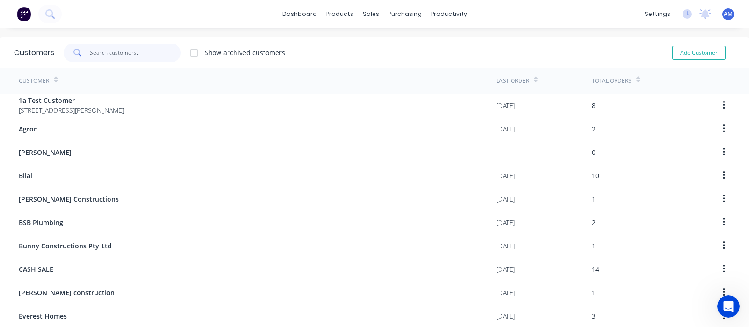
click at [126, 59] on input "text" at bounding box center [135, 53] width 91 height 19
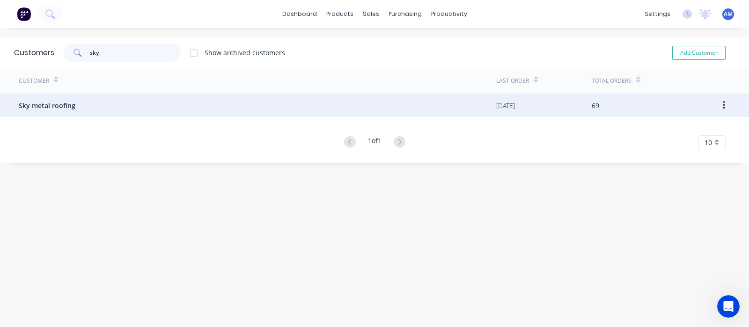
type input "sky"
click at [125, 102] on div "Sky metal roofing" at bounding box center [257, 105] width 477 height 23
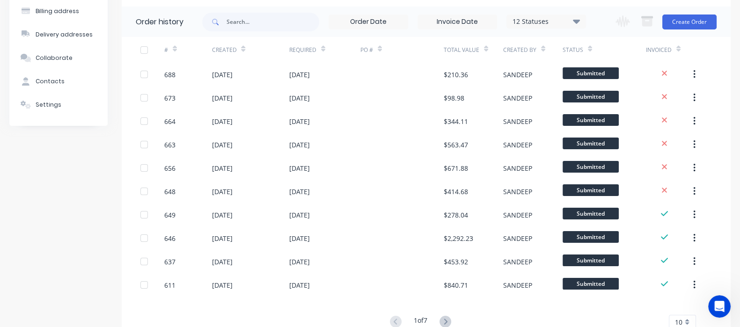
scroll to position [68, 0]
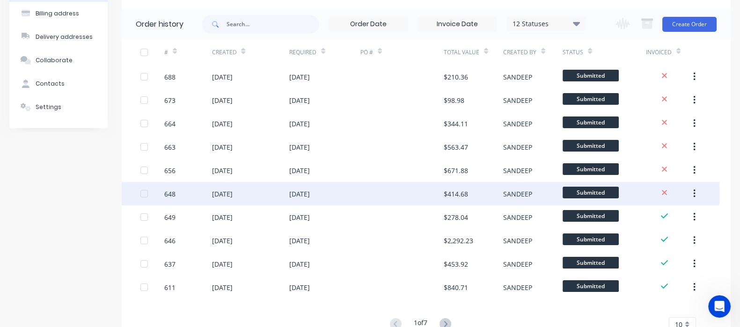
click at [284, 198] on div "[DATE]" at bounding box center [249, 193] width 77 height 23
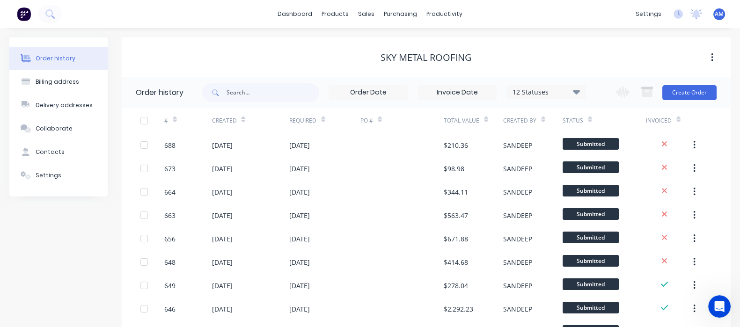
click at [253, 130] on div "Created" at bounding box center [249, 121] width 77 height 26
click at [297, 12] on link "dashboard" at bounding box center [295, 14] width 44 height 14
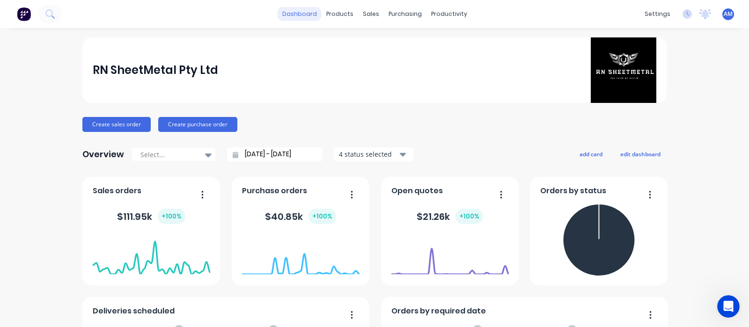
click at [302, 19] on link "dashboard" at bounding box center [299, 14] width 44 height 14
click at [439, 64] on div "RN SheetMetal Pty Ltd" at bounding box center [375, 69] width 564 height 65
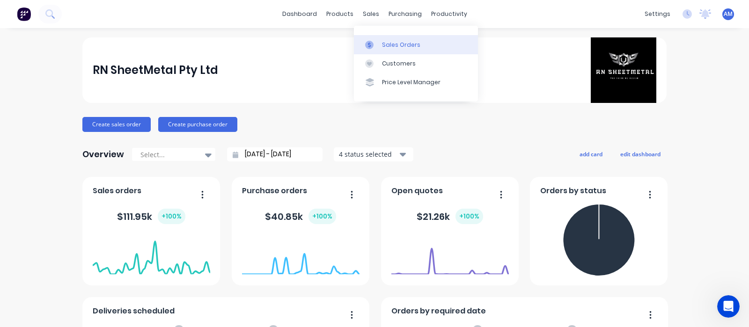
click at [381, 36] on link "Sales Orders" at bounding box center [416, 44] width 124 height 19
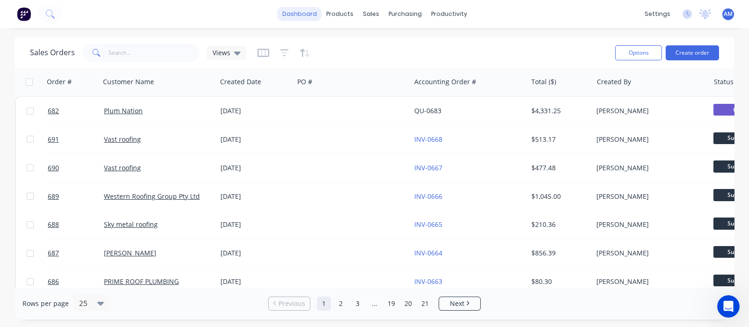
click at [306, 18] on link "dashboard" at bounding box center [299, 14] width 44 height 14
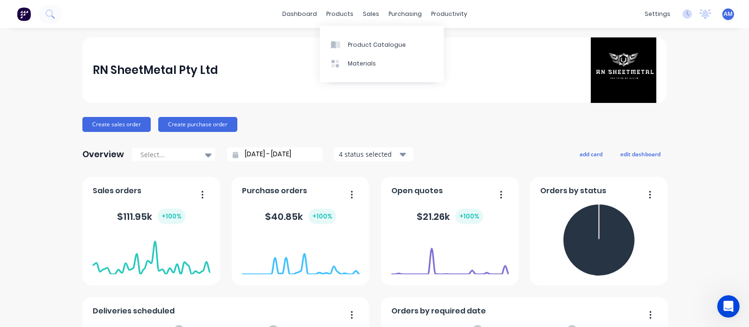
click at [506, 55] on div "RN SheetMetal Pty Ltd" at bounding box center [375, 69] width 564 height 65
click at [304, 18] on link "dashboard" at bounding box center [299, 14] width 44 height 14
click at [306, 10] on link "dashboard" at bounding box center [299, 14] width 44 height 14
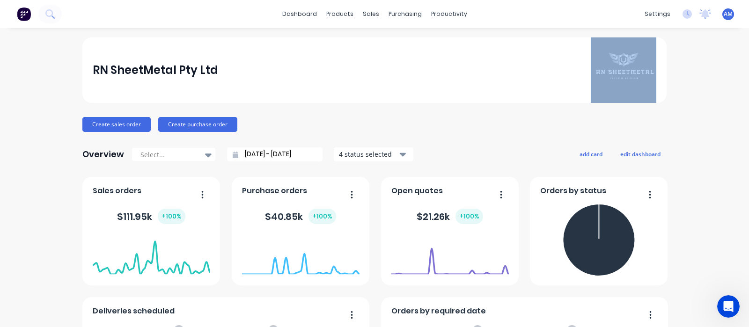
drag, startPoint x: 408, startPoint y: 110, endPoint x: 365, endPoint y: 33, distance: 88.6
click at [365, 33] on div "dashboard products sales purchasing productivity dashboard products Product Cat…" at bounding box center [374, 163] width 749 height 327
click at [430, 73] on div "RN SheetMetal Pty Ltd" at bounding box center [375, 69] width 564 height 65
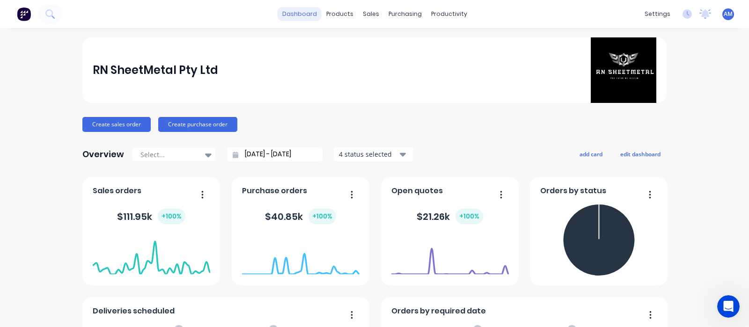
click at [298, 14] on link "dashboard" at bounding box center [299, 14] width 44 height 14
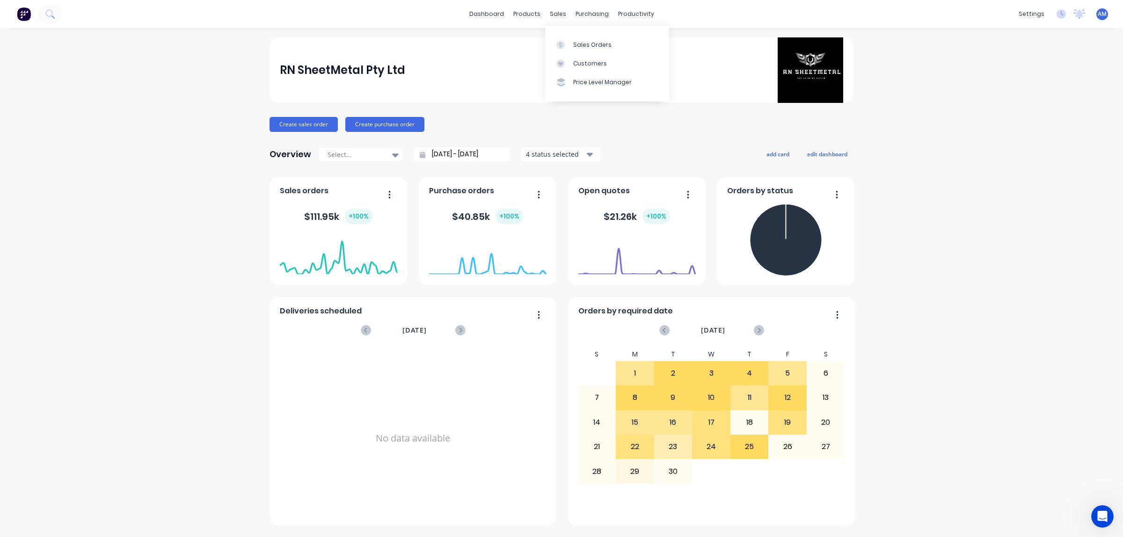
click at [575, 32] on div "Sales Orders Customers Price Level Manager" at bounding box center [607, 63] width 124 height 75
click at [578, 44] on div "Sales Orders" at bounding box center [592, 45] width 38 height 8
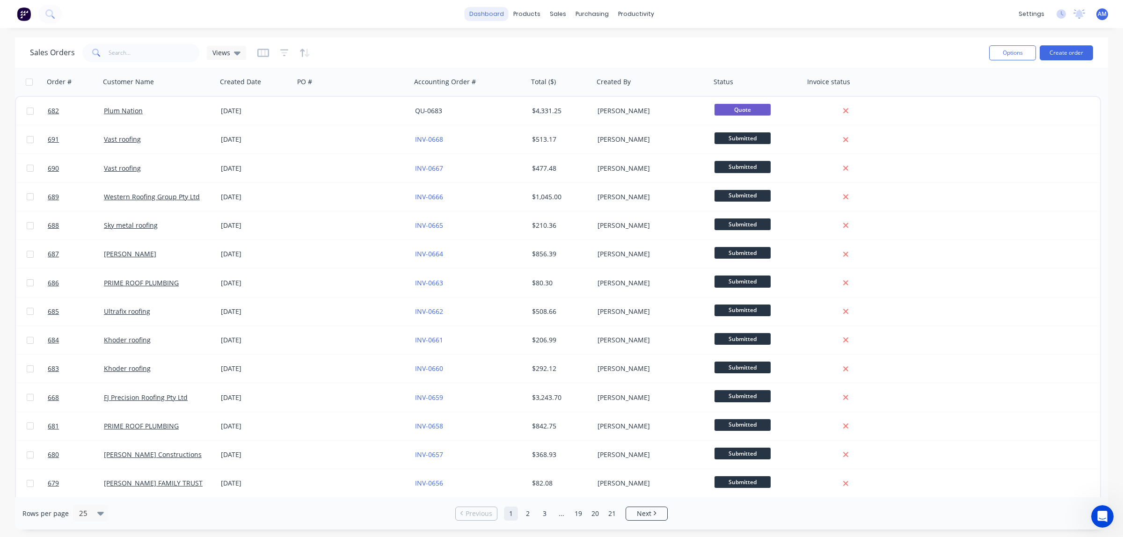
click at [497, 20] on link "dashboard" at bounding box center [487, 14] width 44 height 14
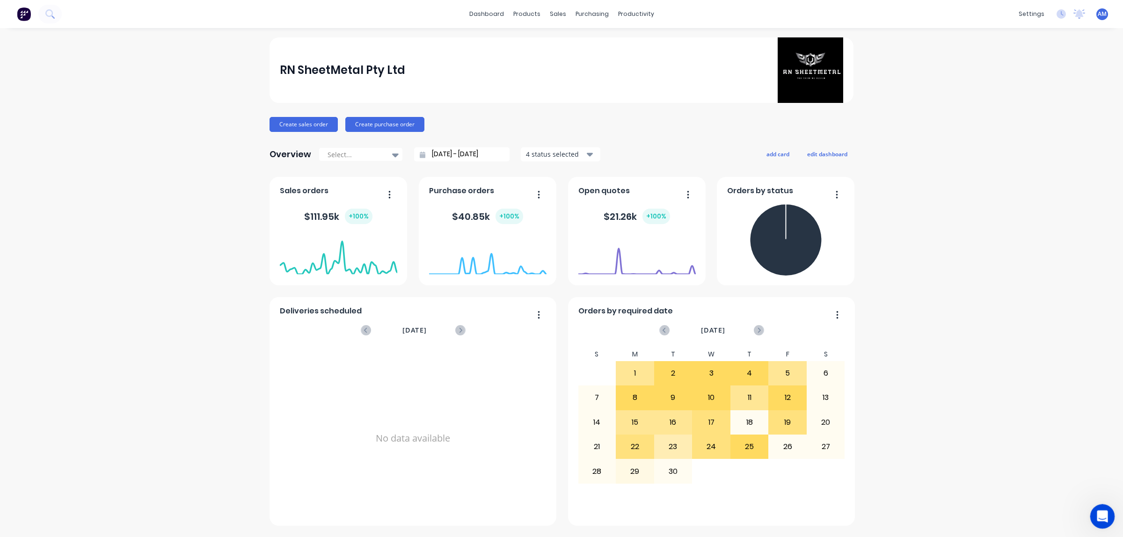
click at [1093, 513] on div "Open Intercom Messenger" at bounding box center [1100, 515] width 31 height 31
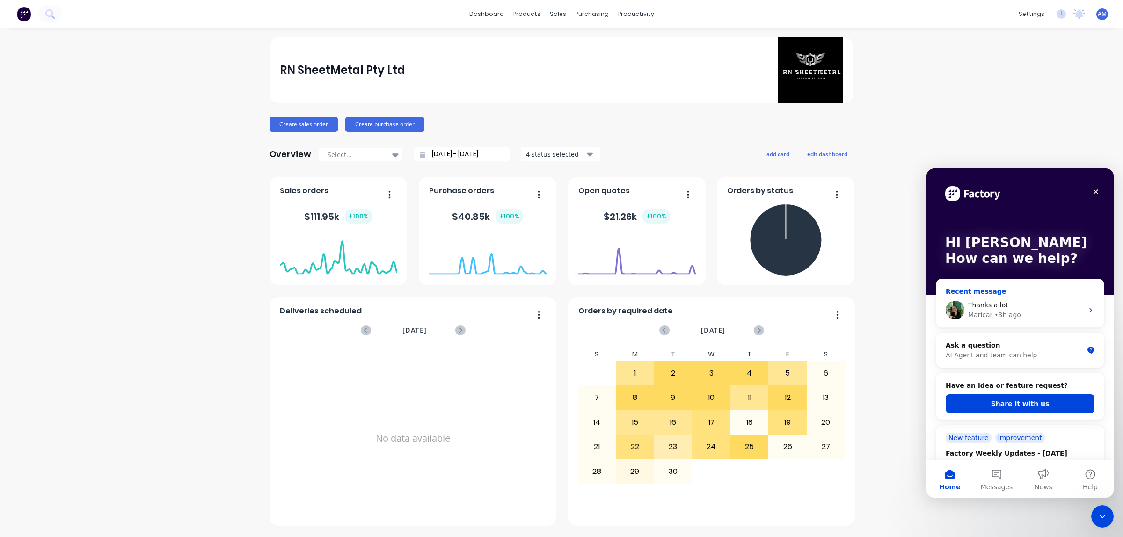
click at [1074, 309] on div "Thanks a lot" at bounding box center [1025, 305] width 115 height 10
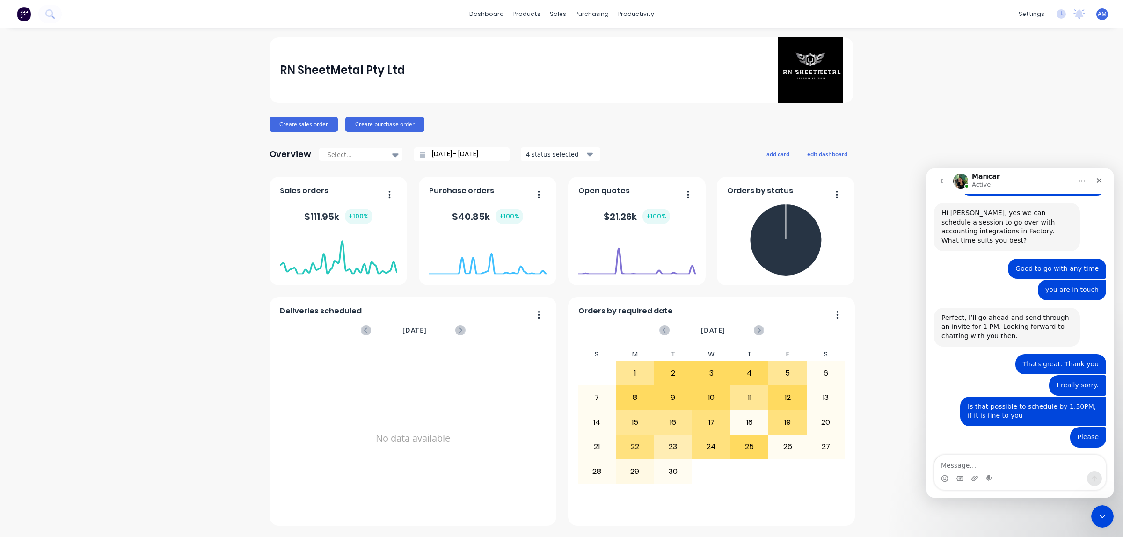
scroll to position [2269, 0]
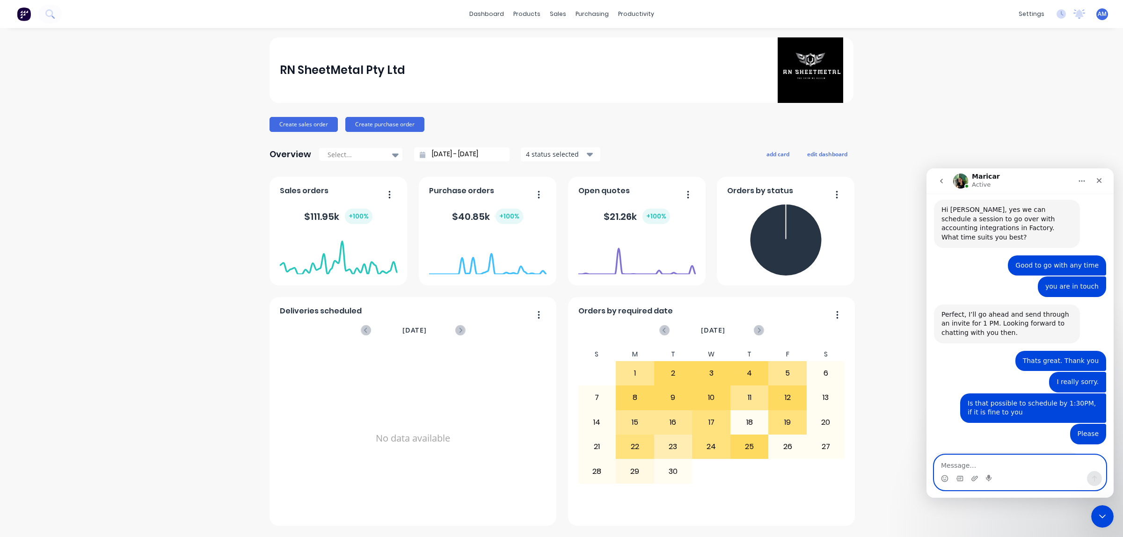
click at [957, 463] on textarea "Message…" at bounding box center [1019, 463] width 171 height 16
click at [972, 464] on textarea "Message…" at bounding box center [1019, 463] width 171 height 16
type textarea "Can yonu please share us the list of Products"
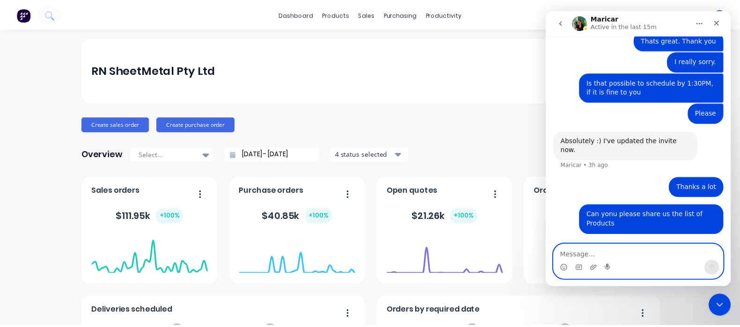
scroll to position [2347, 0]
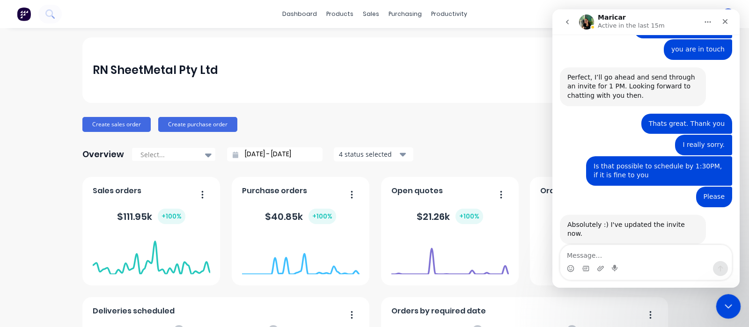
click at [732, 309] on icon "Close Intercom Messenger" at bounding box center [726, 304] width 11 height 11
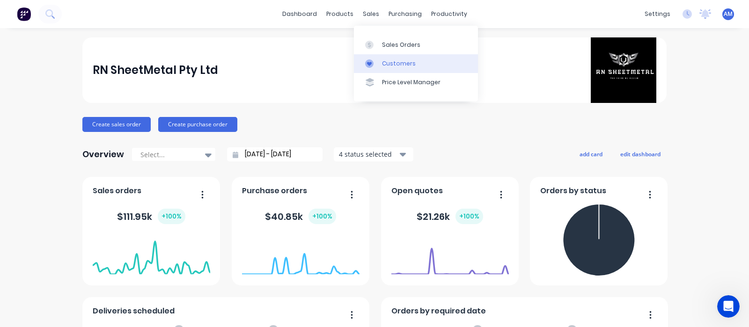
click at [395, 61] on div "Customers" at bounding box center [399, 63] width 34 height 8
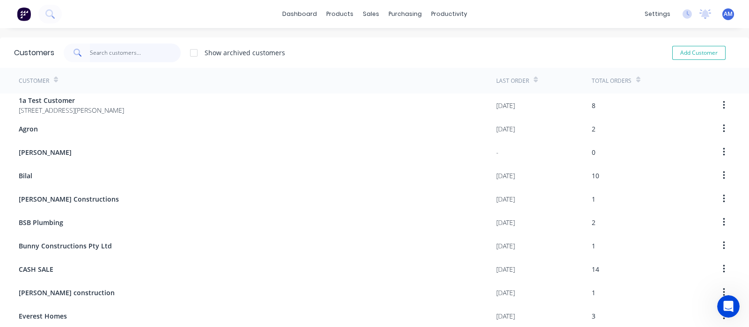
click at [117, 53] on input "text" at bounding box center [135, 53] width 91 height 19
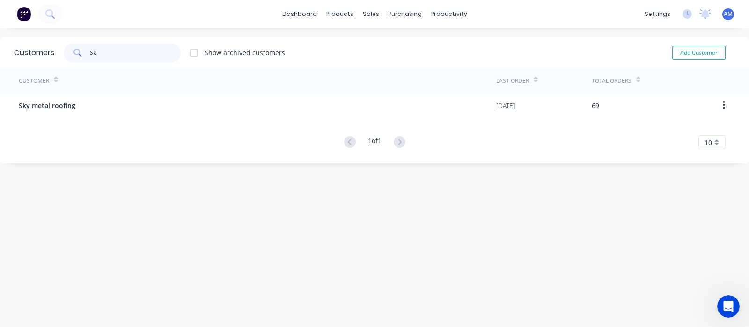
type input "S"
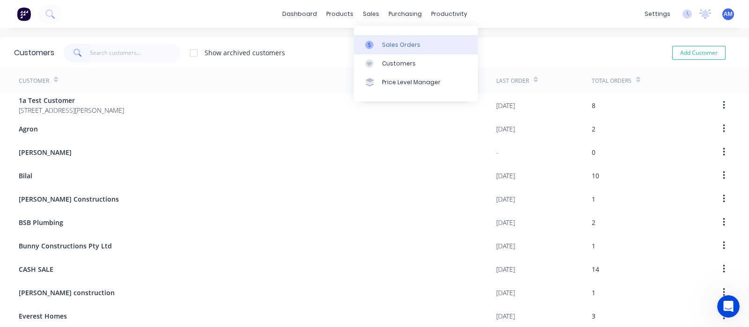
click at [374, 41] on div at bounding box center [372, 45] width 14 height 8
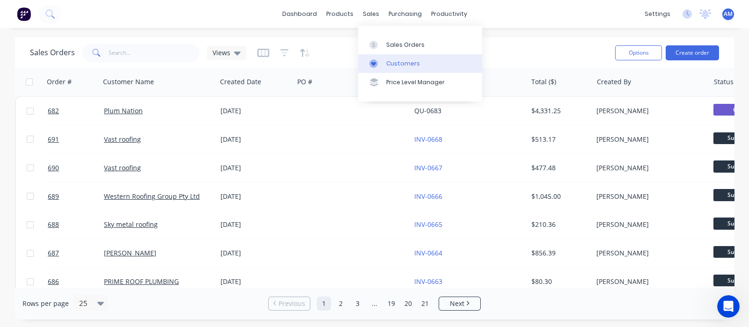
click at [405, 57] on link "Customers" at bounding box center [420, 63] width 124 height 19
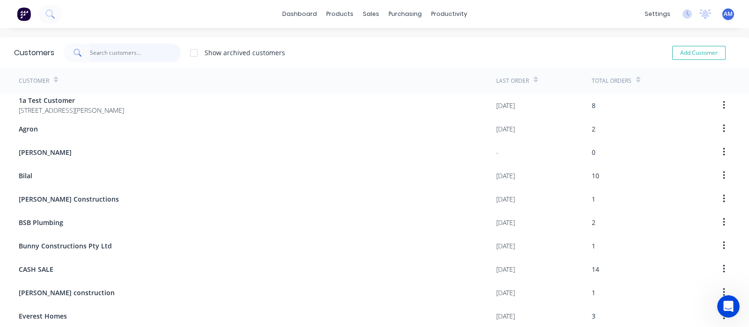
click at [106, 59] on input "text" at bounding box center [135, 53] width 91 height 19
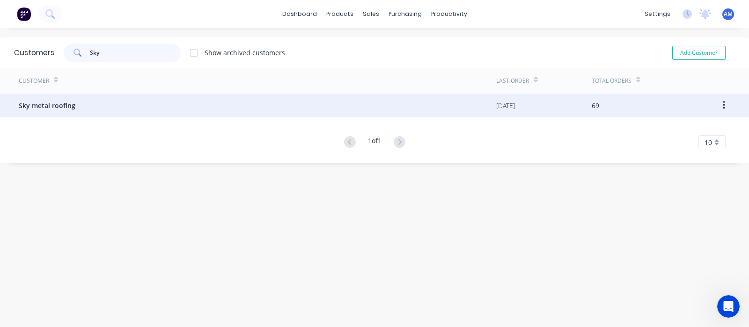
type input "Sky"
click at [77, 98] on div "Sky metal roofing" at bounding box center [257, 105] width 477 height 23
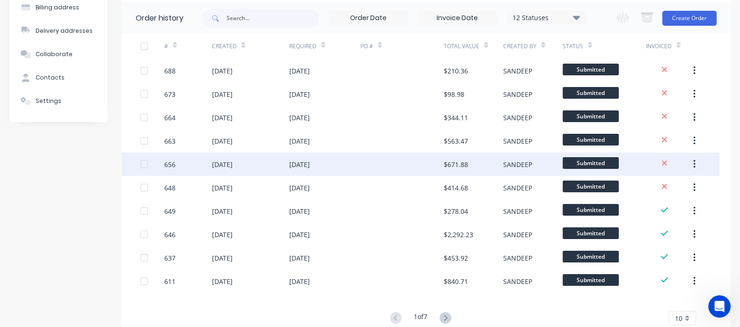
scroll to position [102, 0]
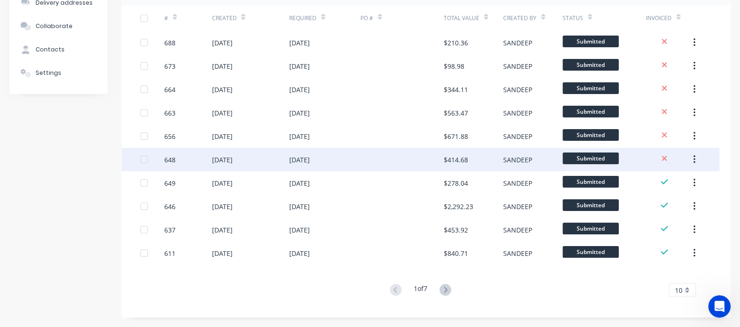
click at [232, 160] on div "[DATE]" at bounding box center [221, 160] width 21 height 10
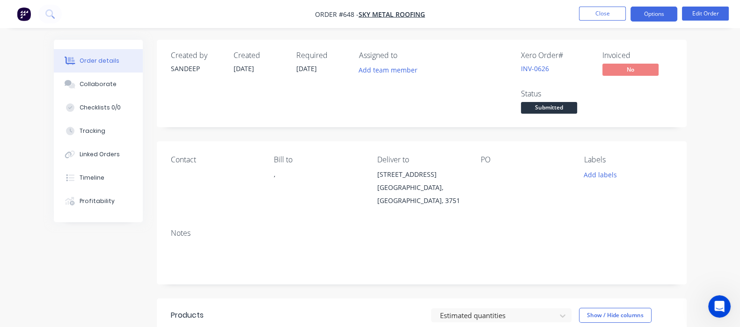
click at [653, 16] on button "Options" at bounding box center [653, 14] width 47 height 15
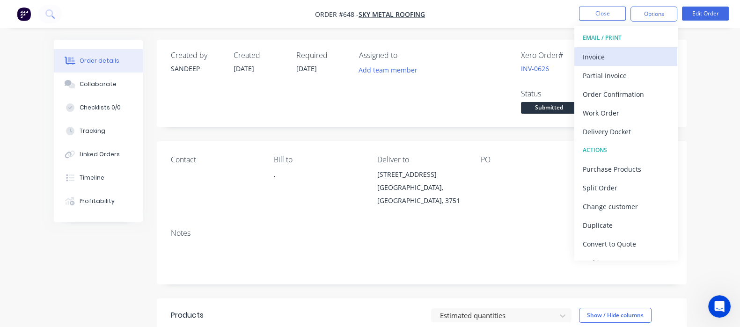
click at [599, 56] on div "Invoice" at bounding box center [625, 57] width 86 height 14
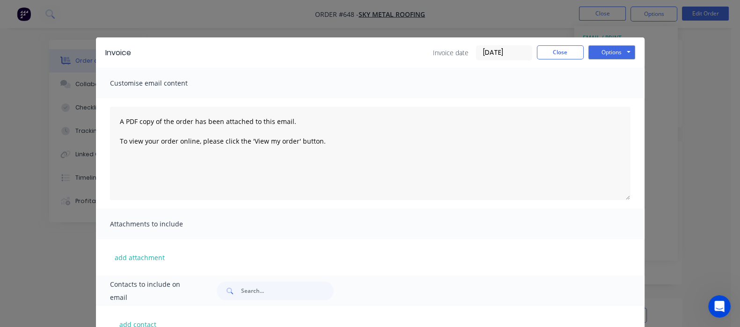
click at [644, 44] on div "Invoice Invoice date 25/09/25 Close Options Preview Print Email" at bounding box center [370, 52] width 548 height 30
click at [635, 53] on button "Options" at bounding box center [611, 52] width 47 height 14
click at [648, 97] on button "Email" at bounding box center [618, 99] width 60 height 15
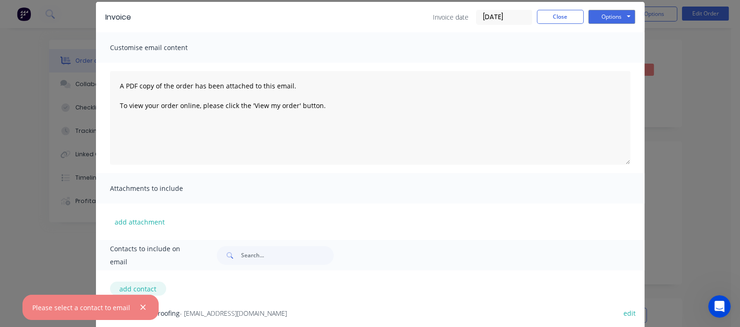
scroll to position [63, 0]
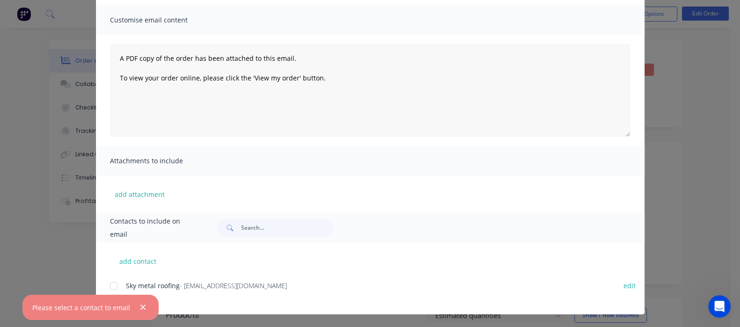
click at [104, 284] on div at bounding box center [113, 285] width 19 height 19
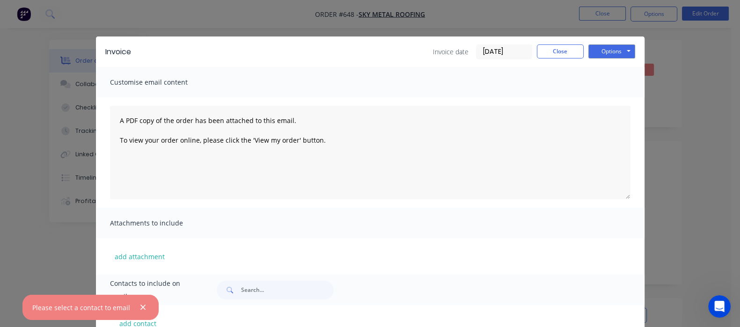
scroll to position [0, 0]
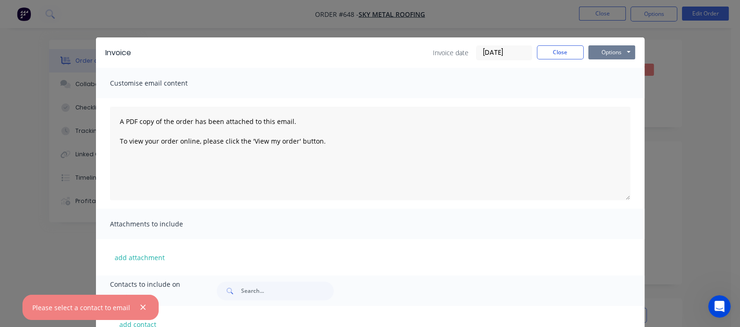
click at [635, 50] on button "Options" at bounding box center [611, 52] width 47 height 14
click at [648, 95] on button "Email" at bounding box center [618, 99] width 60 height 15
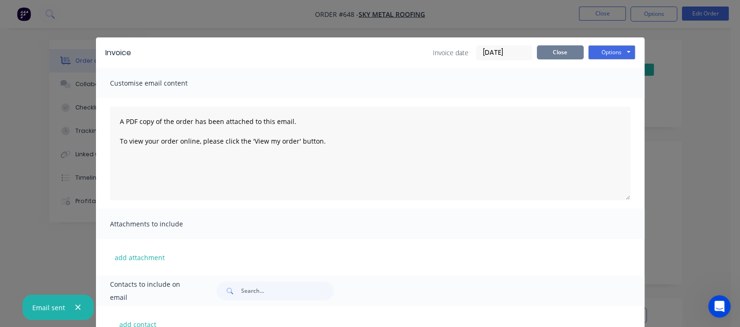
click at [583, 55] on button "Close" at bounding box center [560, 52] width 47 height 14
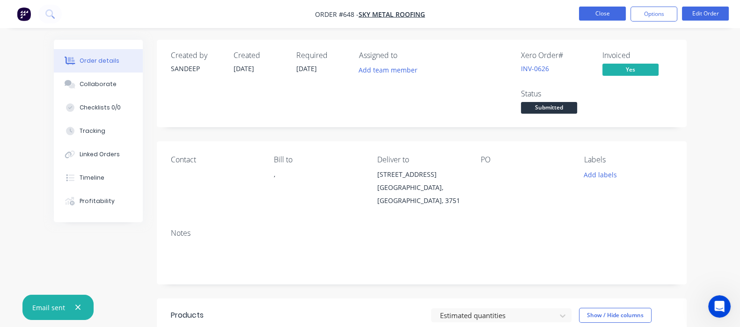
click at [605, 12] on button "Close" at bounding box center [602, 14] width 47 height 14
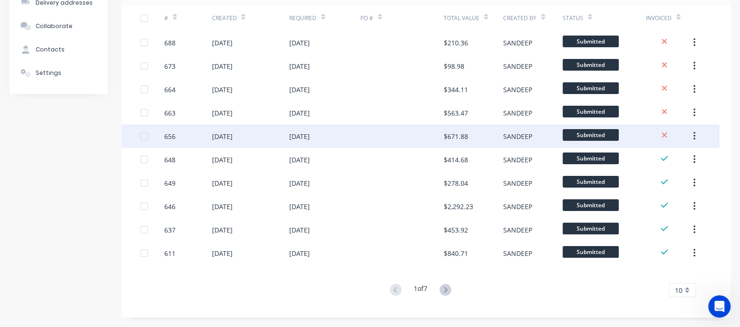
scroll to position [2371, 0]
click at [219, 143] on div "[DATE]" at bounding box center [249, 135] width 77 height 23
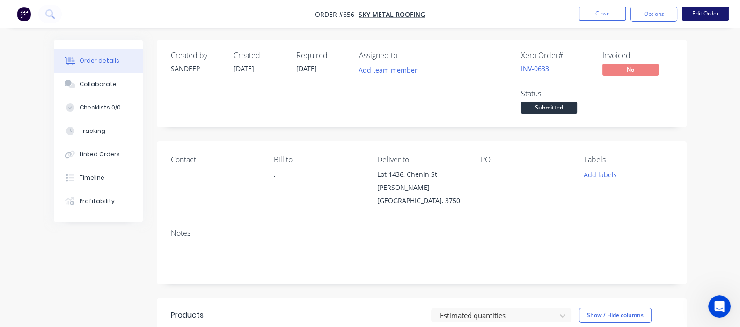
click at [704, 14] on button "Edit Order" at bounding box center [705, 14] width 47 height 14
click at [648, 14] on button "Options" at bounding box center [653, 14] width 47 height 15
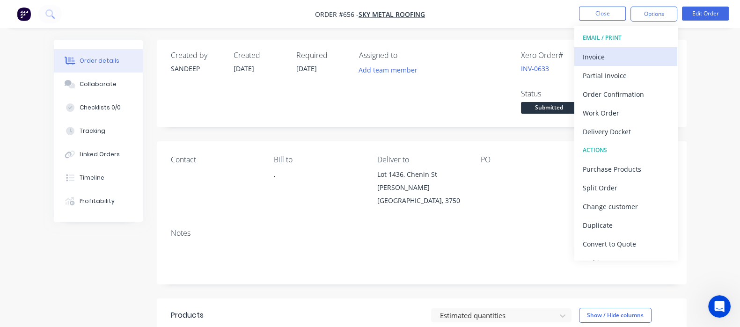
click at [601, 63] on div "Invoice" at bounding box center [625, 57] width 86 height 14
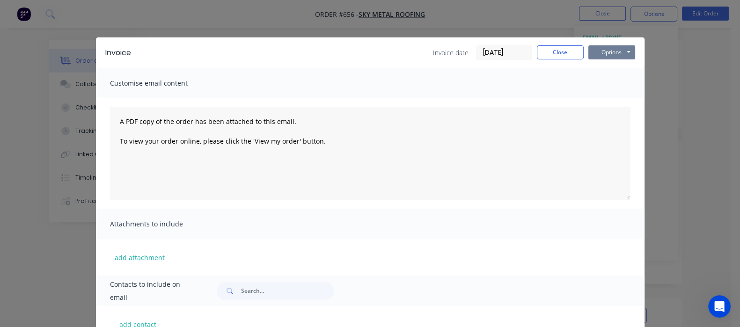
click at [635, 53] on button "Options" at bounding box center [611, 52] width 47 height 14
click at [648, 83] on button "Print" at bounding box center [618, 84] width 60 height 15
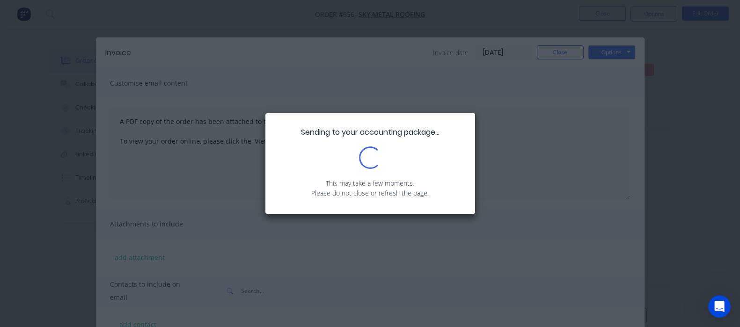
click at [503, 87] on div "Sending to your accounting package... Loading... This may take a few moments. P…" at bounding box center [370, 163] width 740 height 327
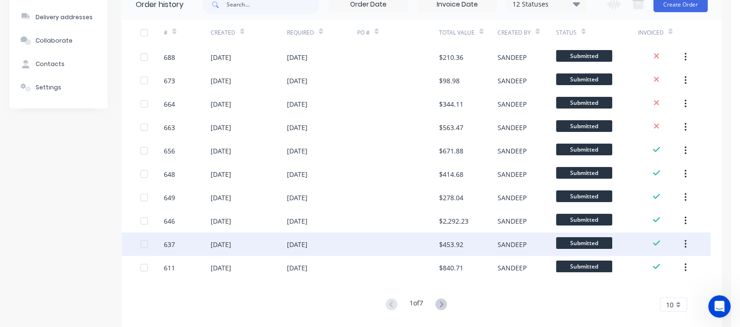
scroll to position [102, 0]
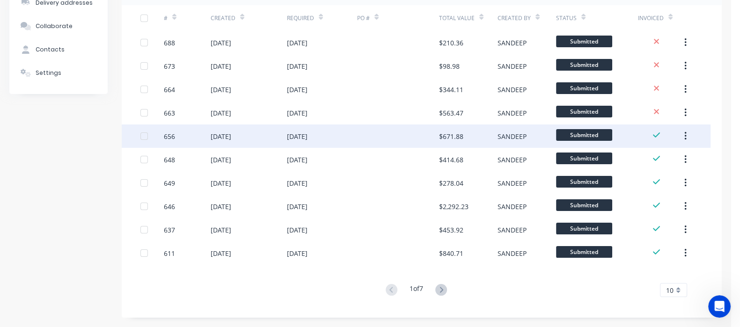
click at [282, 142] on div "[DATE]" at bounding box center [249, 135] width 76 height 23
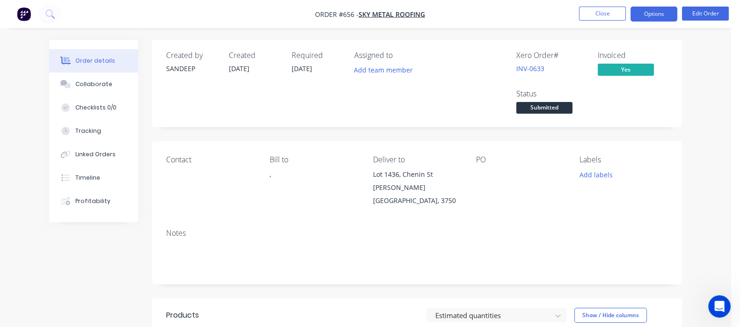
click at [660, 13] on button "Options" at bounding box center [653, 14] width 47 height 15
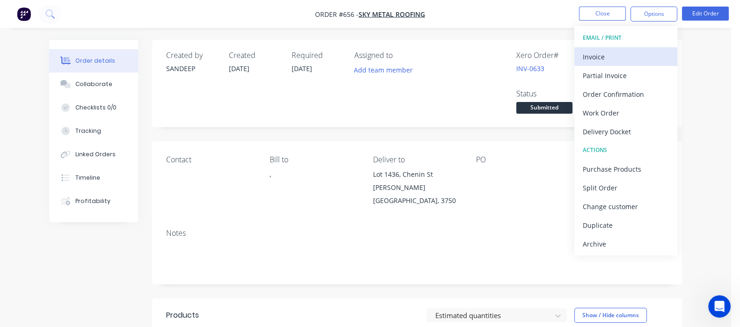
click at [596, 55] on div "Invoice" at bounding box center [625, 57] width 86 height 14
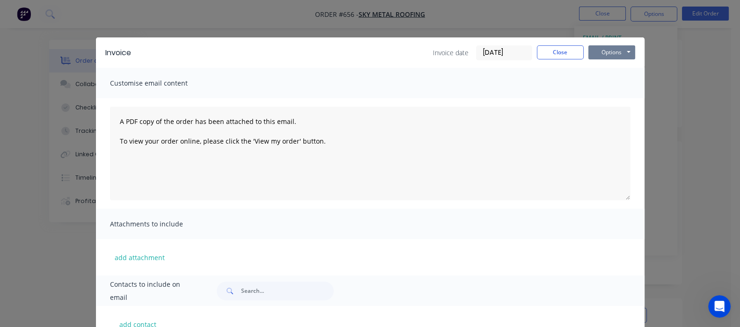
click at [635, 52] on button "Options" at bounding box center [611, 52] width 47 height 14
click at [648, 102] on button "Email" at bounding box center [618, 99] width 60 height 15
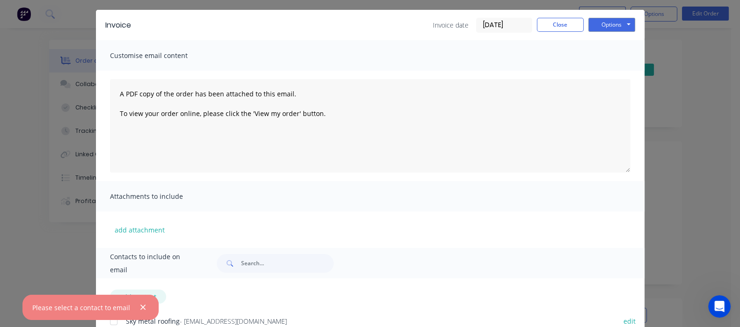
scroll to position [63, 0]
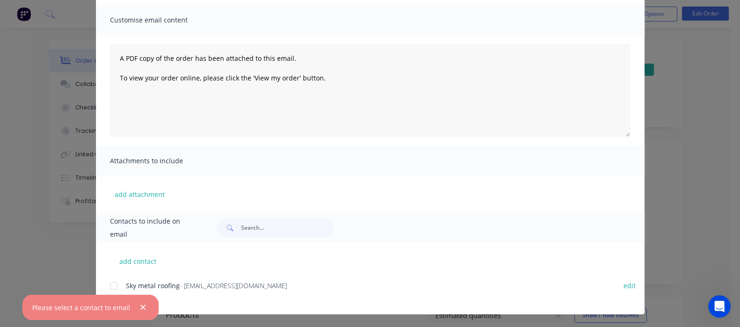
click at [104, 285] on div at bounding box center [113, 285] width 19 height 19
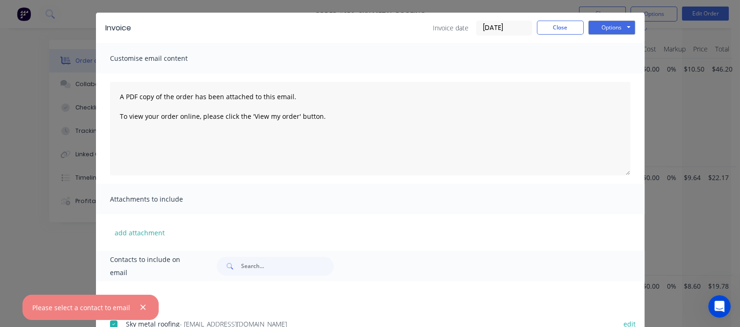
scroll to position [0, 0]
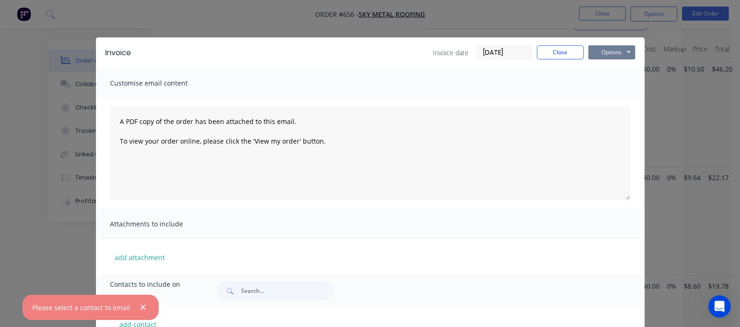
click at [635, 50] on button "Options" at bounding box center [611, 52] width 47 height 14
click at [648, 96] on button "Email" at bounding box center [618, 99] width 60 height 15
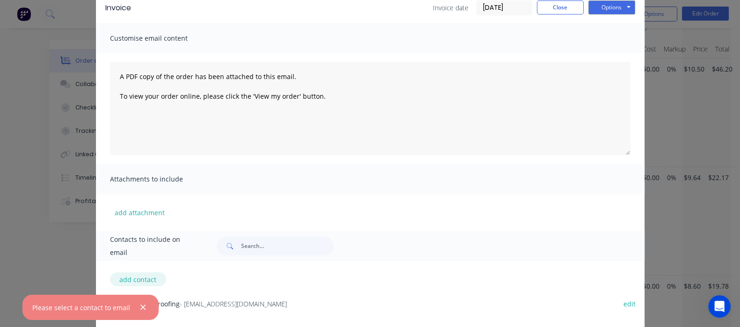
scroll to position [63, 0]
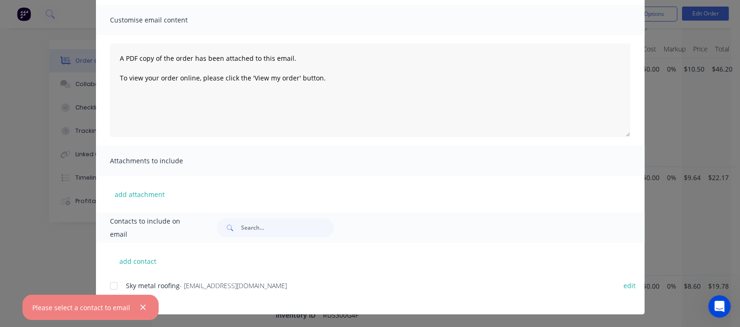
click at [104, 287] on div at bounding box center [113, 285] width 19 height 19
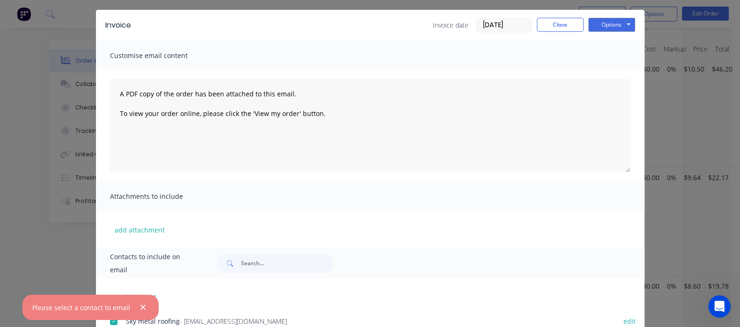
scroll to position [0, 0]
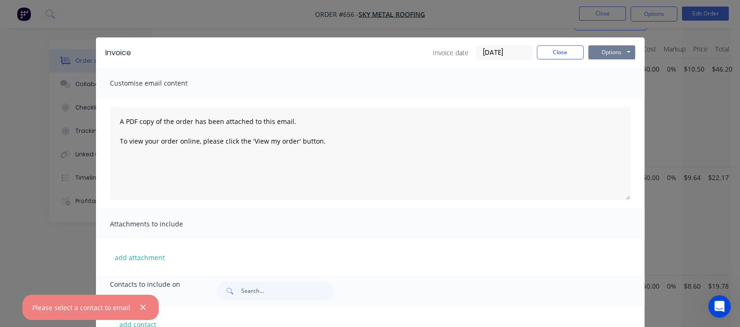
click at [635, 47] on button "Options" at bounding box center [611, 52] width 47 height 14
click at [648, 97] on button "Email" at bounding box center [618, 99] width 60 height 15
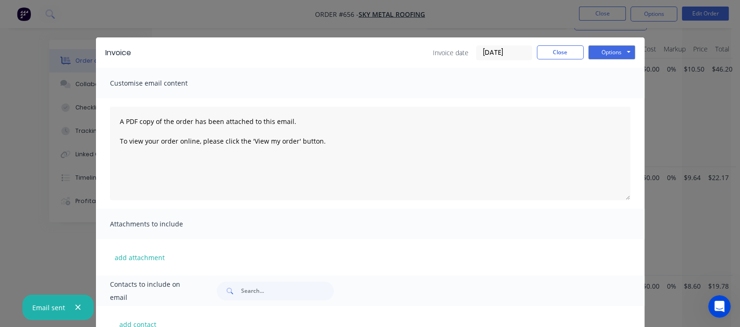
click at [622, 43] on div "Invoice Invoice date 25/09/25 Close Options Preview Print Email" at bounding box center [370, 52] width 548 height 30
click at [583, 50] on button "Close" at bounding box center [560, 52] width 47 height 14
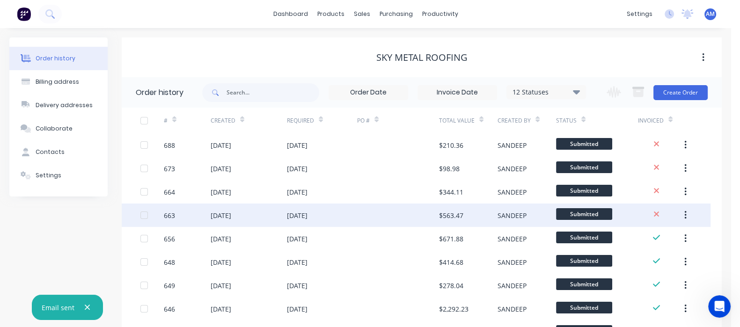
click at [307, 215] on div "[DATE]" at bounding box center [297, 216] width 21 height 10
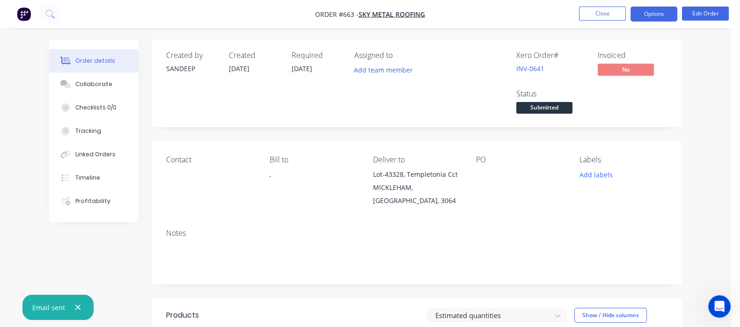
click at [638, 16] on button "Options" at bounding box center [653, 14] width 47 height 15
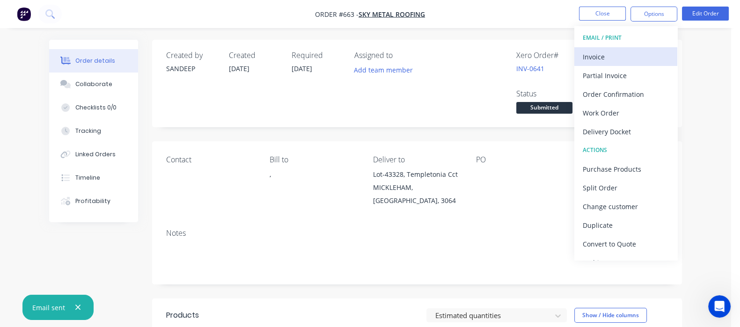
click at [597, 56] on div "Invoice" at bounding box center [625, 57] width 86 height 14
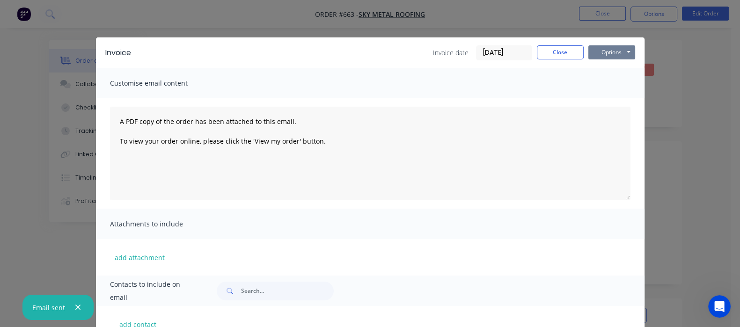
click at [635, 57] on button "Options" at bounding box center [611, 52] width 47 height 14
click at [648, 98] on button "Email" at bounding box center [618, 99] width 60 height 15
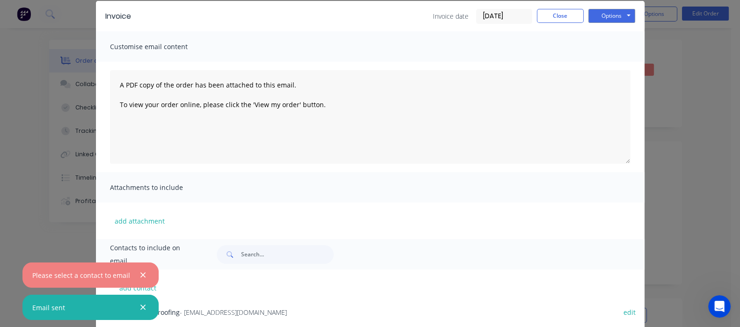
scroll to position [63, 0]
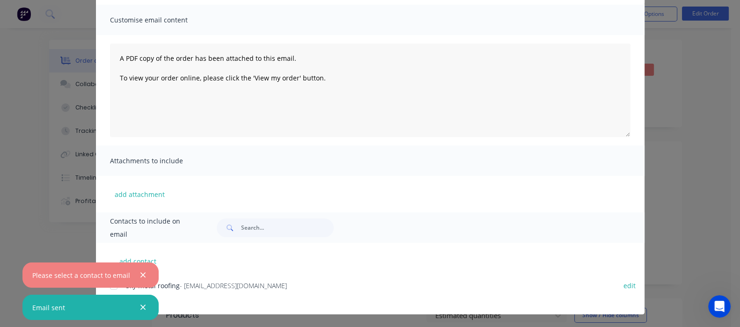
click at [22, 284] on div "Please select a contact to email Email sent" at bounding box center [90, 294] width 136 height 65
click at [25, 286] on div "Please select a contact to email Email sent" at bounding box center [90, 294] width 136 height 65
click at [140, 275] on icon "button" at bounding box center [143, 275] width 6 height 8
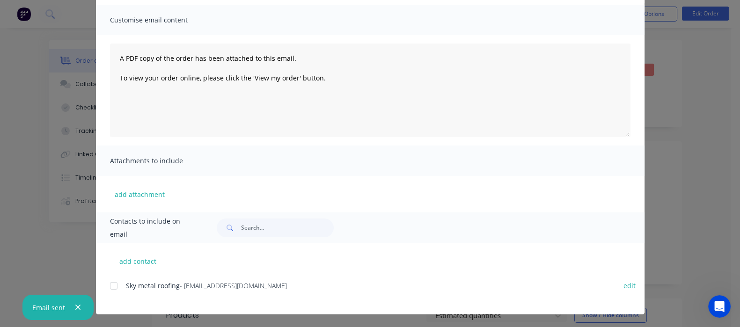
click at [104, 282] on div at bounding box center [113, 285] width 19 height 19
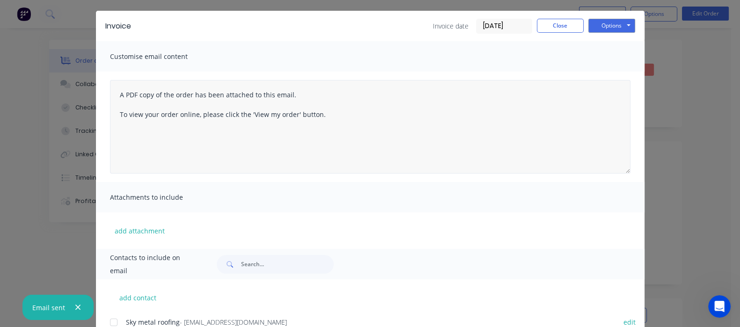
scroll to position [0, 0]
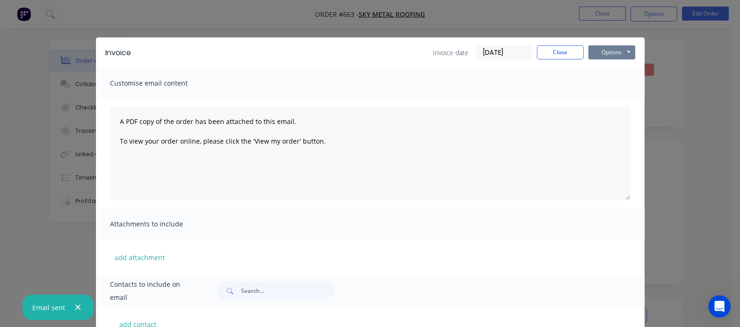
click at [635, 45] on button "Options" at bounding box center [611, 52] width 47 height 14
click at [648, 102] on button "Email" at bounding box center [618, 99] width 60 height 15
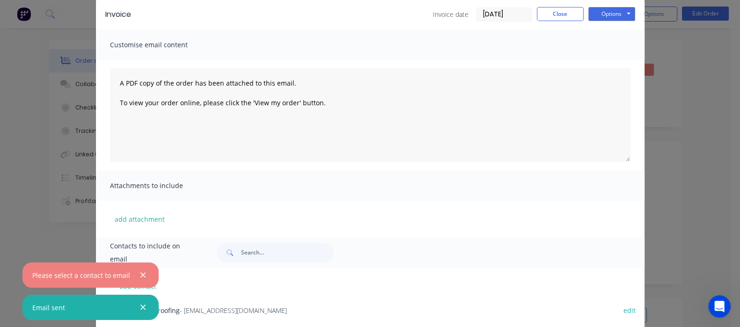
scroll to position [63, 0]
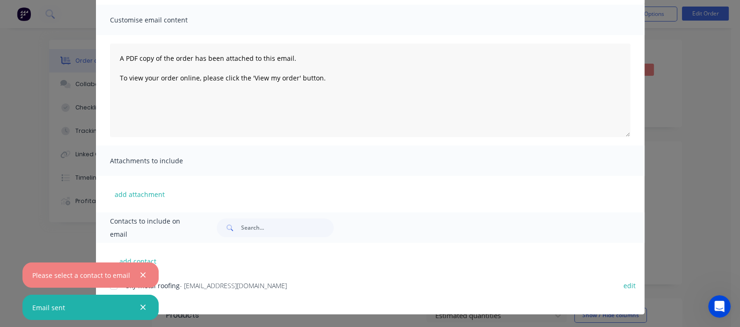
click at [28, 285] on div "Please select a contact to email" at bounding box center [90, 274] width 136 height 25
click at [27, 288] on div "Please select a contact to email Email sent" at bounding box center [90, 294] width 136 height 65
click at [142, 277] on icon "button" at bounding box center [143, 275] width 6 height 8
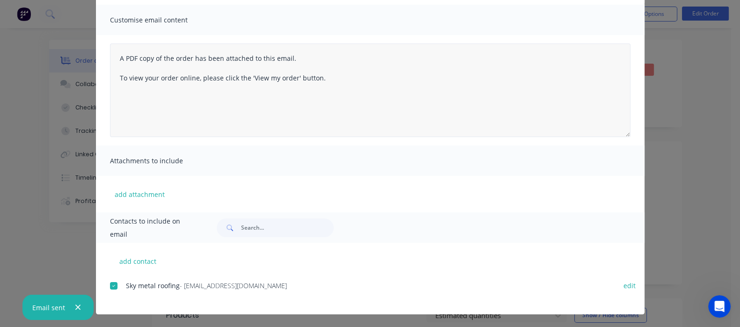
scroll to position [0, 0]
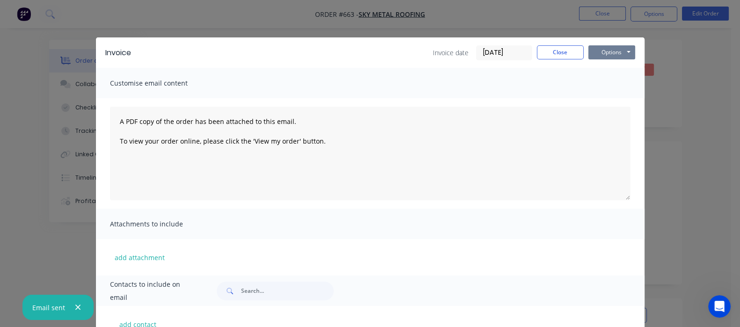
drag, startPoint x: 681, startPoint y: 52, endPoint x: 684, endPoint y: 60, distance: 8.8
click at [635, 53] on button "Options" at bounding box center [611, 52] width 47 height 14
click at [648, 97] on button "Email" at bounding box center [618, 99] width 60 height 15
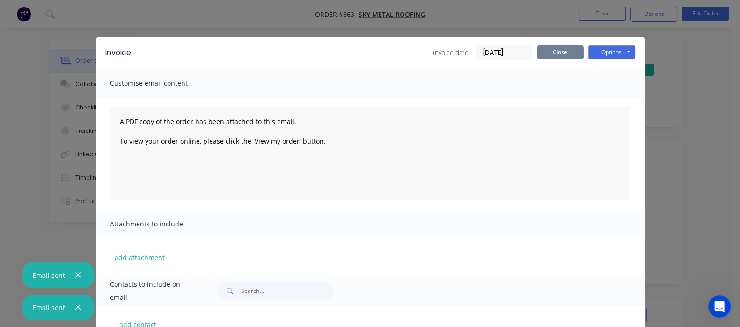
click at [583, 49] on button "Close" at bounding box center [560, 52] width 47 height 14
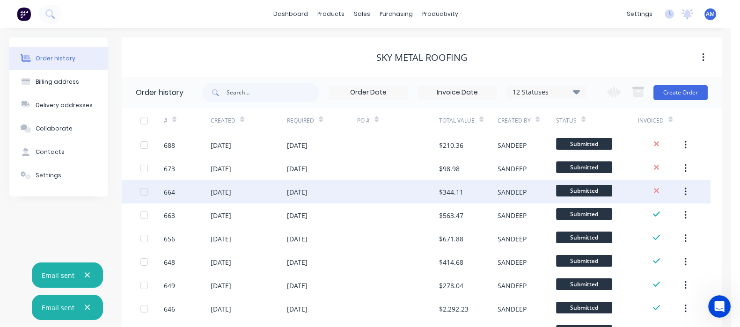
click at [297, 191] on div "[DATE]" at bounding box center [297, 192] width 21 height 10
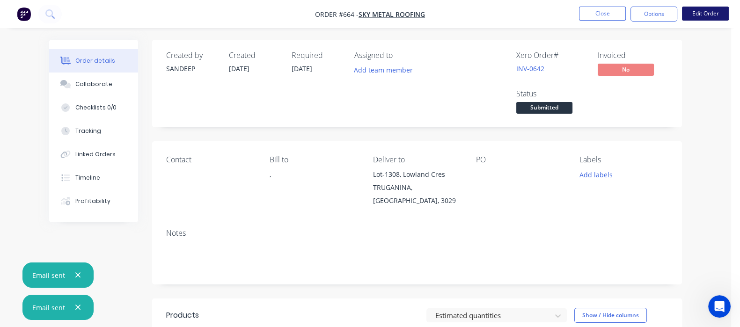
click at [697, 11] on button "Edit Order" at bounding box center [705, 14] width 47 height 14
click at [659, 21] on button "Options" at bounding box center [653, 14] width 47 height 15
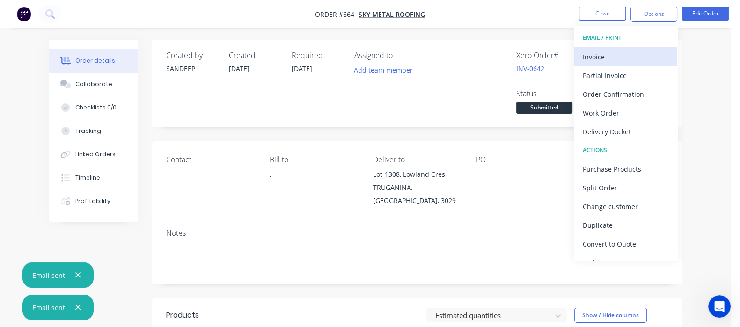
click at [604, 51] on div "Invoice" at bounding box center [625, 57] width 86 height 14
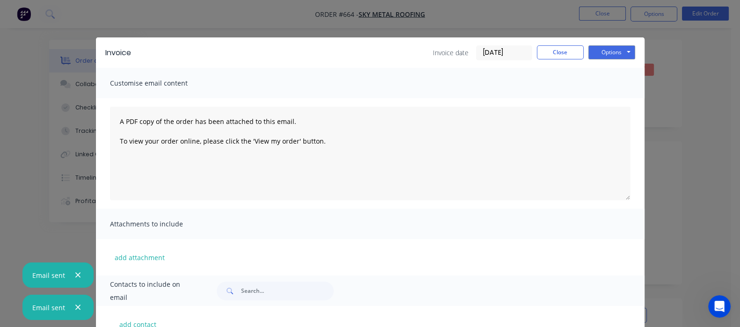
click at [644, 41] on div "Invoice Invoice date 25/09/25 Close Options Preview Print Email" at bounding box center [370, 52] width 548 height 30
click at [635, 51] on button "Options" at bounding box center [611, 52] width 47 height 14
click at [157, 211] on div "Attachments to include" at bounding box center [370, 224] width 548 height 30
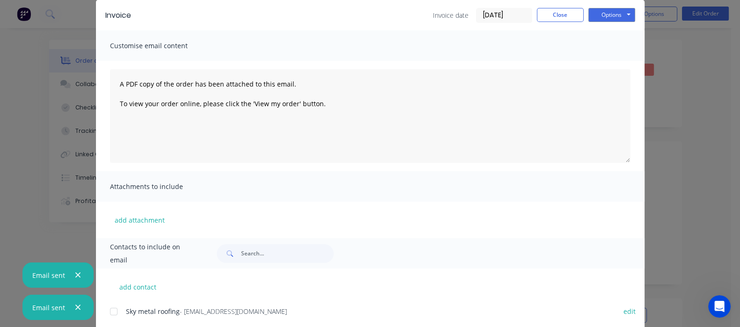
scroll to position [63, 0]
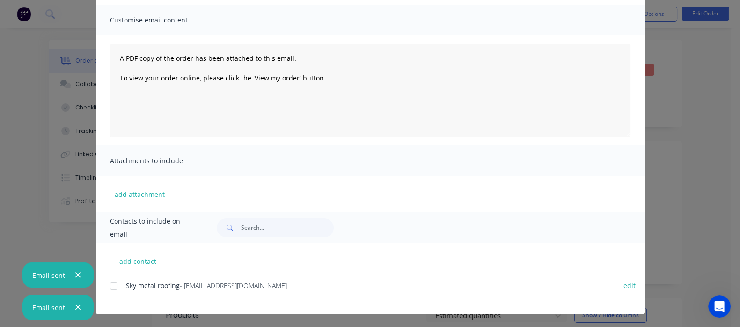
drag, startPoint x: 81, startPoint y: 276, endPoint x: 73, endPoint y: 276, distance: 8.4
click at [80, 276] on button "button" at bounding box center [78, 275] width 12 height 12
click at [104, 284] on div at bounding box center [113, 285] width 19 height 19
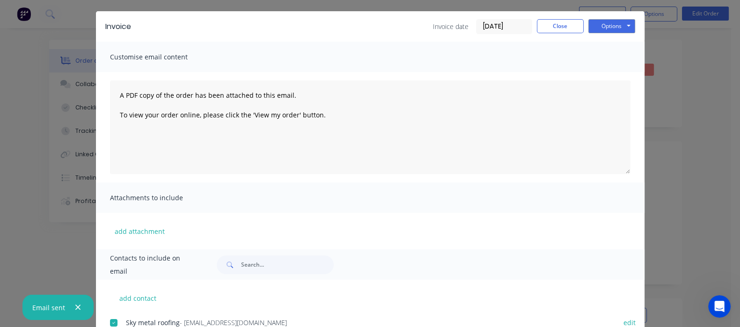
scroll to position [0, 0]
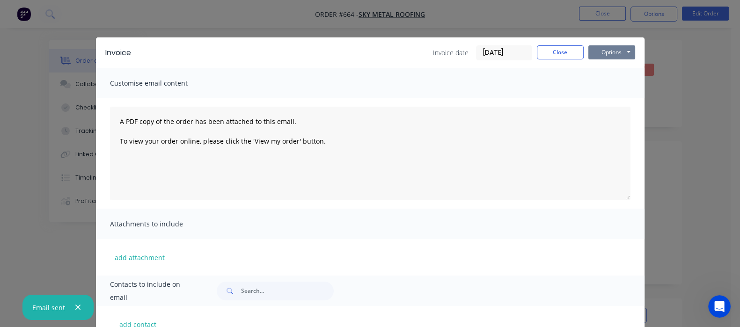
click at [635, 45] on button "Options" at bounding box center [611, 52] width 47 height 14
click at [648, 100] on button "Email" at bounding box center [618, 99] width 60 height 15
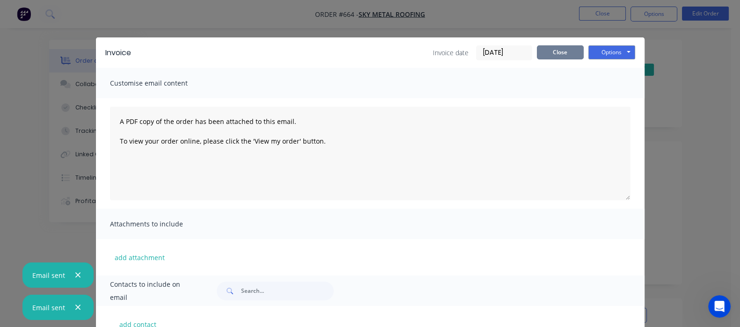
click at [583, 53] on button "Close" at bounding box center [560, 52] width 47 height 14
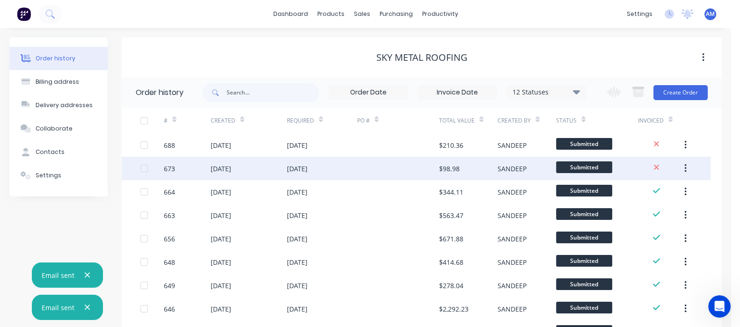
click at [307, 167] on div "[DATE]" at bounding box center [297, 169] width 21 height 10
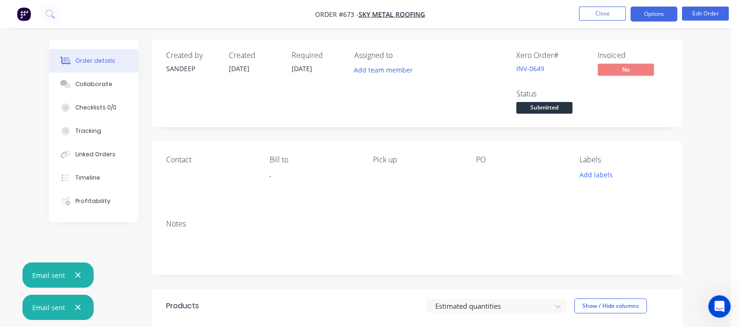
click at [660, 15] on button "Options" at bounding box center [653, 14] width 47 height 15
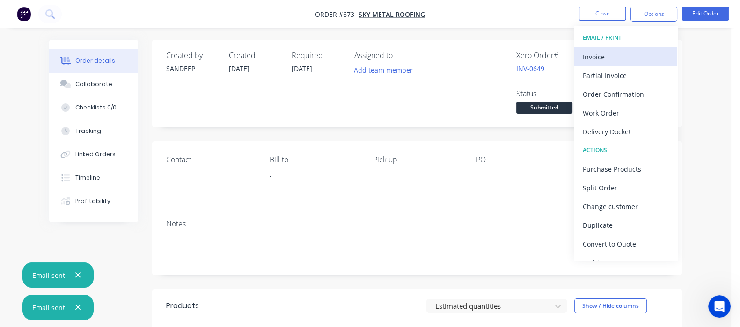
click at [602, 60] on div "Invoice" at bounding box center [625, 57] width 86 height 14
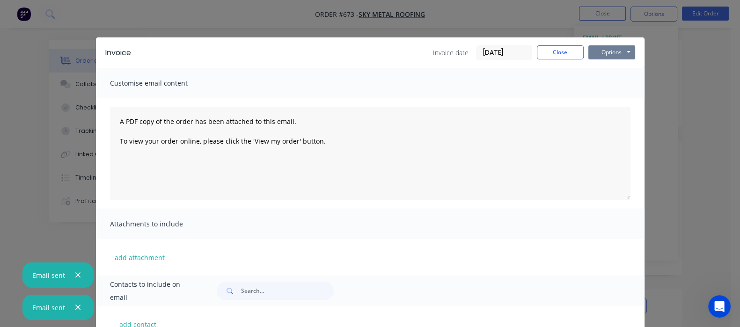
click at [635, 51] on button "Options" at bounding box center [611, 52] width 47 height 14
click at [648, 97] on button "Email" at bounding box center [618, 99] width 60 height 15
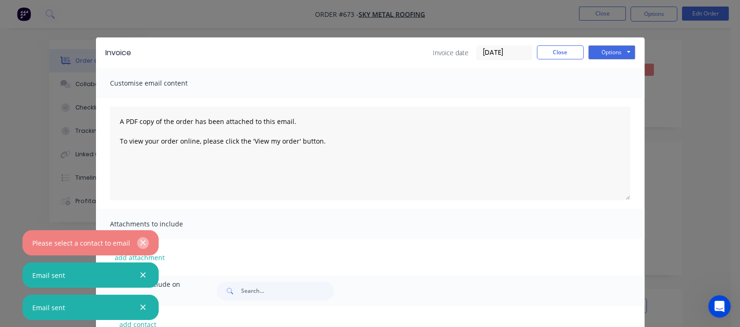
click at [142, 240] on icon "button" at bounding box center [143, 243] width 6 height 8
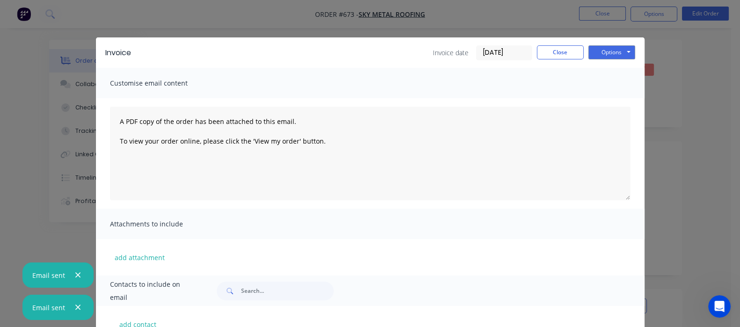
click at [77, 277] on icon "button" at bounding box center [78, 275] width 6 height 8
click at [73, 307] on button "button" at bounding box center [78, 308] width 12 height 12
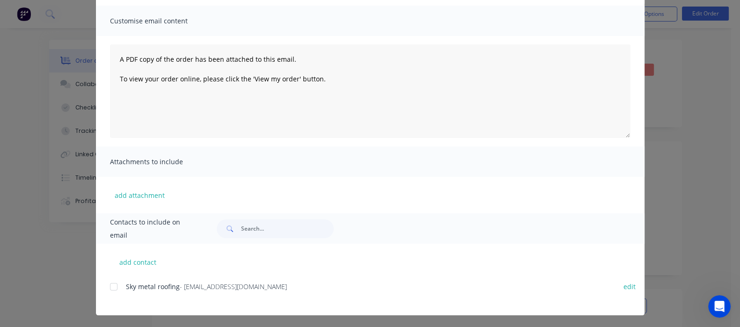
scroll to position [63, 0]
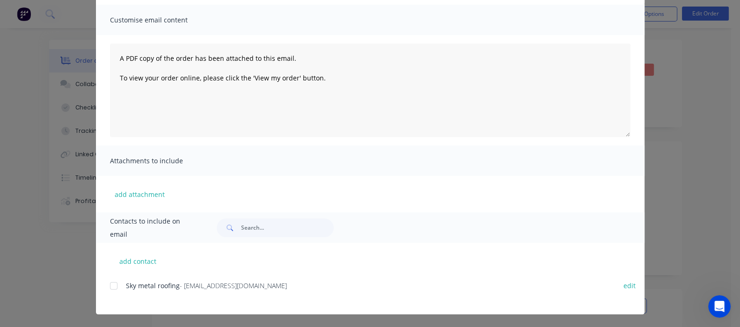
click at [104, 288] on div at bounding box center [113, 285] width 19 height 19
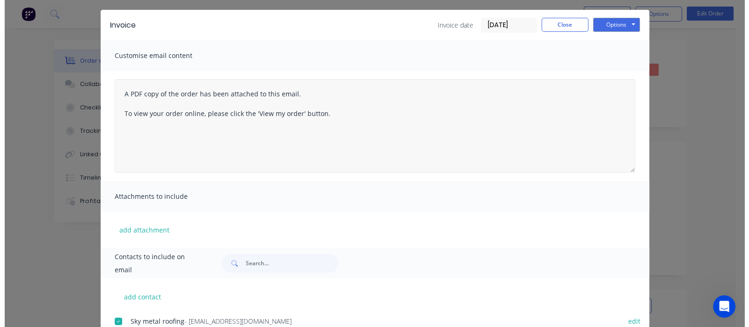
scroll to position [0, 0]
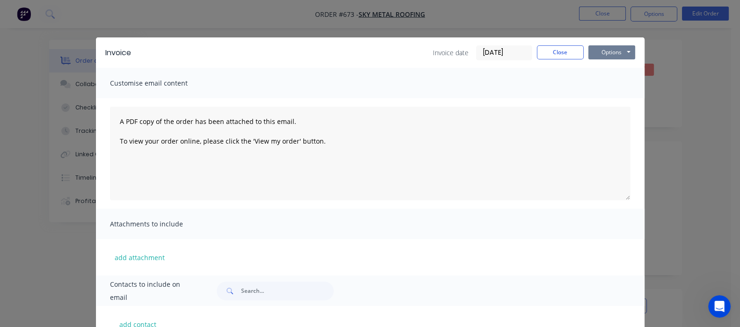
click at [635, 58] on button "Options" at bounding box center [611, 52] width 47 height 14
click at [648, 99] on button "Email" at bounding box center [618, 99] width 60 height 15
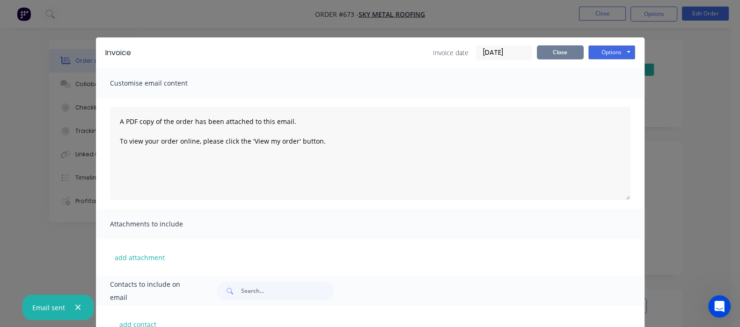
click at [583, 54] on button "Close" at bounding box center [560, 52] width 47 height 14
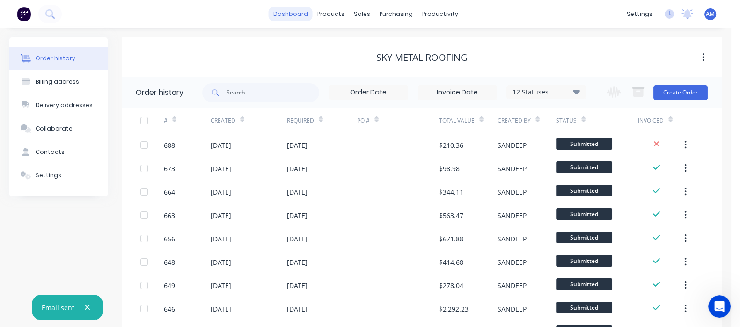
click at [286, 12] on link "dashboard" at bounding box center [291, 14] width 44 height 14
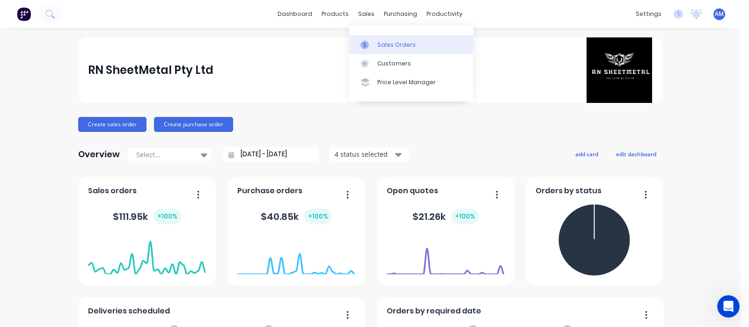
click at [380, 47] on div "Sales Orders" at bounding box center [396, 45] width 38 height 8
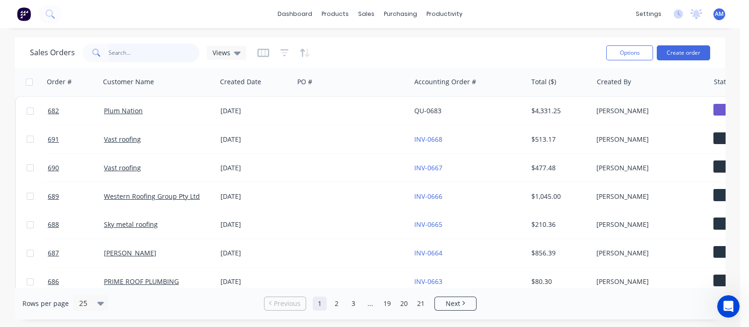
click at [130, 52] on input "text" at bounding box center [154, 53] width 91 height 19
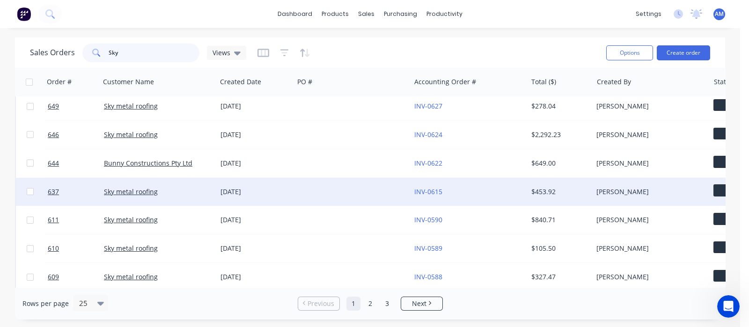
scroll to position [116, 0]
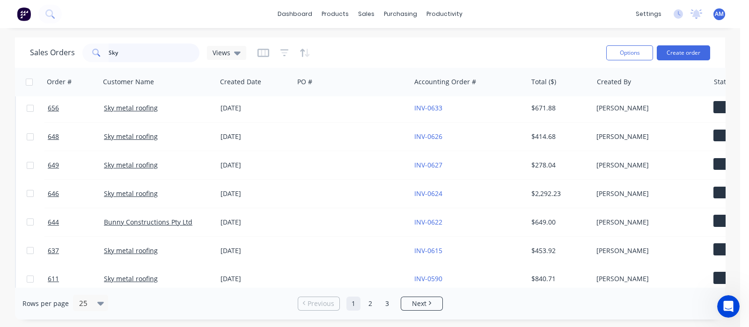
click at [137, 52] on input "Sky" at bounding box center [154, 53] width 91 height 19
click at [139, 52] on input "Sky" at bounding box center [154, 53] width 91 height 19
type input "S"
type input "Sky Met"
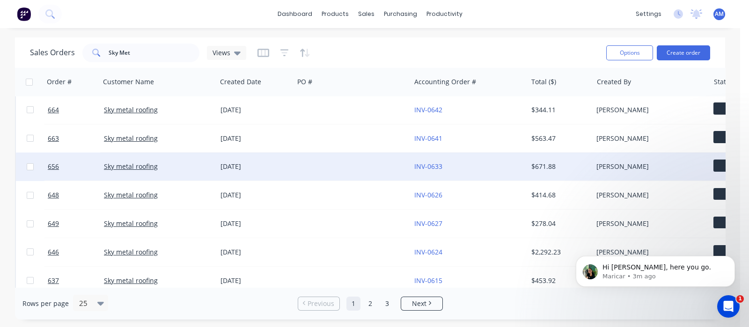
scroll to position [0, 0]
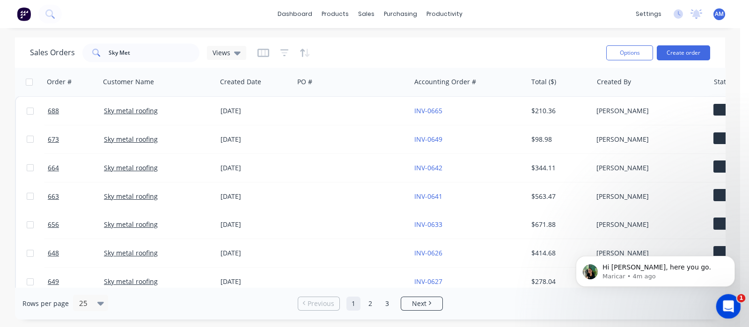
click at [729, 308] on icon "Open Intercom Messenger" at bounding box center [726, 305] width 15 height 15
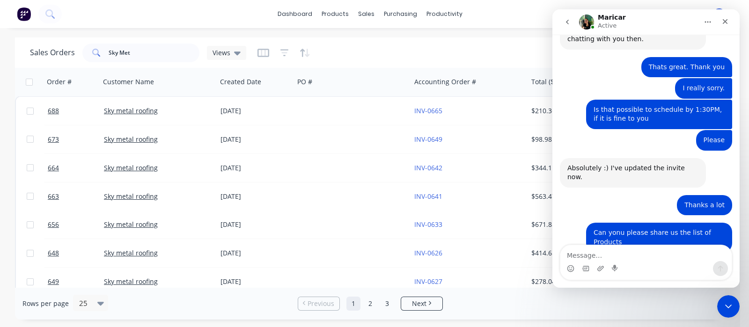
scroll to position [2405, 0]
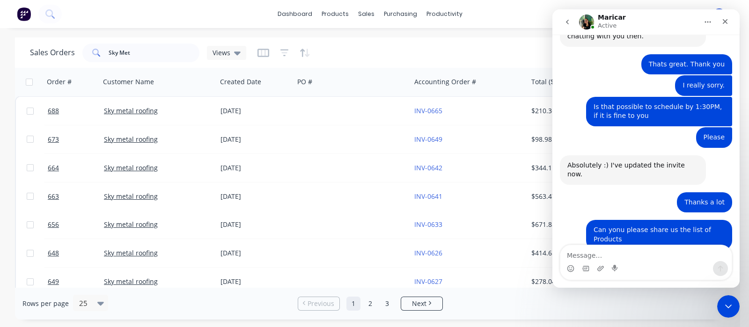
click at [602, 292] on div "RN Sheetme...ducts.xlsx" at bounding box center [628, 297] width 105 height 10
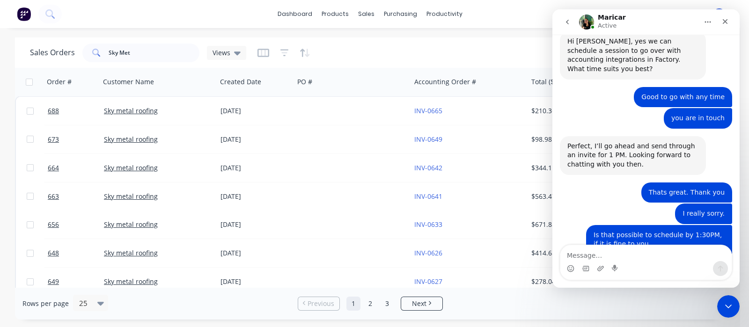
scroll to position [2230, 0]
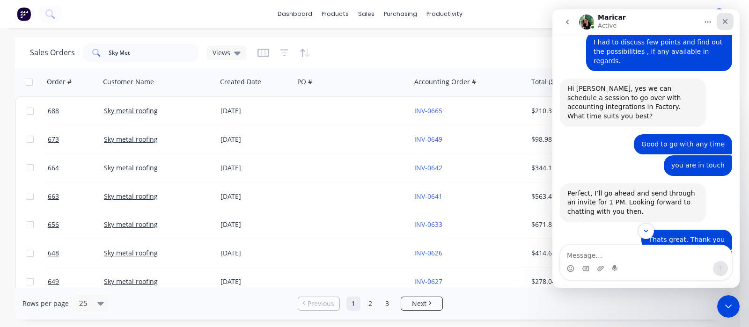
click at [727, 22] on icon "Close" at bounding box center [724, 21] width 7 height 7
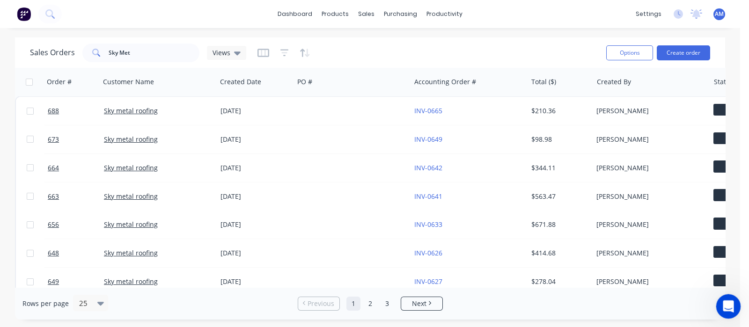
click at [733, 302] on icon "Open Intercom Messenger" at bounding box center [726, 305] width 15 height 15
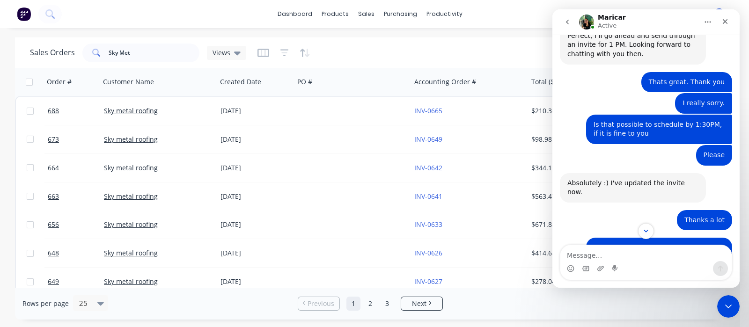
scroll to position [2390, 0]
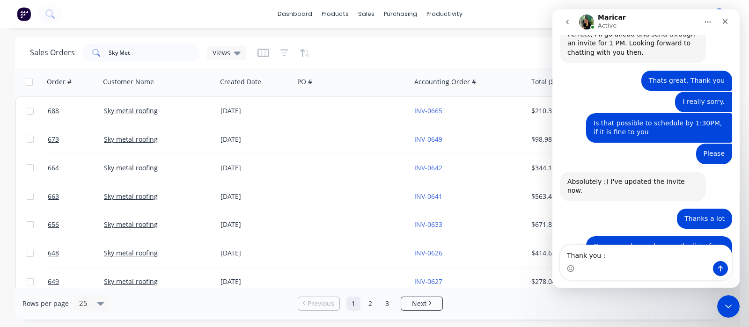
type textarea "Thank you :)"
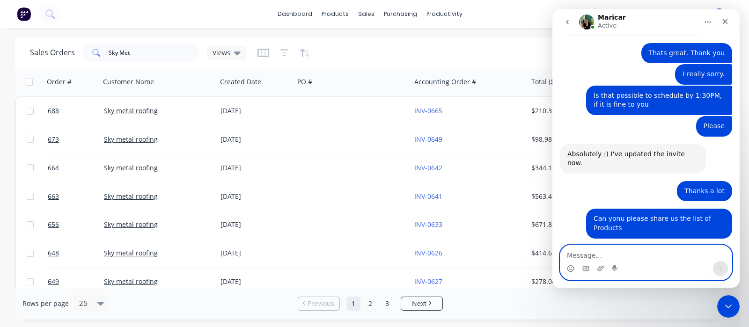
scroll to position [2440, 0]
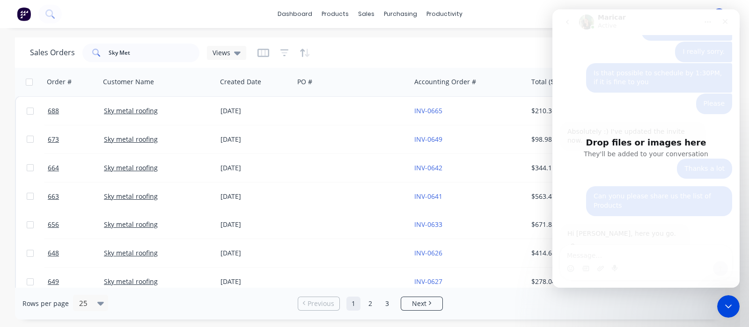
click at [586, 258] on div "Drop files or images here They'll be added to your conversation" at bounding box center [645, 148] width 187 height 278
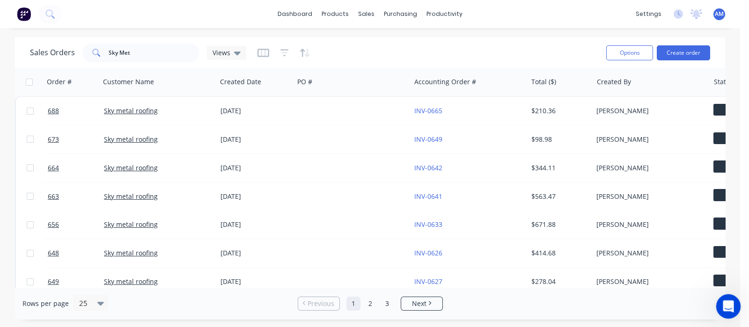
click at [725, 305] on icon "Open Intercom Messenger" at bounding box center [726, 305] width 15 height 15
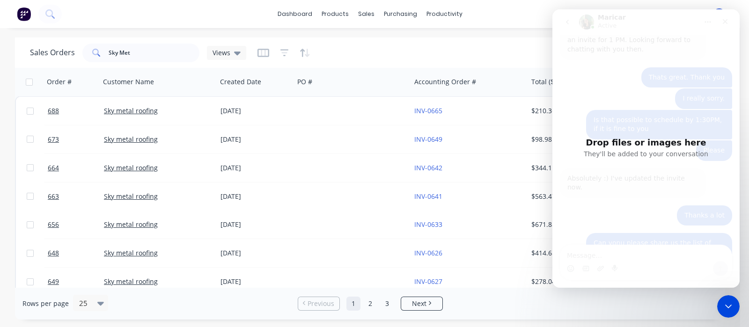
click at [636, 157] on p "They'll be added to your conversation" at bounding box center [645, 154] width 124 height 9
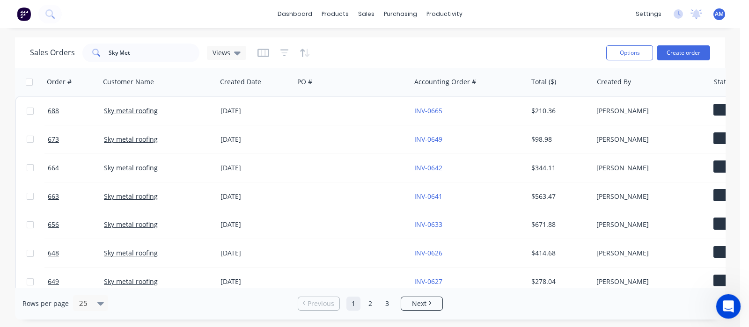
click at [724, 313] on div "Open Intercom Messenger" at bounding box center [726, 305] width 31 height 31
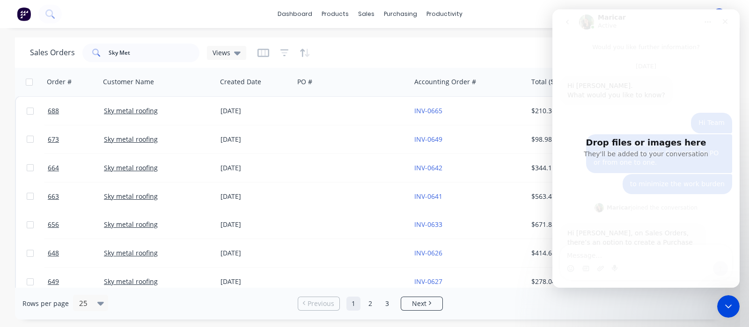
click at [636, 140] on h3 "Drop files or images here" at bounding box center [645, 142] width 124 height 8
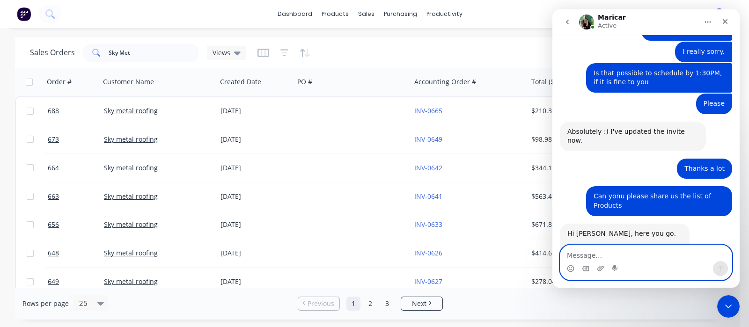
click at [589, 254] on textarea "Message…" at bounding box center [645, 253] width 171 height 16
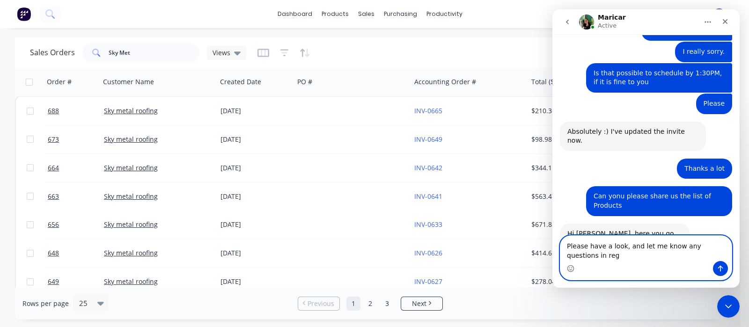
scroll to position [2450, 0]
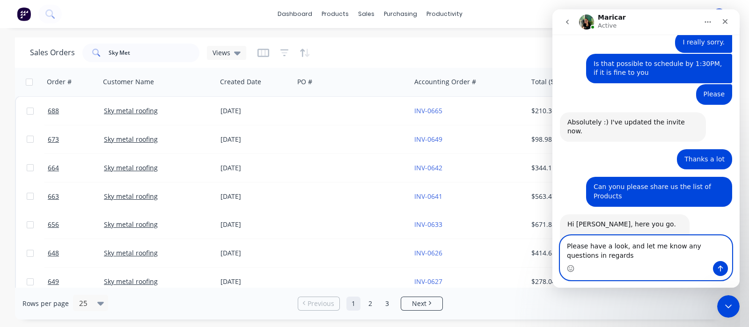
type textarea "Please have a look, and let me know any questions in regards."
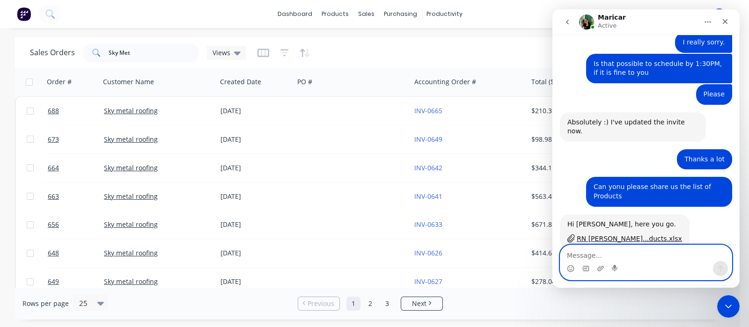
scroll to position [2471, 0]
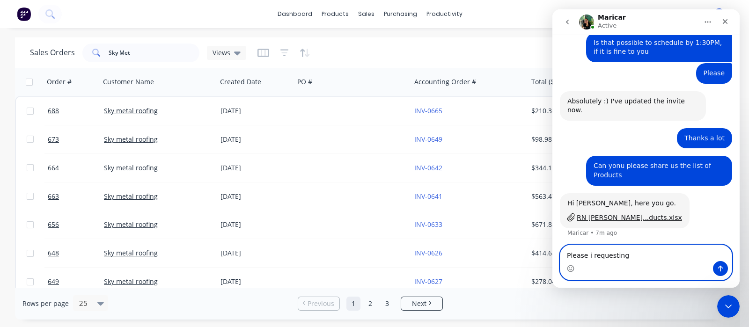
type textarea "Please i requesting"
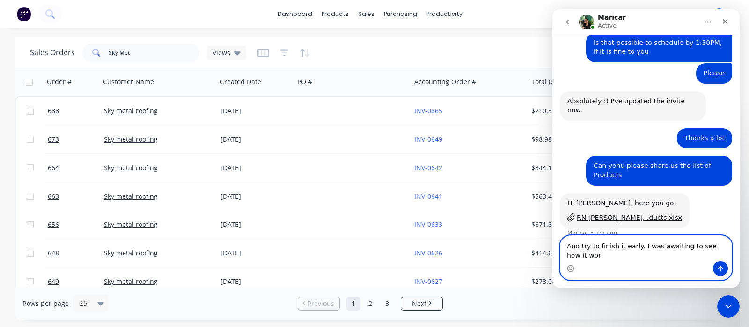
scroll to position [2480, 0]
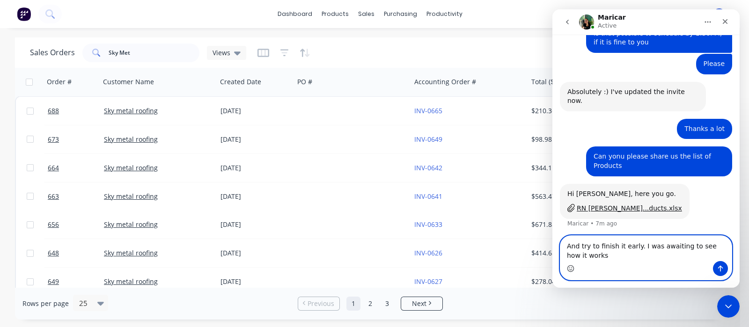
click at [567, 267] on icon "Emoji picker" at bounding box center [570, 268] width 7 height 7
click at [576, 244] on textarea "And try to finish it early. I was awaiting to see how it works😊" at bounding box center [645, 248] width 171 height 25
click at [672, 244] on textarea "And Please try to finish it early. I was awaiting to see how it works😊" at bounding box center [645, 248] width 171 height 25
type textarea "And Please try to finish it early. I was awaiting to see how it works😊"
click at [720, 267] on icon "Send a message…" at bounding box center [720, 269] width 5 height 6
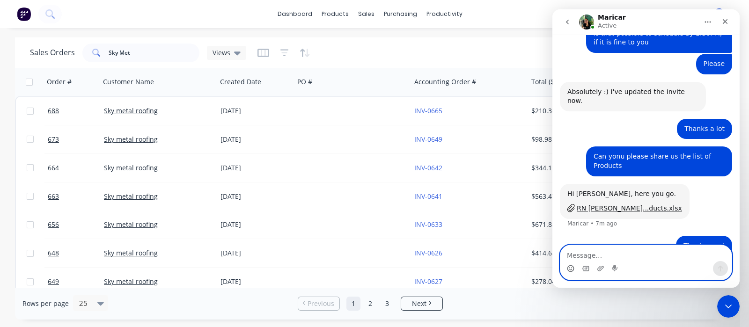
scroll to position [2501, 0]
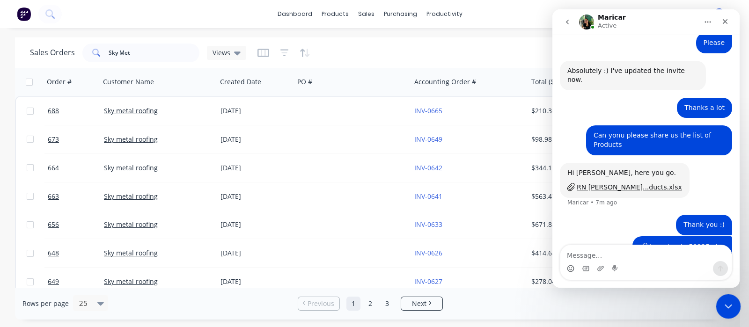
click at [715, 303] on html at bounding box center [726, 305] width 22 height 22
drag, startPoint x: 728, startPoint y: 18, endPoint x: 1251, endPoint y: 13, distance: 522.6
click at [728, 18] on div "Close" at bounding box center [724, 21] width 17 height 17
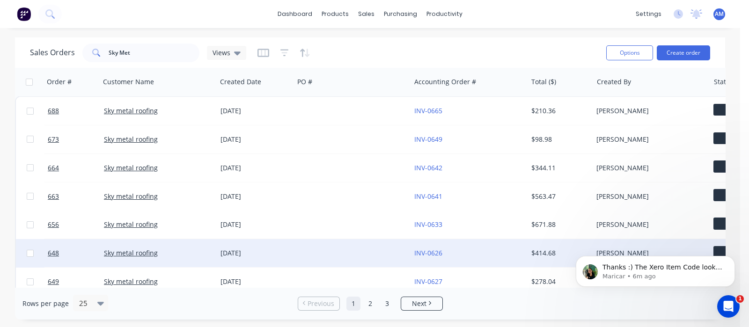
scroll to position [2557, 0]
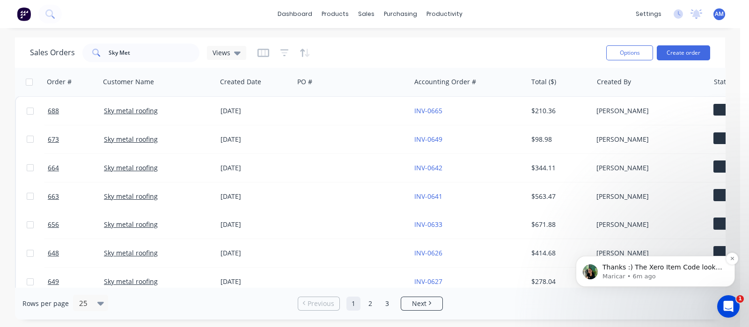
click at [654, 268] on span "Thanks :) The Xero Item Code looks good. We're aiming to have this wrapped up b…" at bounding box center [662, 281] width 120 height 36
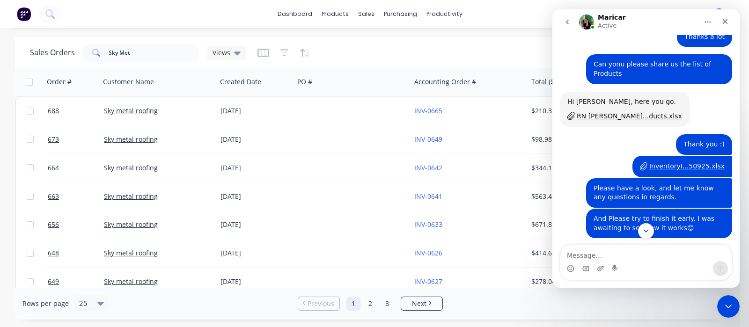
scroll to position [2572, 0]
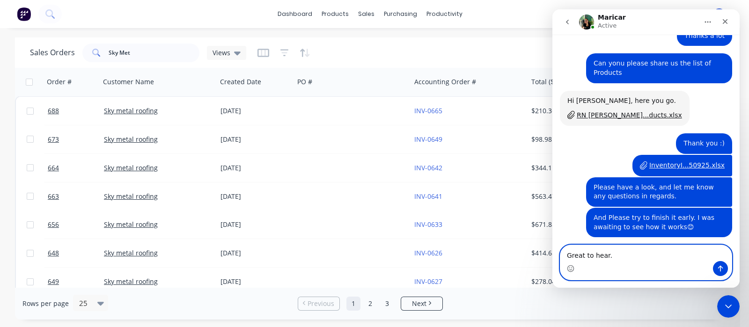
drag, startPoint x: 566, startPoint y: 270, endPoint x: 569, endPoint y: 260, distance: 11.2
click at [567, 270] on icon "Emoji picker" at bounding box center [570, 268] width 7 height 7
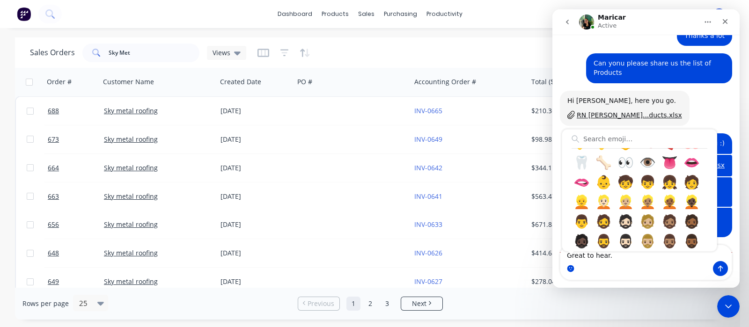
scroll to position [760, 0]
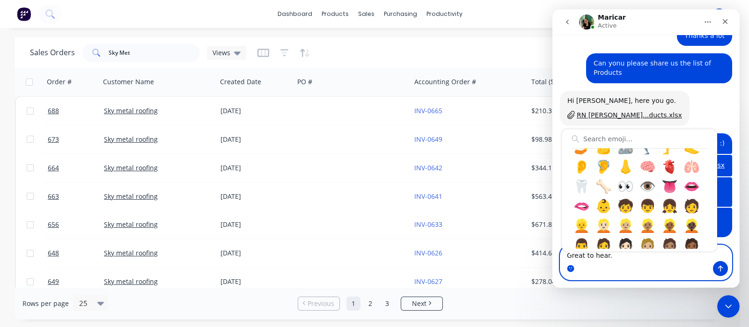
type textarea "Great to hear. 🙌"
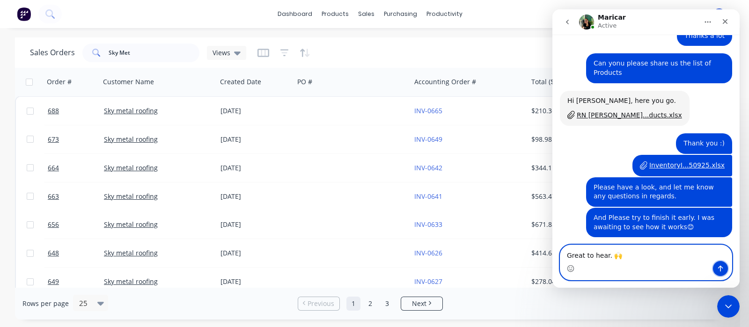
click at [716, 268] on button "Send a message…" at bounding box center [720, 268] width 15 height 15
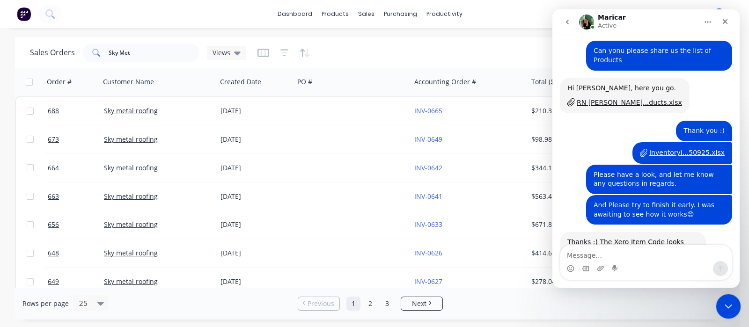
drag, startPoint x: 721, startPoint y: 313, endPoint x: 1431, endPoint y: 604, distance: 766.6
click at [721, 313] on div "Close Intercom Messenger" at bounding box center [726, 305] width 22 height 22
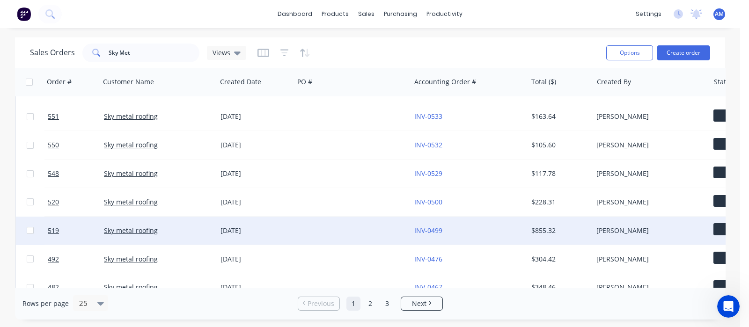
scroll to position [524, 0]
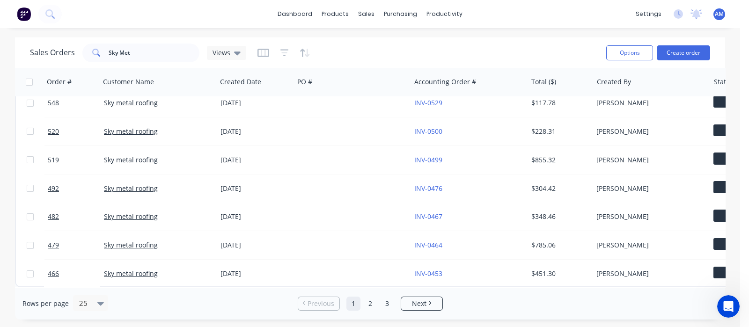
click at [366, 313] on div "Rows per page 25 Previous 1 2 3 Next" at bounding box center [370, 303] width 710 height 32
click at [366, 308] on link "2" at bounding box center [370, 304] width 14 height 14
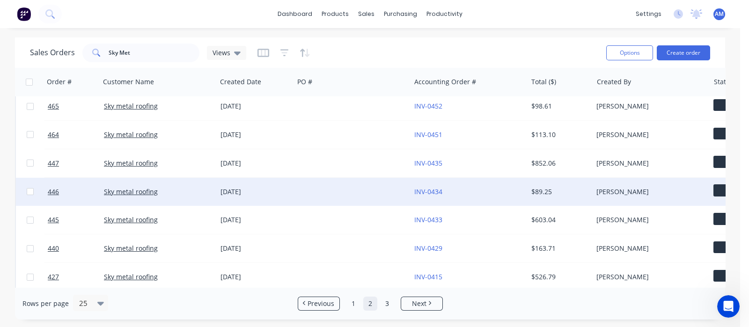
scroll to position [0, 0]
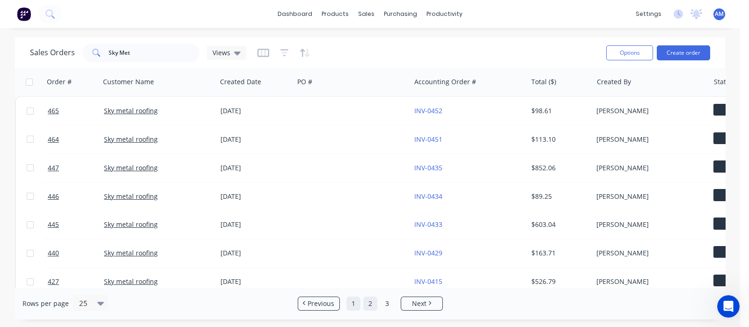
click at [356, 309] on link "1" at bounding box center [353, 304] width 14 height 14
click at [317, 20] on div "dashboard" at bounding box center [295, 14] width 44 height 14
click at [299, 19] on link "dashboard" at bounding box center [295, 14] width 44 height 14
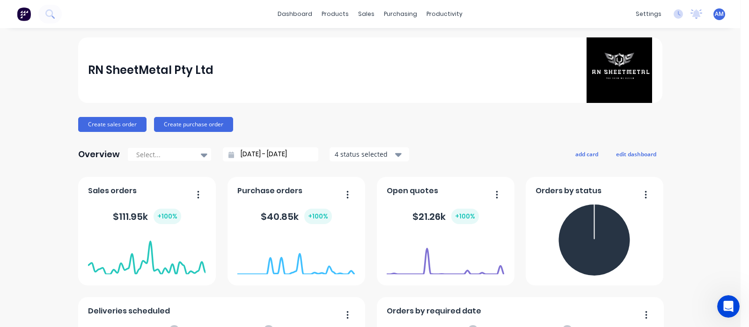
click at [290, 25] on div "dashboard products sales purchasing productivity dashboard products Product Cat…" at bounding box center [370, 14] width 740 height 28
click at [293, 18] on link "dashboard" at bounding box center [295, 14] width 44 height 14
